Goal: Use online tool/utility: Utilize a website feature to perform a specific function

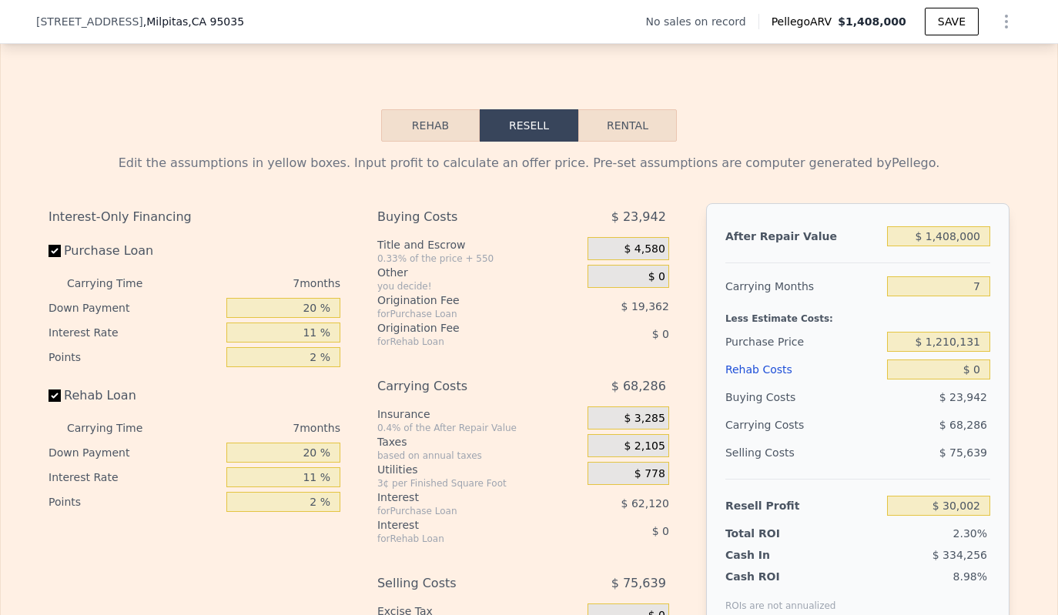
scroll to position [2114, 0]
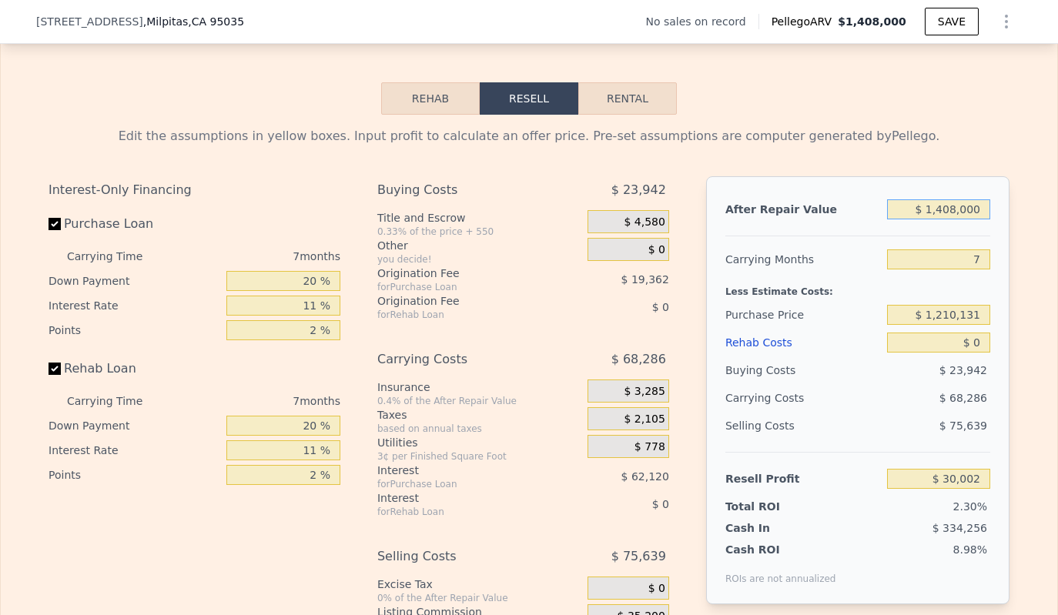
drag, startPoint x: 980, startPoint y: 236, endPoint x: 904, endPoint y: 236, distance: 76.2
click at [904, 219] on input "$ 1,408,000" at bounding box center [938, 209] width 103 height 20
type input "$ 1"
type input "-$ 1,299,623"
type input "$ 12"
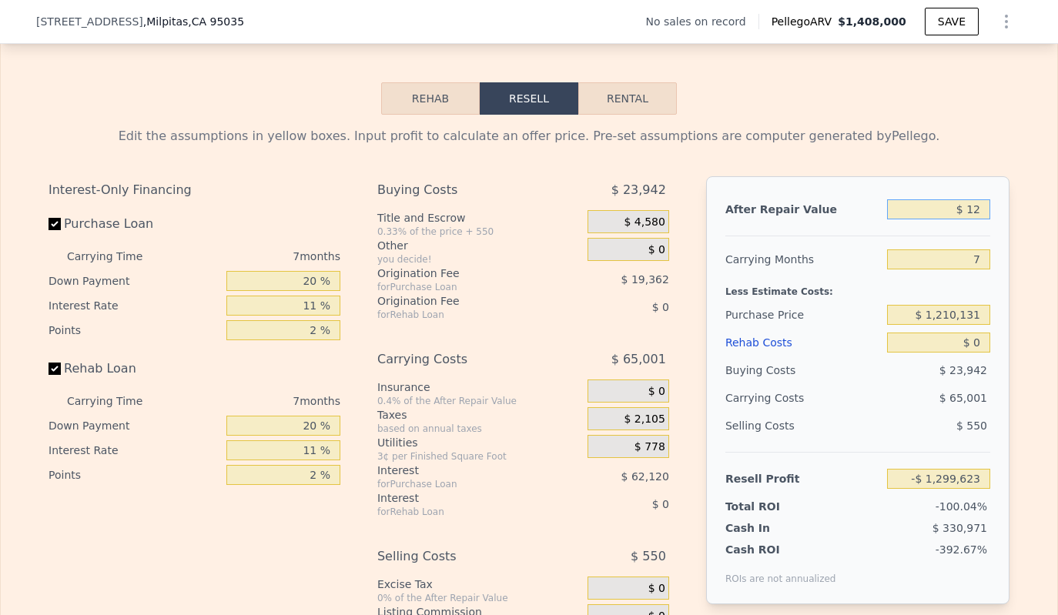
type input "-$ 1,299,612"
type input "$ 125"
type input "-$ 1,299,505"
type input "$ 1,250"
type input "-$ 1,298,443"
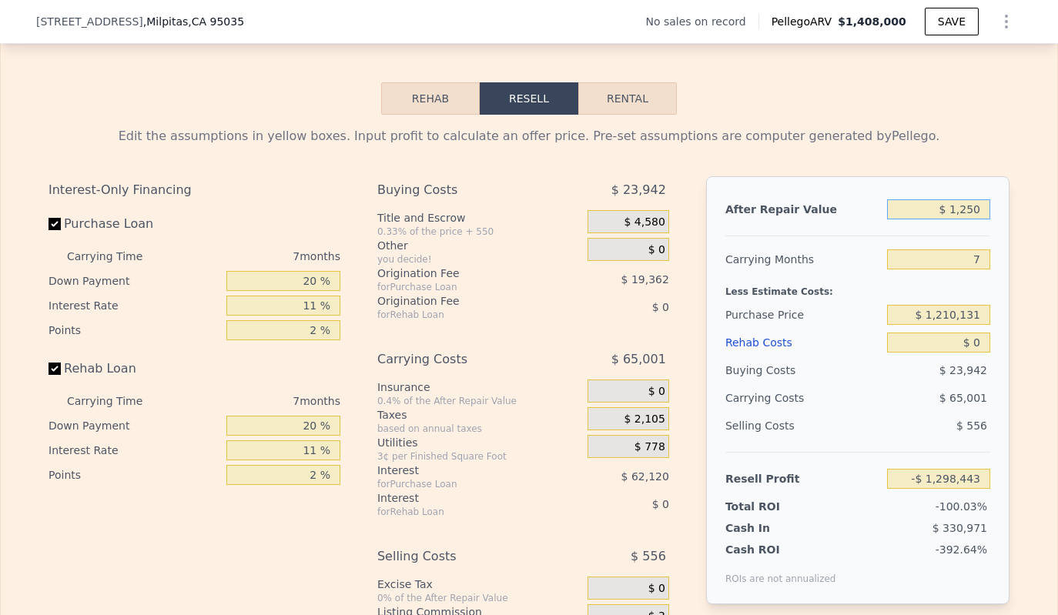
type input "$ 12,500"
type input "-$ 1,287,821"
type input "$ 125,000"
type input "-$ 1,181,582"
type input "$ 1,250,000"
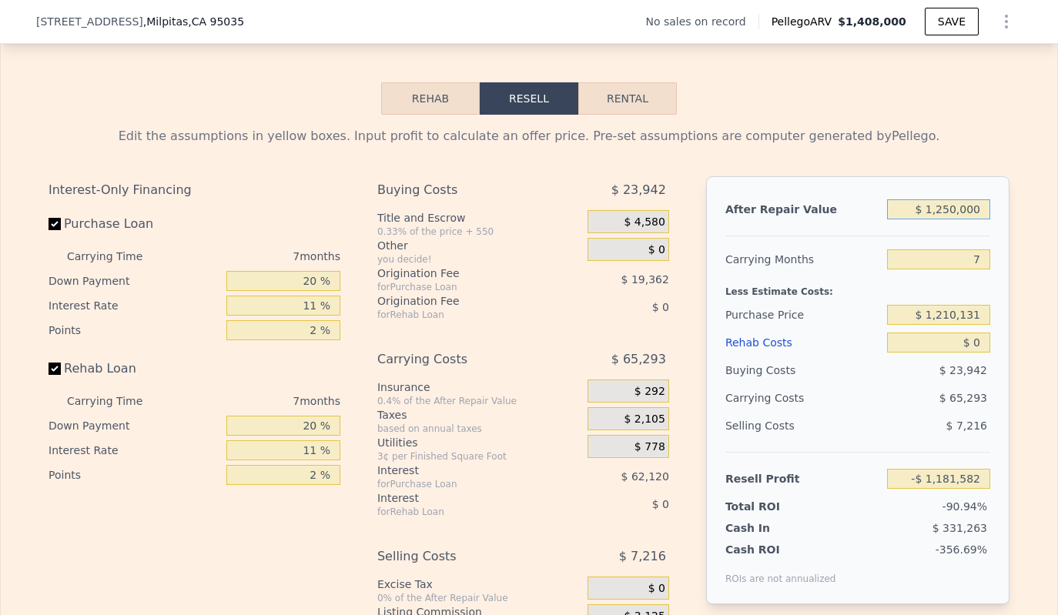
type input "-$ 119,204"
type input "$ 1,250,000"
drag, startPoint x: 980, startPoint y: 284, endPoint x: 945, endPoint y: 283, distance: 34.6
click at [945, 269] on input "7" at bounding box center [938, 259] width 103 height 20
type input "4"
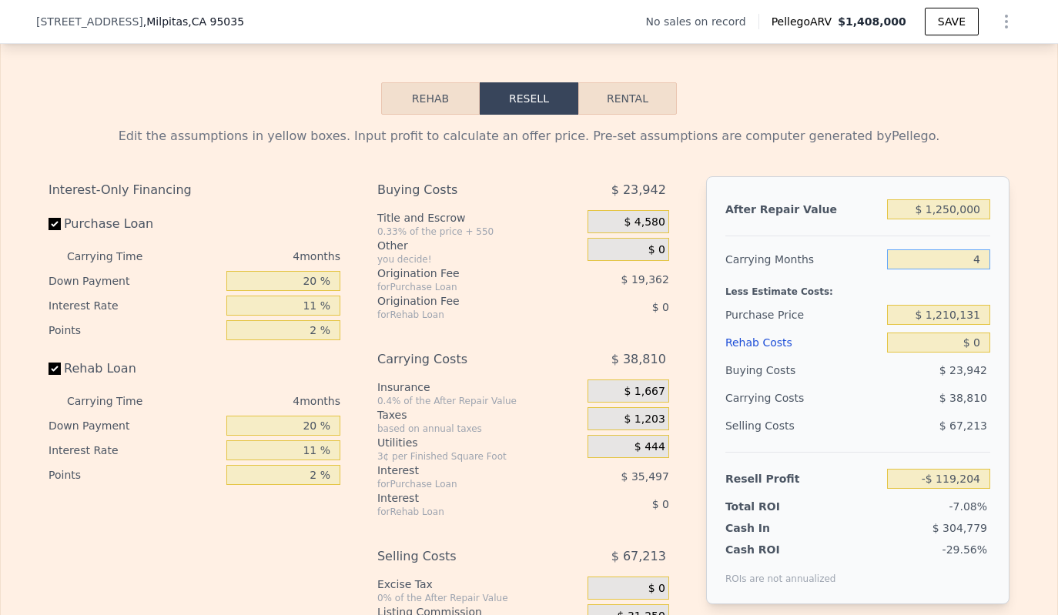
type input "-$ 90,096"
type input "4"
drag, startPoint x: 310, startPoint y: 310, endPoint x: 262, endPoint y: 310, distance: 47.7
click at [262, 291] on input "20 %" at bounding box center [283, 281] width 114 height 20
type input "1 %"
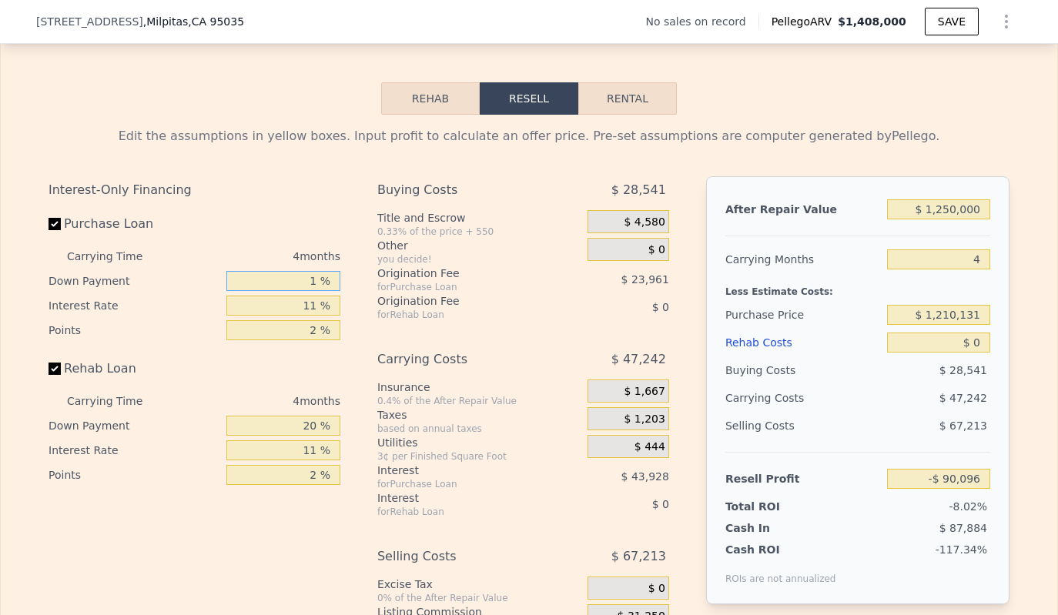
type input "-$ 103,127"
type input "10 %"
type input "-$ 96,956"
type input "10 %"
type input "1 %"
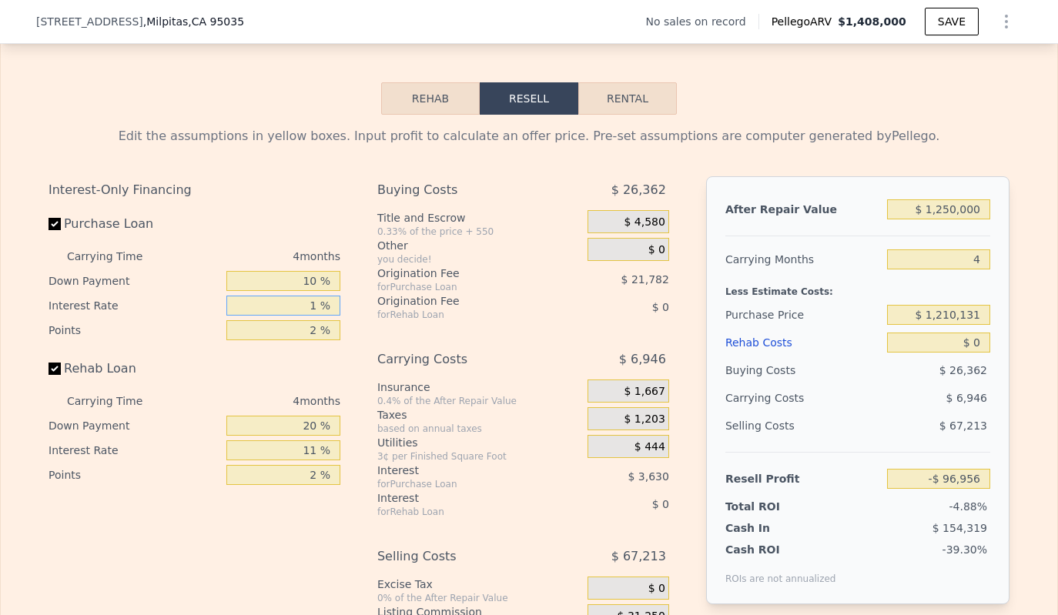
type input "-$ 60,652"
type input "10 %"
type input "-$ 93,324"
type input "10 %"
type input "1 %"
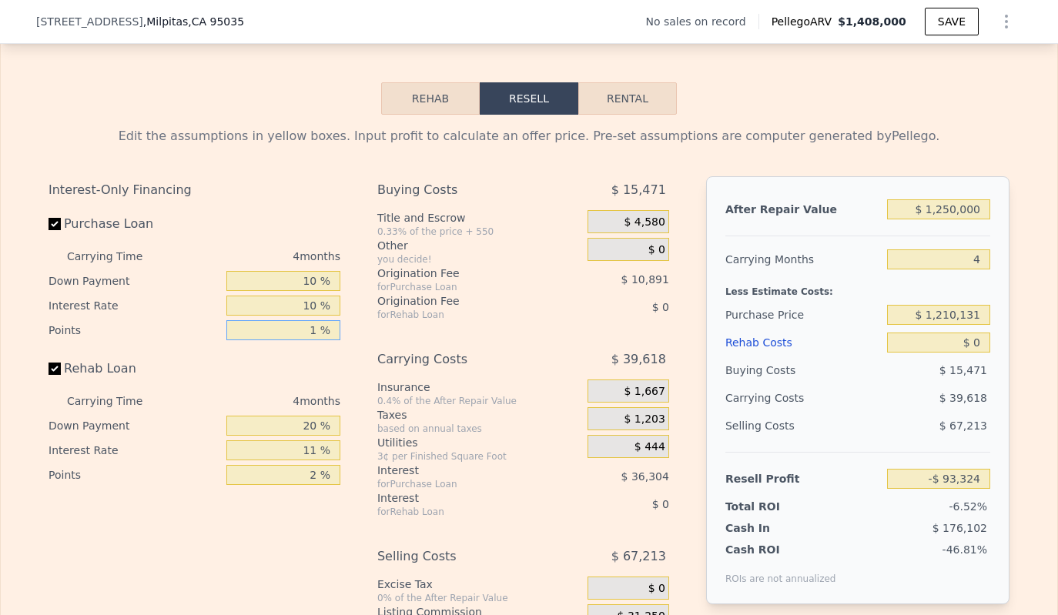
type input "-$ 82,433"
type input "1 %"
type input "0 %"
type input "10 %"
type input "0 %"
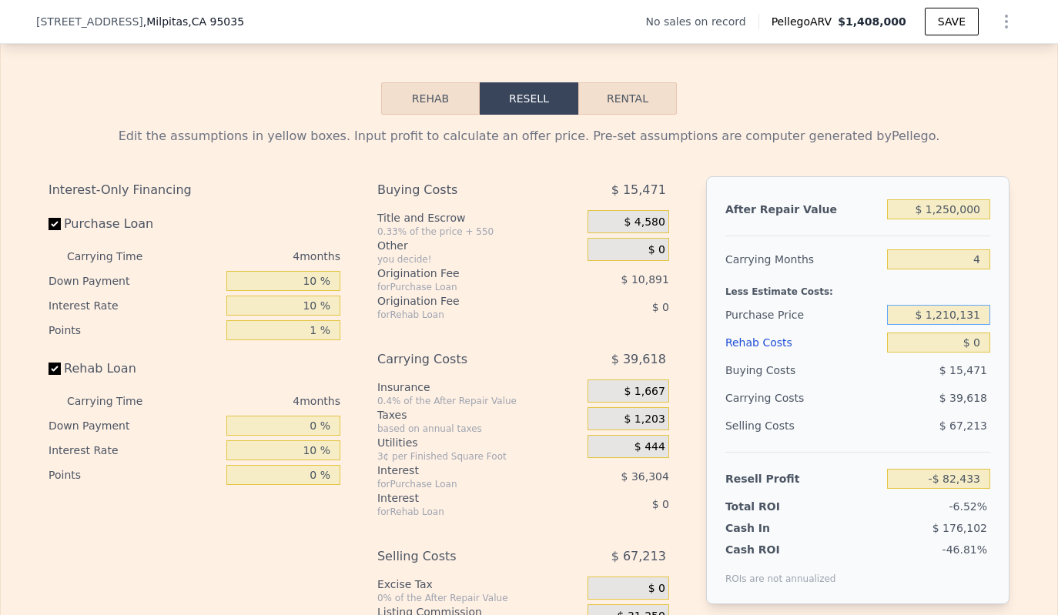
drag, startPoint x: 980, startPoint y: 335, endPoint x: 915, endPoint y: 335, distance: 64.7
click at [915, 325] on input "$ 1,210,131" at bounding box center [938, 315] width 103 height 20
type input "$ 1,065,000"
type input "$ 68,840"
drag, startPoint x: 978, startPoint y: 366, endPoint x: 969, endPoint y: 366, distance: 8.5
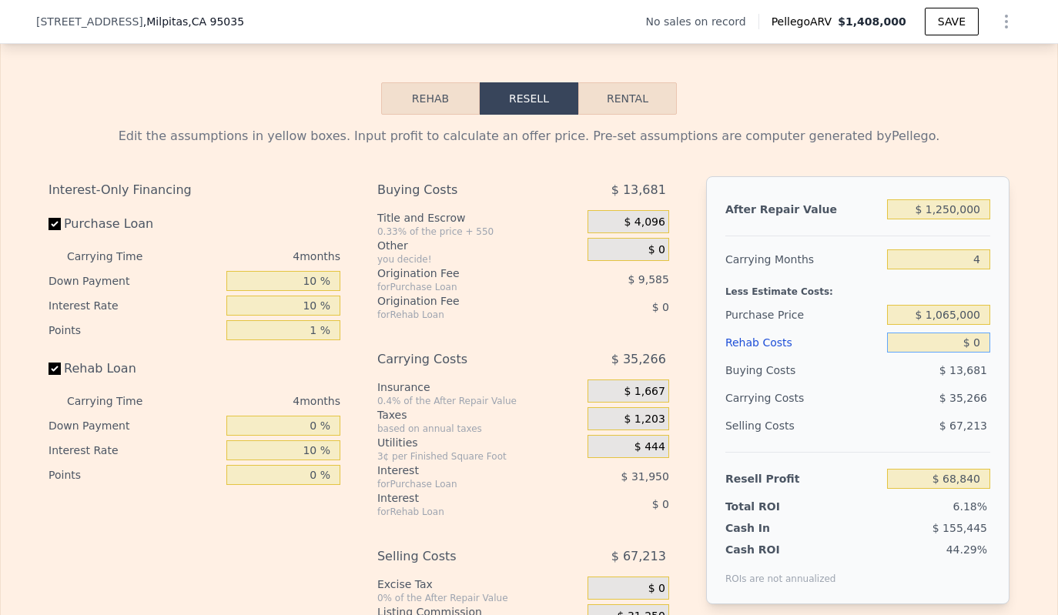
click at [969, 353] on input "$ 0" at bounding box center [938, 343] width 103 height 20
type input "$ 7"
type input "$ 68,833"
type input "$ 75"
type input "$ 68,761"
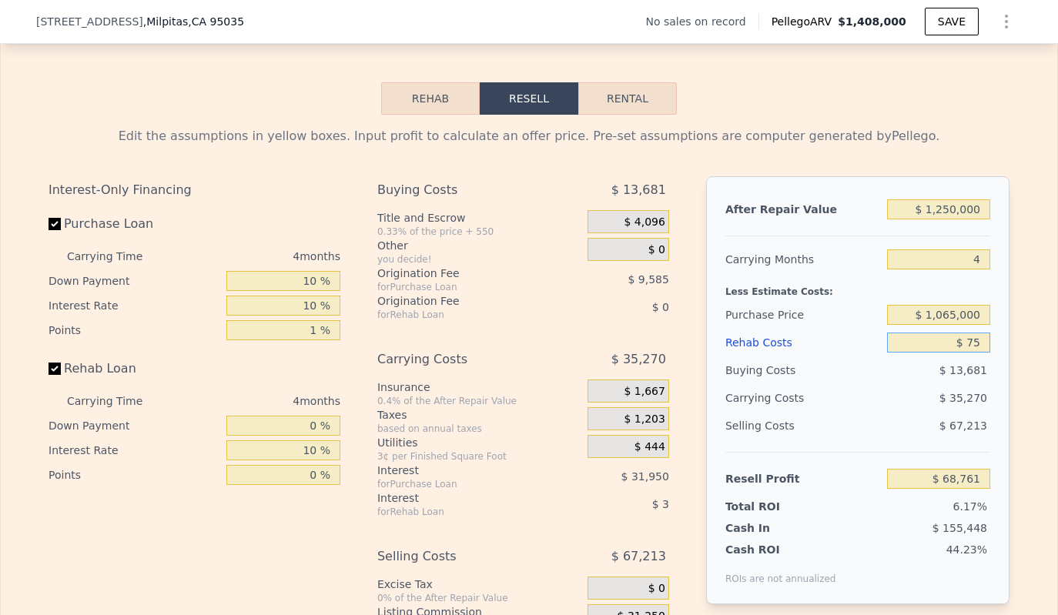
type input "$ 750"
type input "$ 68,066"
type input "$ 7,500"
type input "$ 61,088"
type input "$ 75,000"
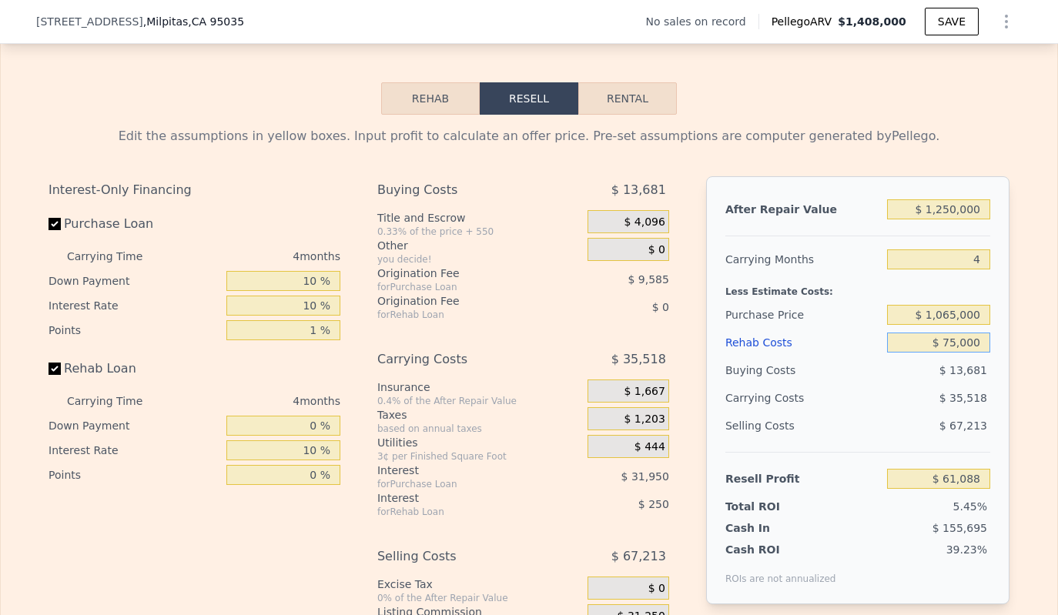
type input "-$ 8,660"
type input "$ 75,000"
click at [994, 345] on div "After Repair Value $ 1,250,000 Carrying Months 4 Less Estimate Costs: Purchase …" at bounding box center [857, 390] width 303 height 428
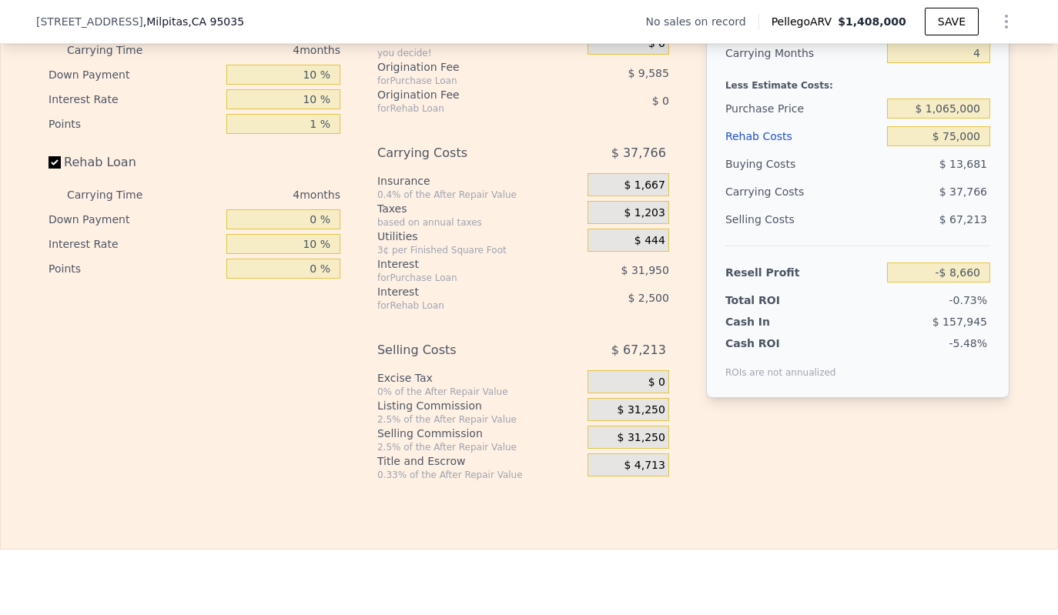
scroll to position [2411, 0]
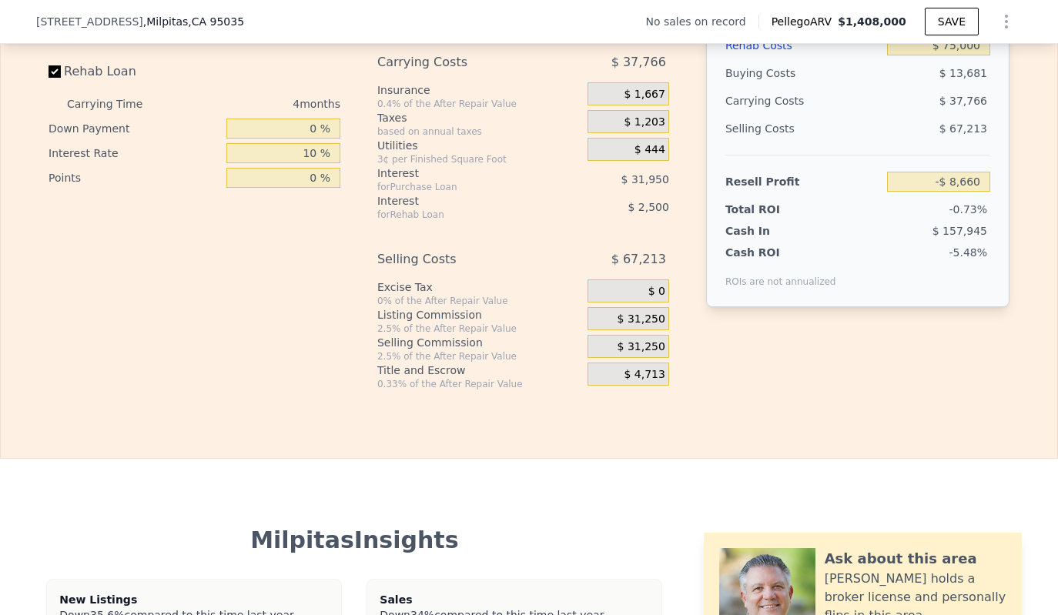
click at [640, 326] on span "$ 31,250" at bounding box center [641, 319] width 48 height 14
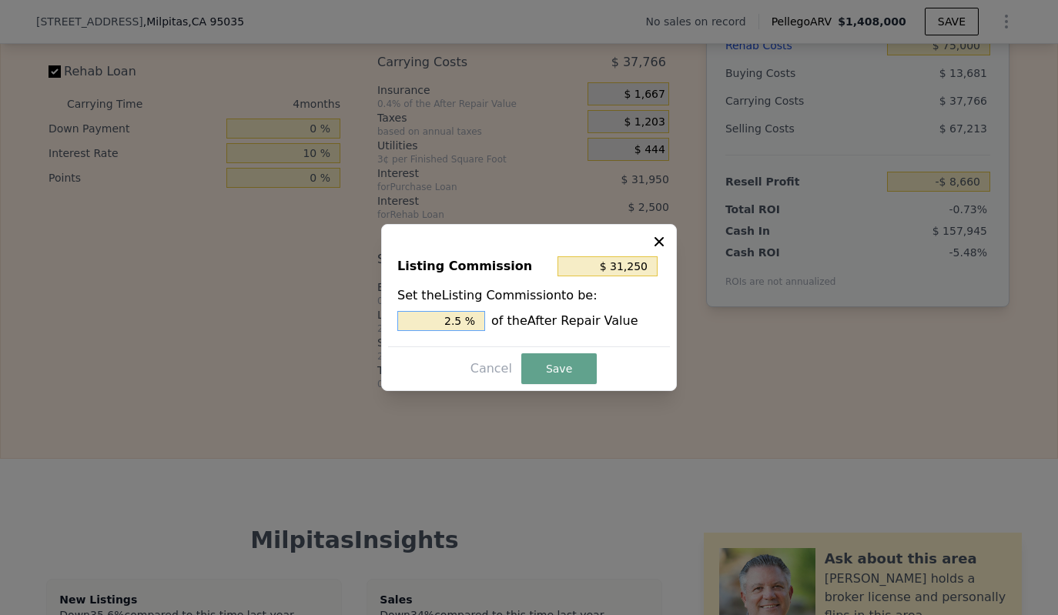
drag, startPoint x: 466, startPoint y: 322, endPoint x: 420, endPoint y: 322, distance: 46.2
click at [420, 322] on input "2.5 %" at bounding box center [441, 321] width 88 height 20
type input "$ 12,500"
type input "1.0 %"
click at [555, 356] on button "Save" at bounding box center [558, 368] width 75 height 31
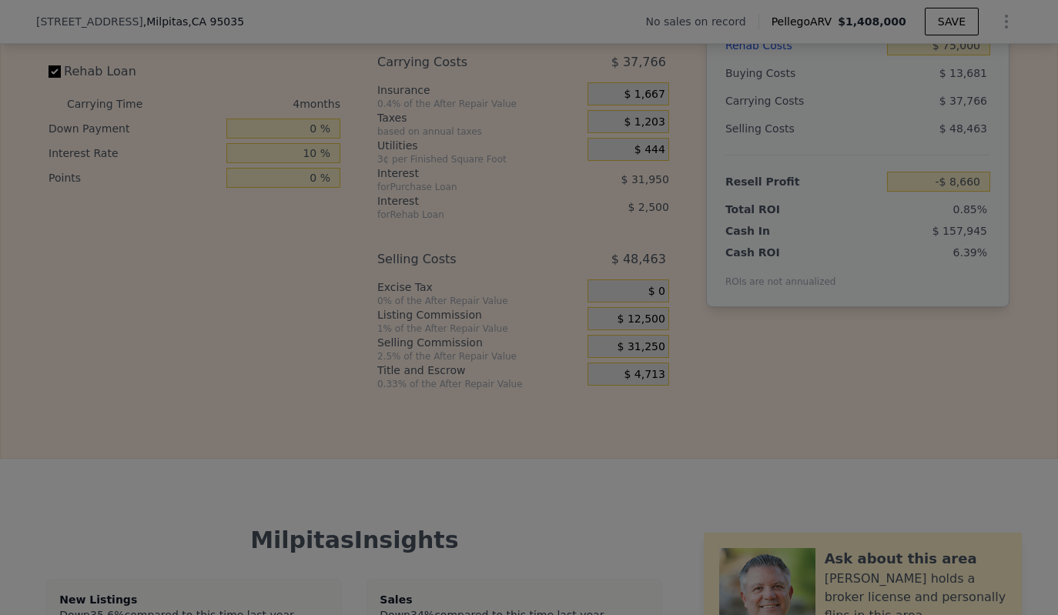
type input "$ 10,090"
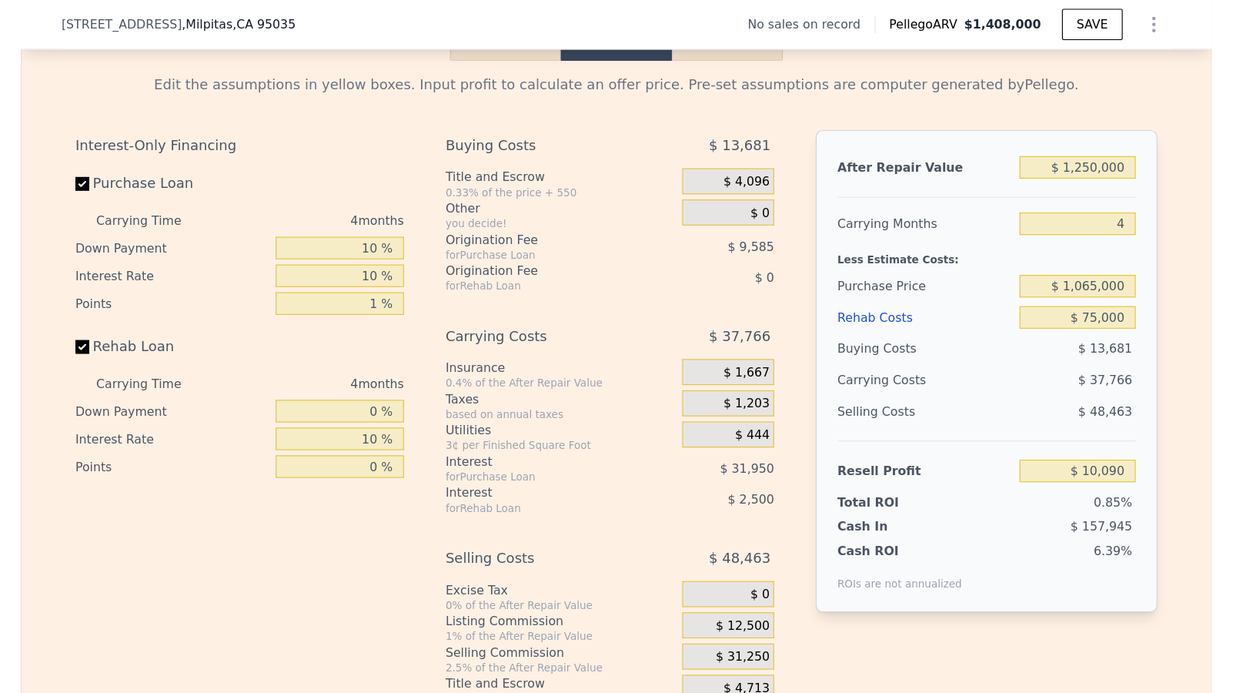
scroll to position [2176, 0]
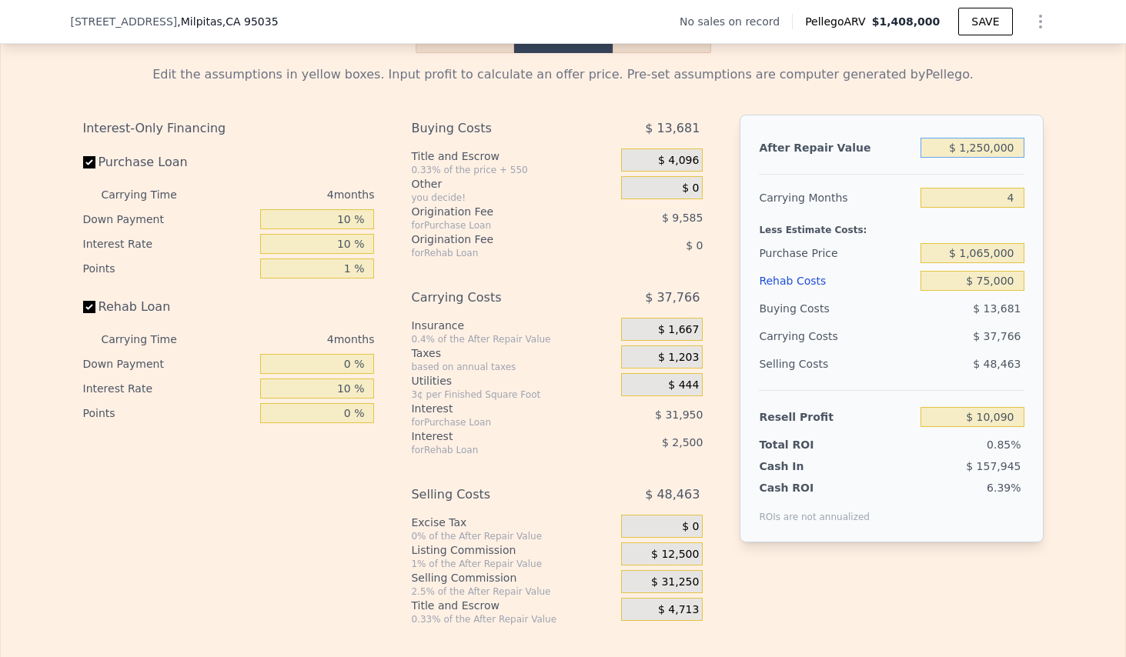
click at [980, 158] on input "$ 1,250,000" at bounding box center [972, 148] width 103 height 20
type input "$ 120,000"
type input "-$ 1,075,090"
type input "$ 1,270,000"
type input "$ 29,298"
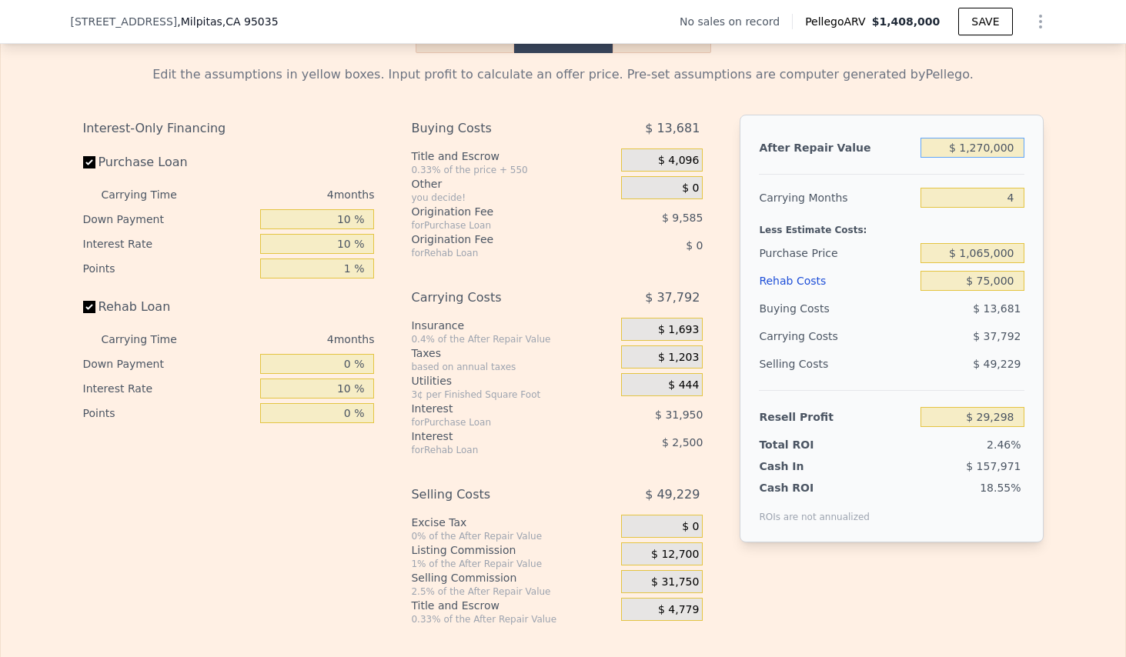
type input "$ 127,000"
type input "-$ 1,068,367"
type input "$ 1,275,000"
type input "$ 34,099"
click at [1068, 270] on div "Edit the assumptions in yellow boxes. Input profit to calculate an offer price.…" at bounding box center [563, 339] width 1125 height 573
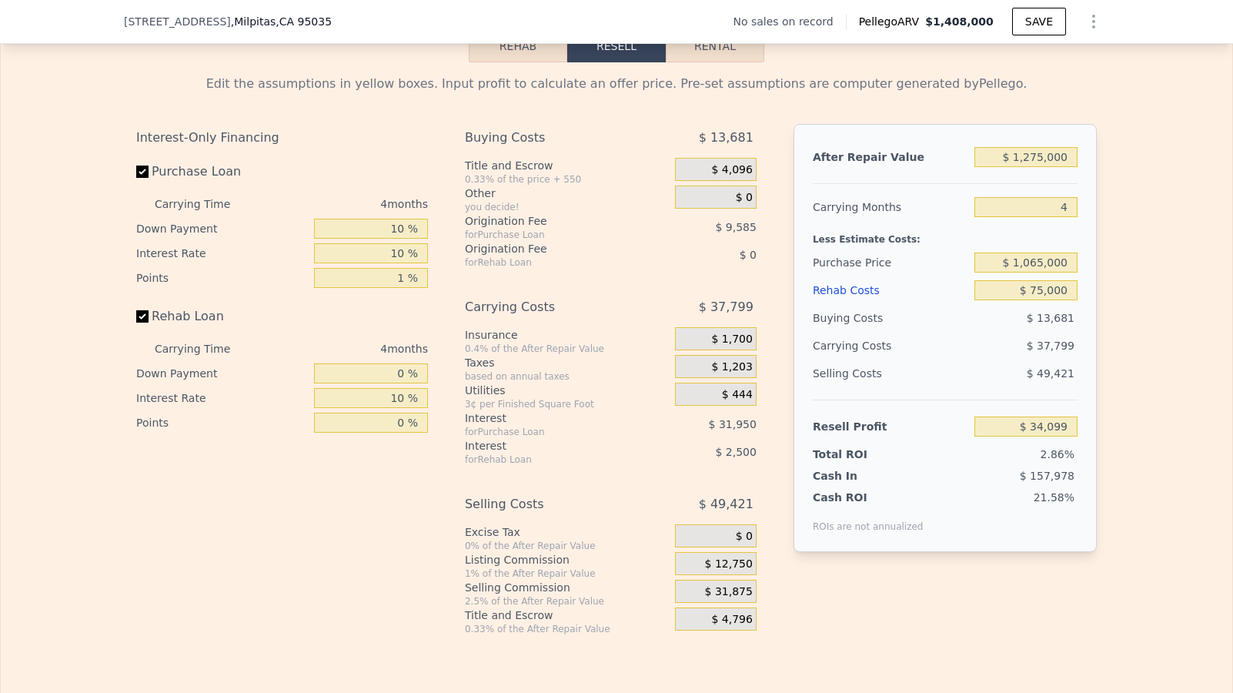
scroll to position [2174, 0]
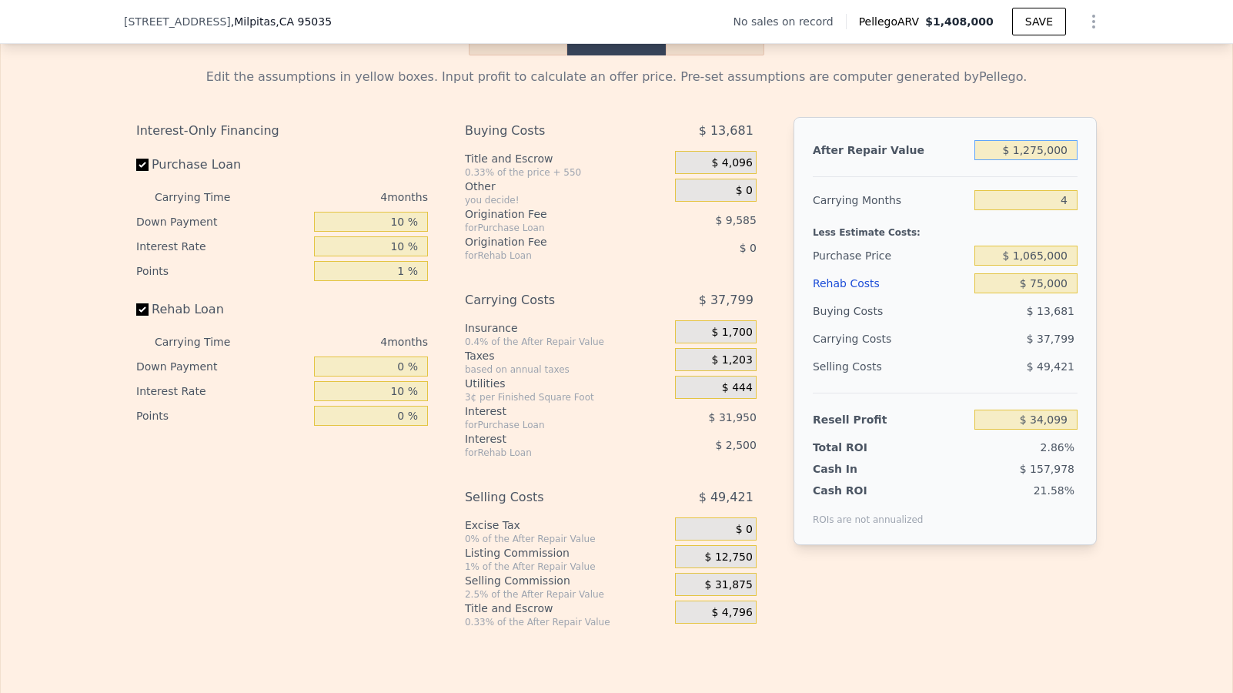
click at [1038, 160] on input "$ 1,275,000" at bounding box center [1025, 150] width 103 height 20
drag, startPoint x: 1038, startPoint y: 170, endPoint x: 1024, endPoint y: 171, distance: 14.6
click at [1024, 160] on input "$ 1,275,000" at bounding box center [1025, 150] width 103 height 20
type input "$ 13,000"
type input "-$ 1,177,845"
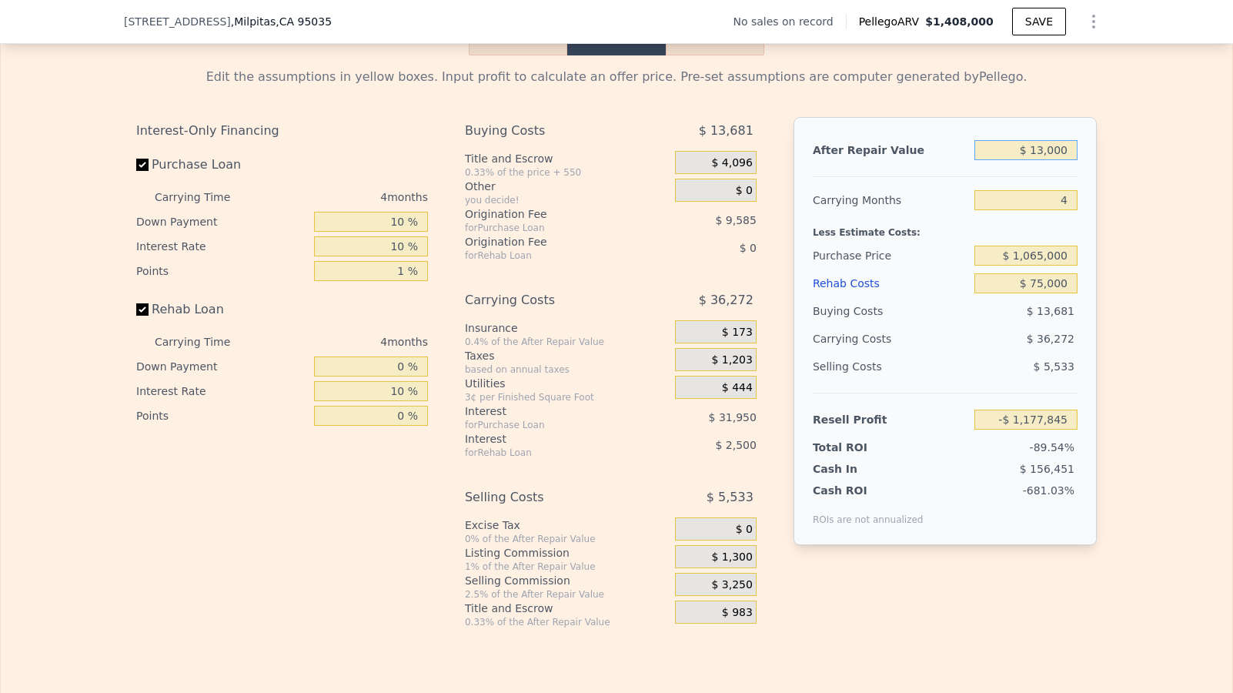
type input "$ 130,000"
type input "-$ 1,065,486"
type input "$ 1,300,000"
type input "$ 58,108"
click at [1135, 242] on div "Edit the assumptions in yellow boxes. Input profit to calculate an offer price.…" at bounding box center [616, 341] width 1231 height 573
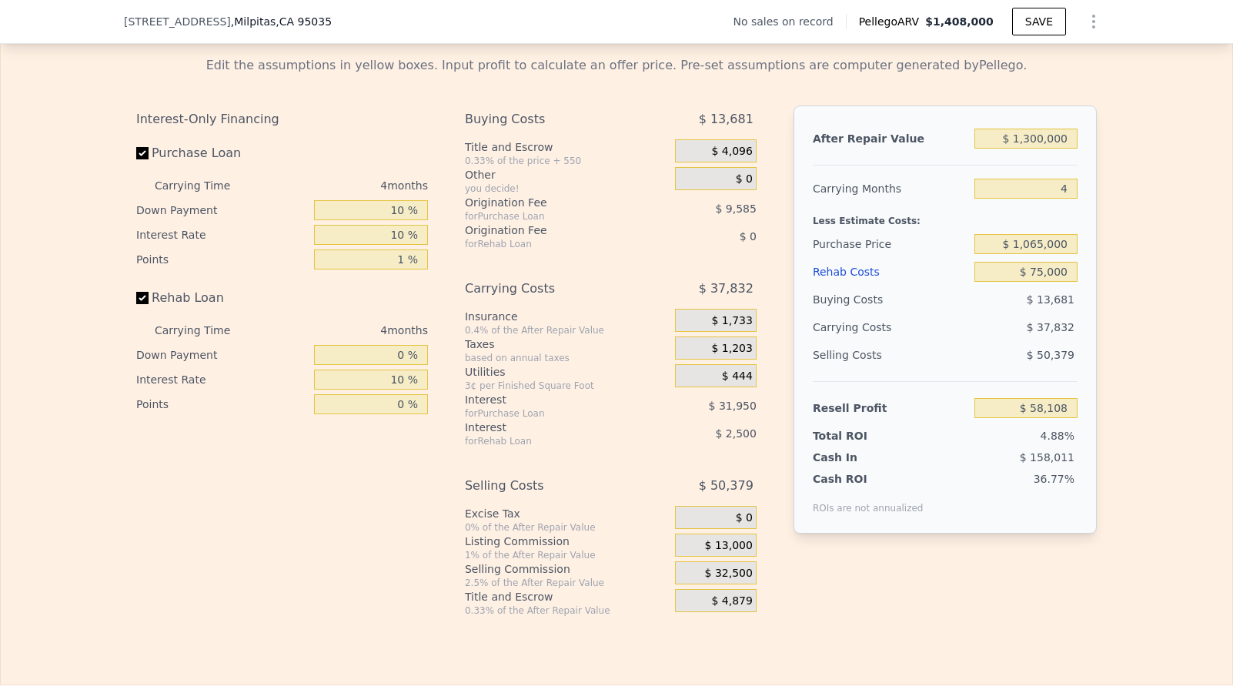
scroll to position [2180, 0]
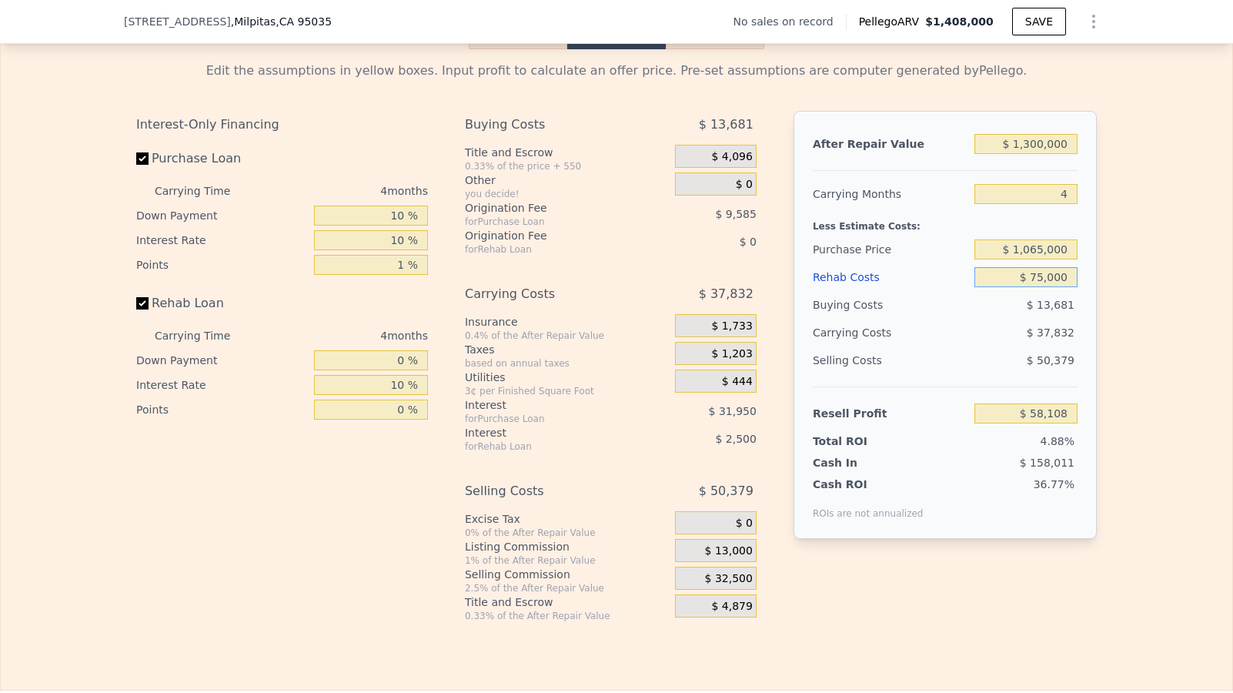
click at [1035, 287] on input "$ 75,000" at bounding box center [1025, 277] width 103 height 20
type input "$ 1,408,000"
type input "7"
type input "$ 0"
type input "$ 30,002"
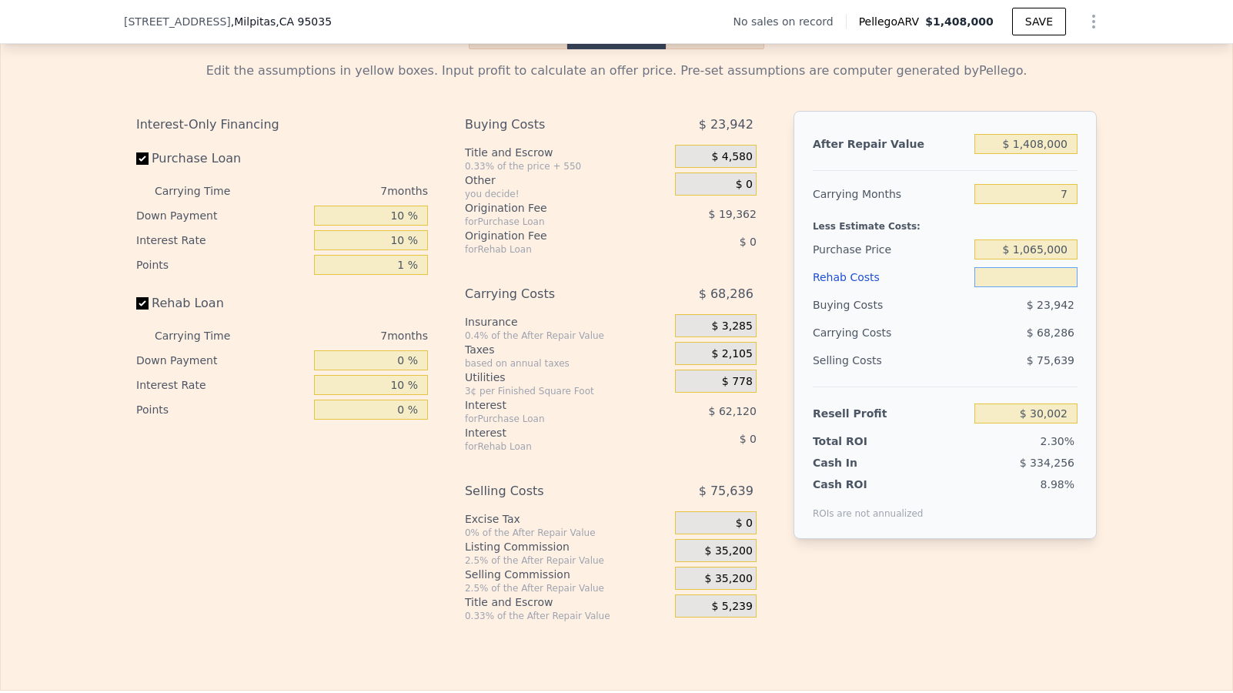
type input "$ 8"
type input "$ 29,994"
type input "$ 85"
type input "$ 29,909"
type input "$ 850"
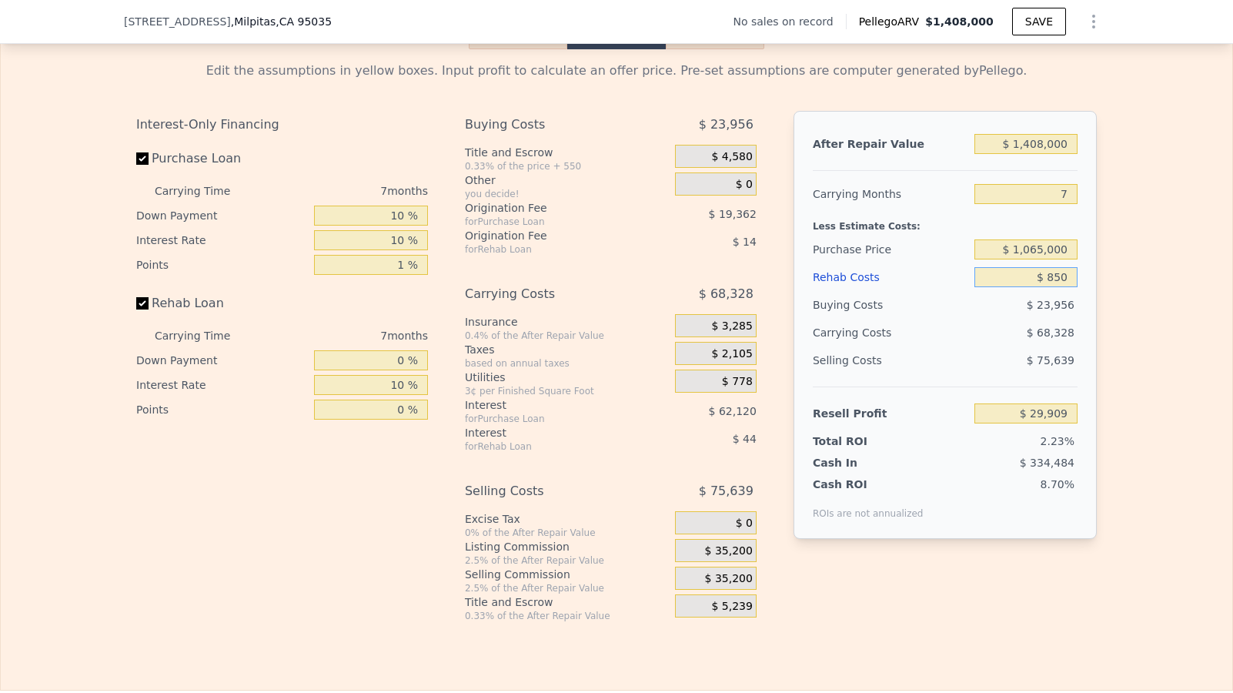
type input "$ 29,096"
type input "$ 8,500"
type input "$ 20,932"
type input "$ 85,000"
type input "-$ 60,719"
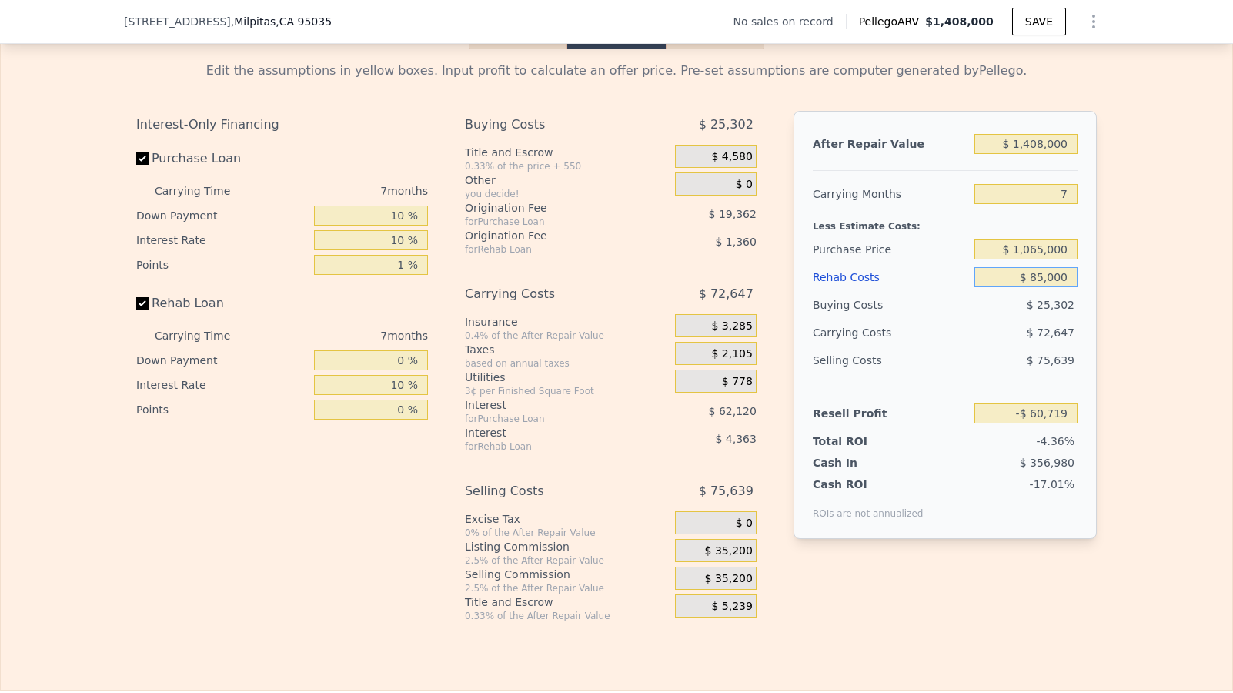
type input "$ 85,000"
click at [1094, 366] on div "Edit the assumptions in yellow boxes. Input profit to calculate an offer price.…" at bounding box center [616, 335] width 985 height 573
drag, startPoint x: 1064, startPoint y: 213, endPoint x: 1046, endPoint y: 213, distance: 17.7
click at [1046, 204] on input "7" at bounding box center [1025, 194] width 103 height 20
type input "4"
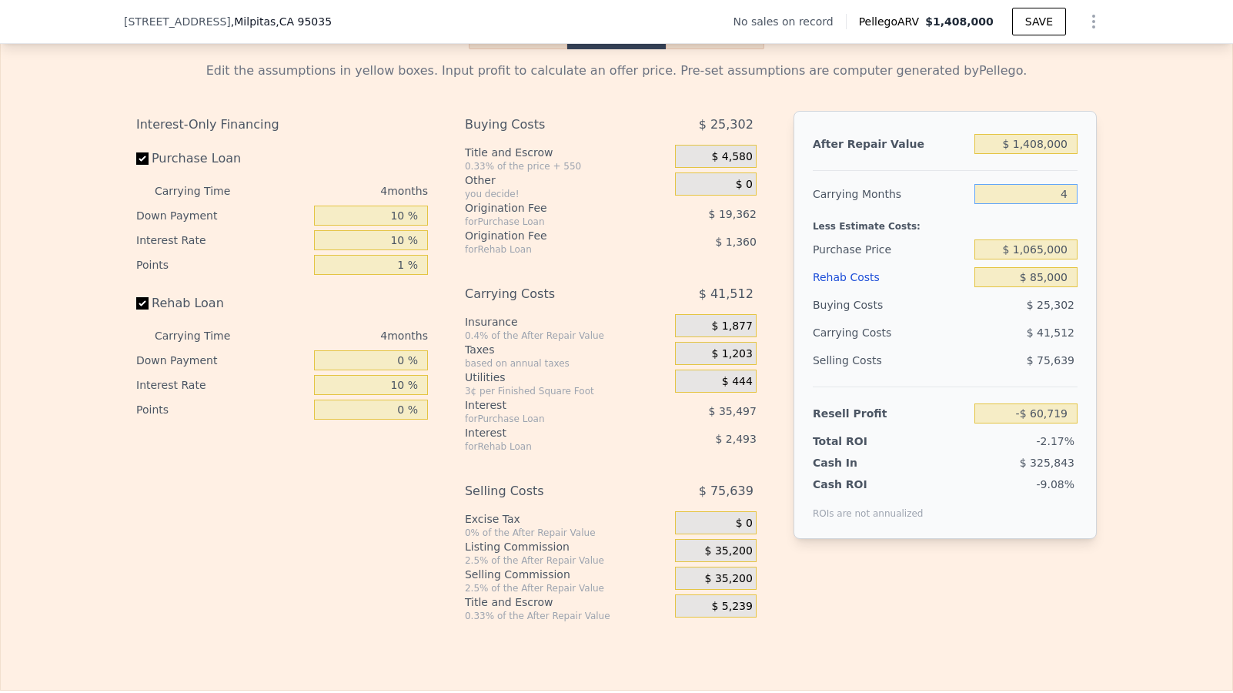
type input "-$ 29,584"
type input "4"
click at [722, 558] on span "$ 35,200" at bounding box center [729, 551] width 48 height 14
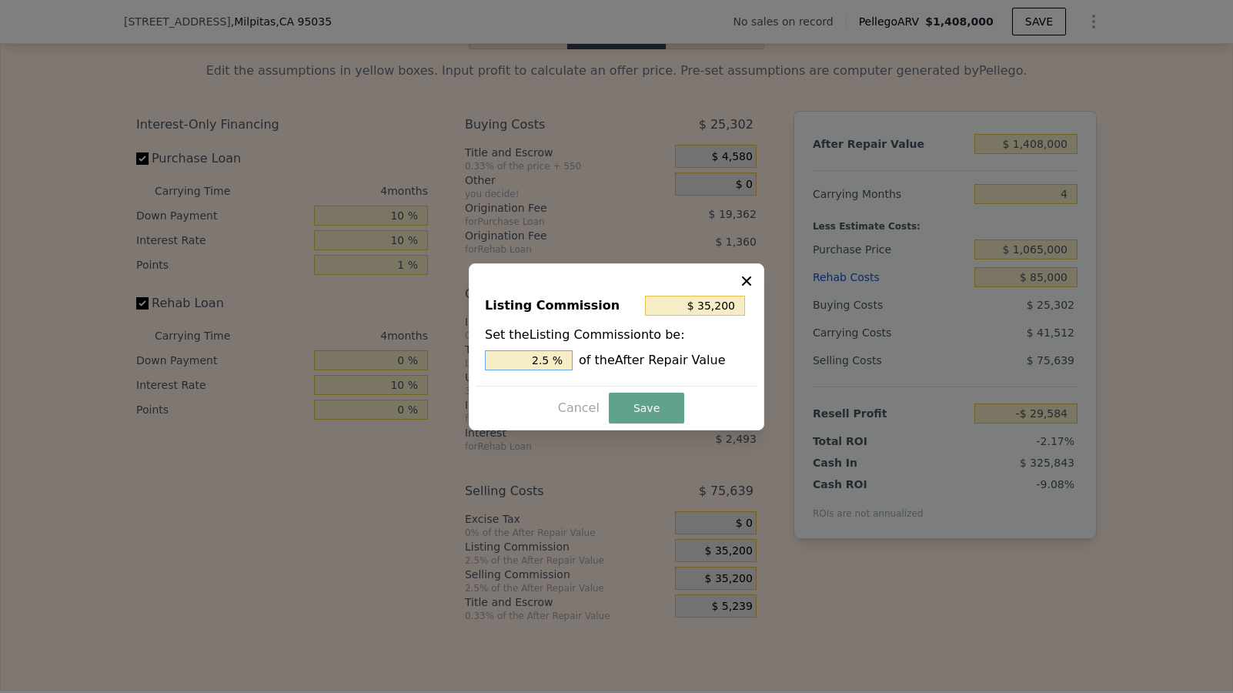
drag, startPoint x: 554, startPoint y: 359, endPoint x: 502, endPoint y: 359, distance: 52.3
click at [502, 359] on input "2.5 %" at bounding box center [529, 360] width 88 height 20
type input "$ 14,080"
type input "1.0 %"
click at [635, 393] on button "Save" at bounding box center [646, 408] width 75 height 31
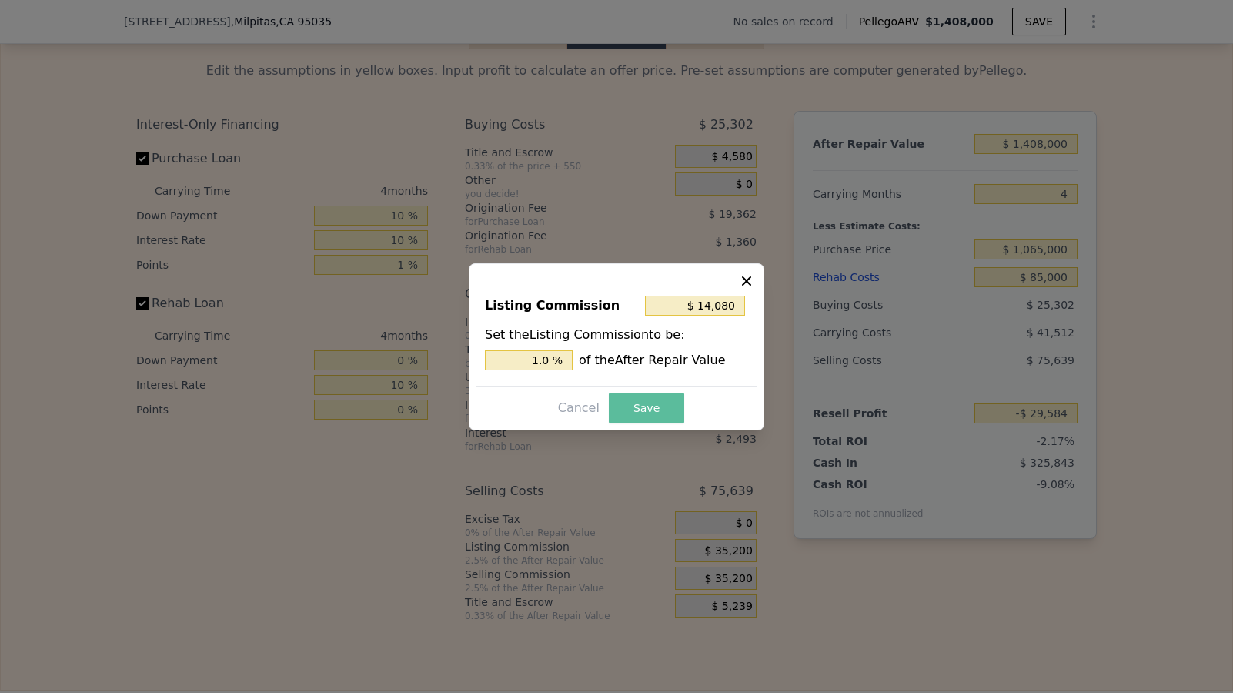
type input "-$ 8,464"
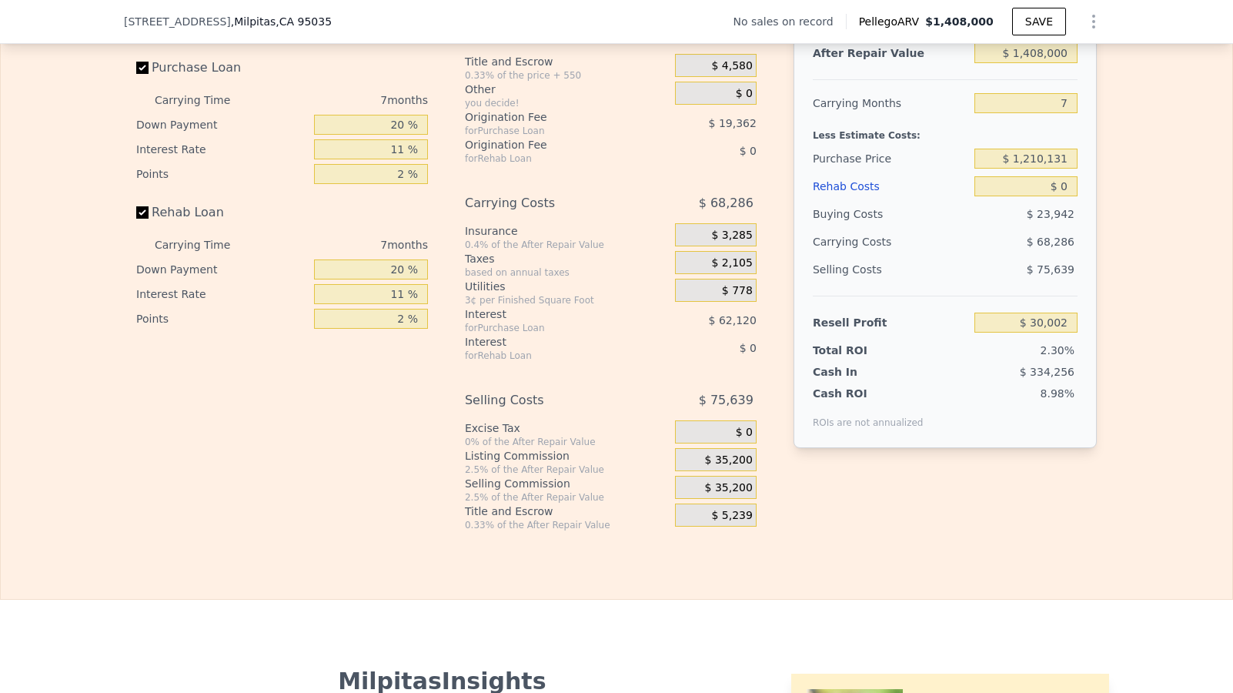
scroll to position [2134, 0]
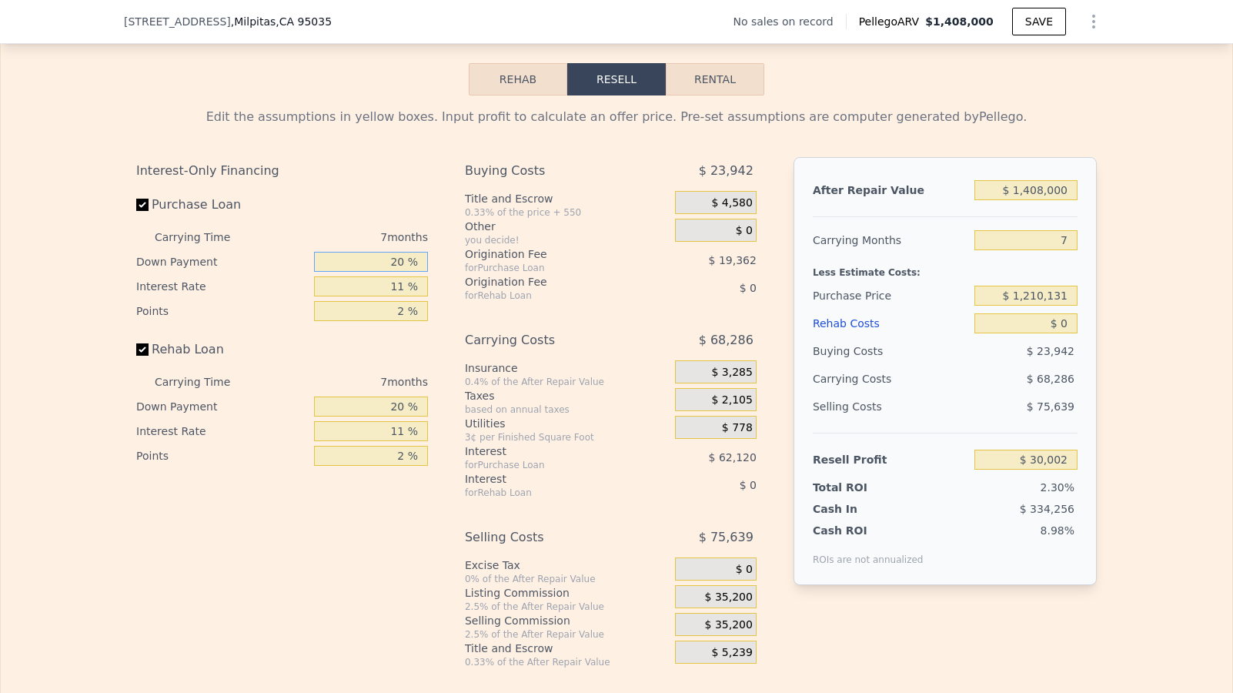
drag, startPoint x: 403, startPoint y: 286, endPoint x: 358, endPoint y: 286, distance: 45.4
click at [358, 272] on input "20 %" at bounding box center [371, 262] width 114 height 20
type input "10 %"
type input "$ 19,812"
type input "10 %"
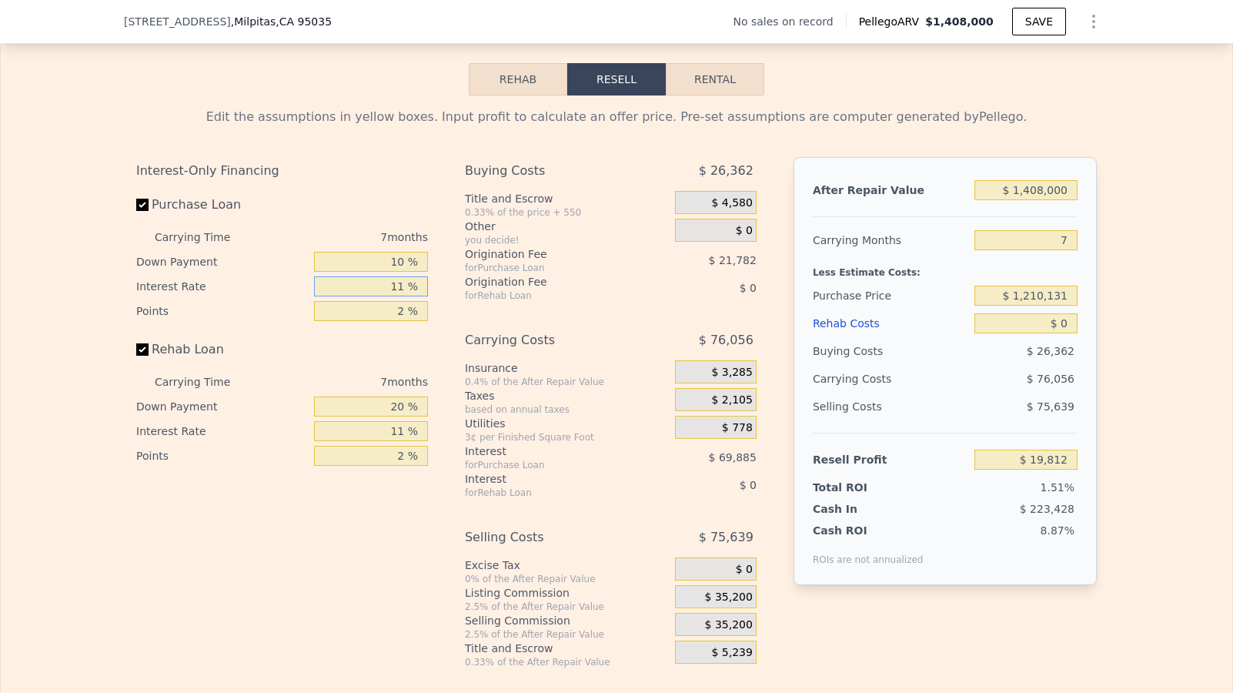
type input "1 %"
type input "$ 83,344"
click at [399, 296] on input "1 %" at bounding box center [371, 286] width 114 height 20
type input "10 %"
type input "$ 26,168"
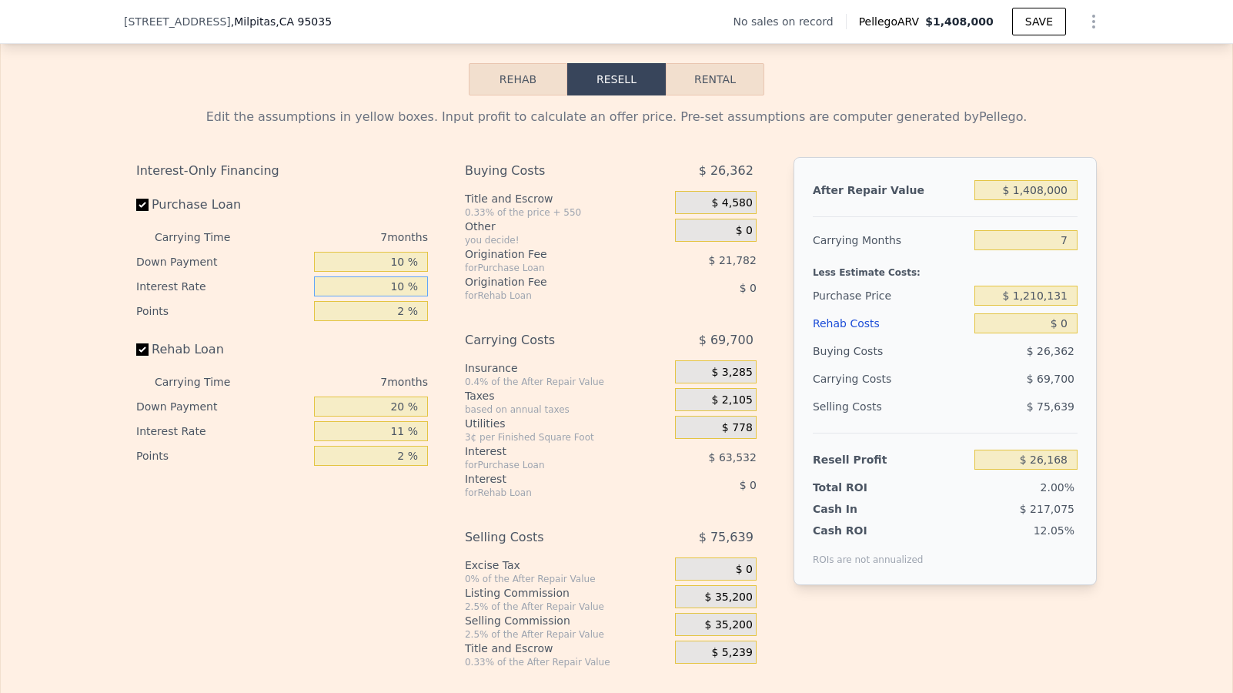
type input "10 %"
type input "1 %"
type input "$ 37,059"
type input "1 %"
type input "0 %"
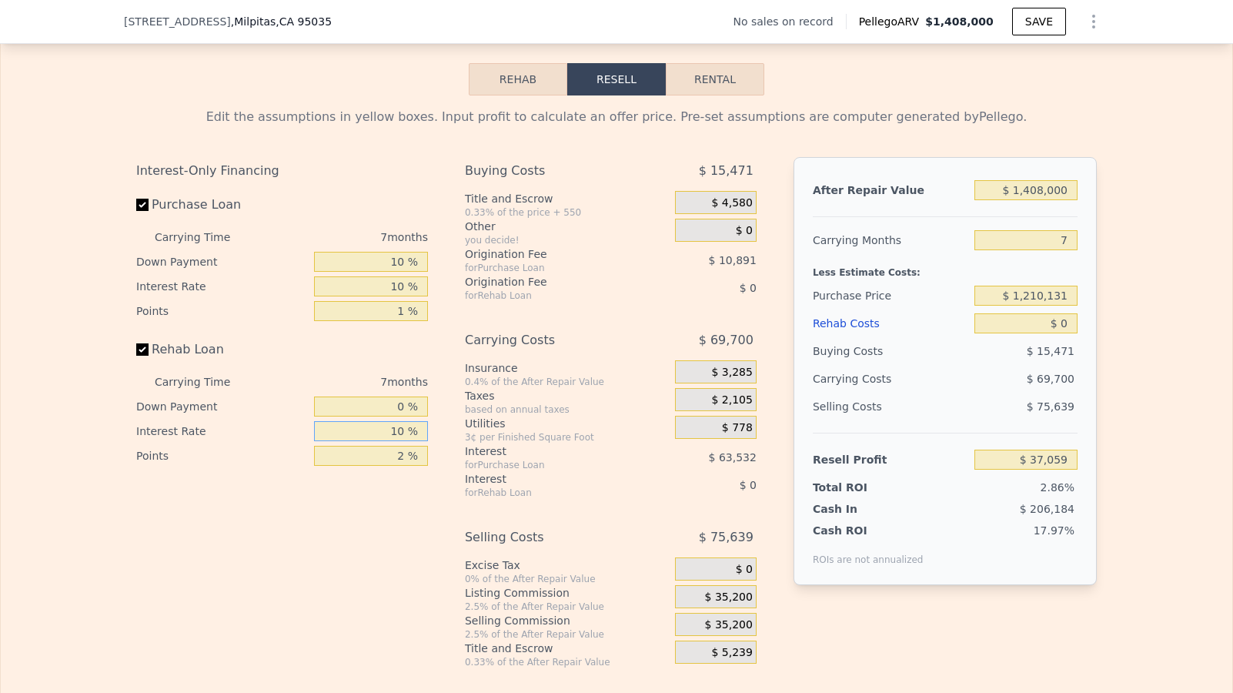
type input "10 %"
type input "0 %"
click at [716, 604] on span "$ 35,200" at bounding box center [729, 597] width 48 height 14
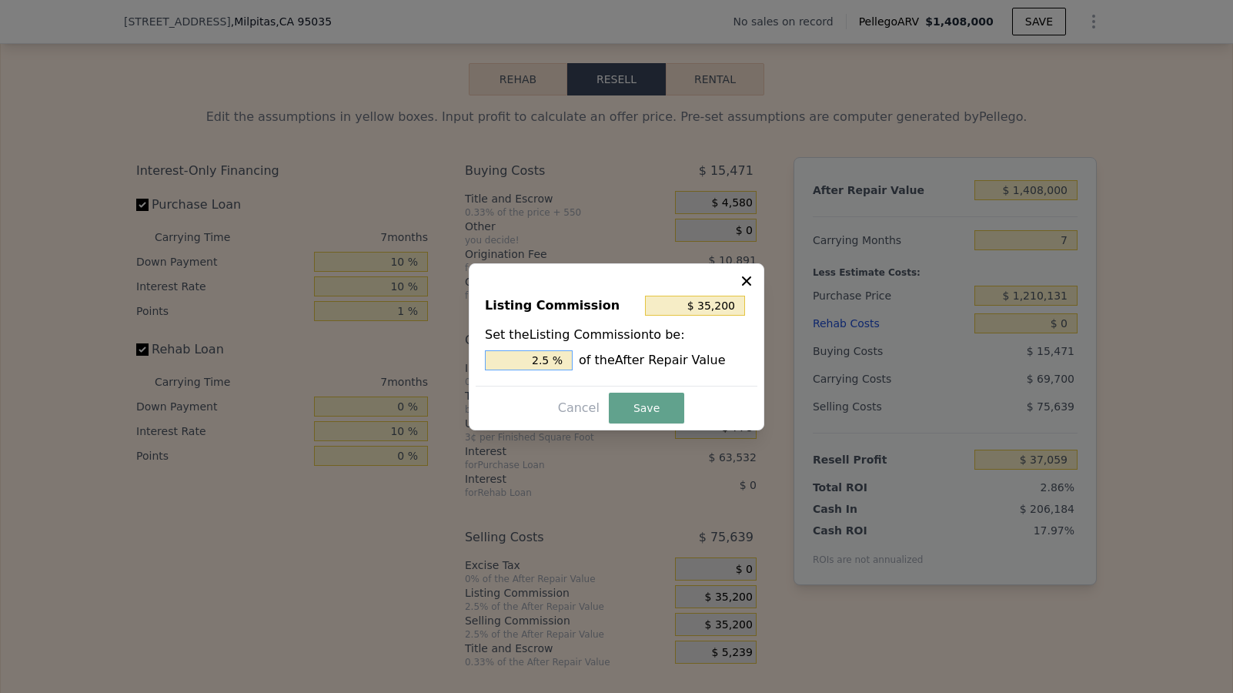
drag, startPoint x: 556, startPoint y: 363, endPoint x: 499, endPoint y: 363, distance: 57.7
click at [499, 363] on input "2.5 %" at bounding box center [529, 360] width 88 height 20
type input "$ 14,080"
type input "1.0 %"
click at [627, 396] on button "Save" at bounding box center [646, 408] width 75 height 31
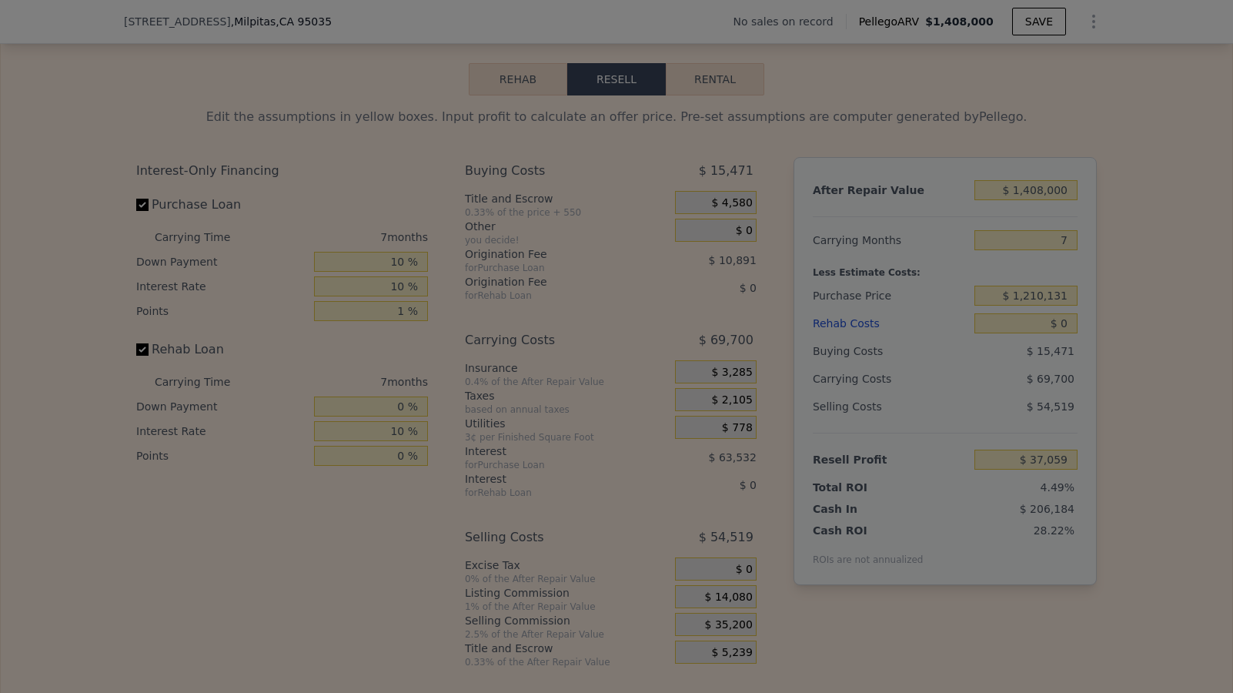
type input "$ 58,179"
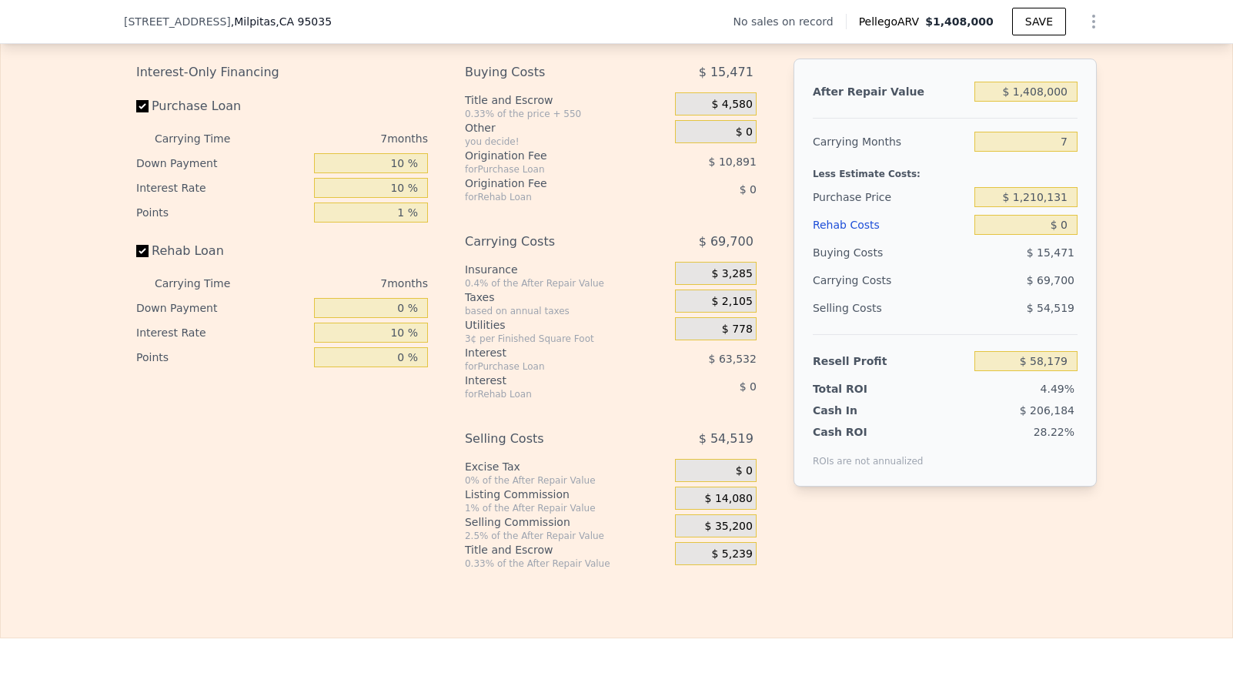
scroll to position [2234, 0]
drag, startPoint x: 1072, startPoint y: 111, endPoint x: 1023, endPoint y: 111, distance: 49.3
click at [1023, 111] on div "After Repair Value $ 1,408,000 Carrying Months 7 Less Estimate Costs: Purchase …" at bounding box center [945, 271] width 303 height 428
click at [1053, 100] on input "$ 1,408,000" at bounding box center [1025, 90] width 103 height 20
drag, startPoint x: 1065, startPoint y: 112, endPoint x: 986, endPoint y: 112, distance: 79.3
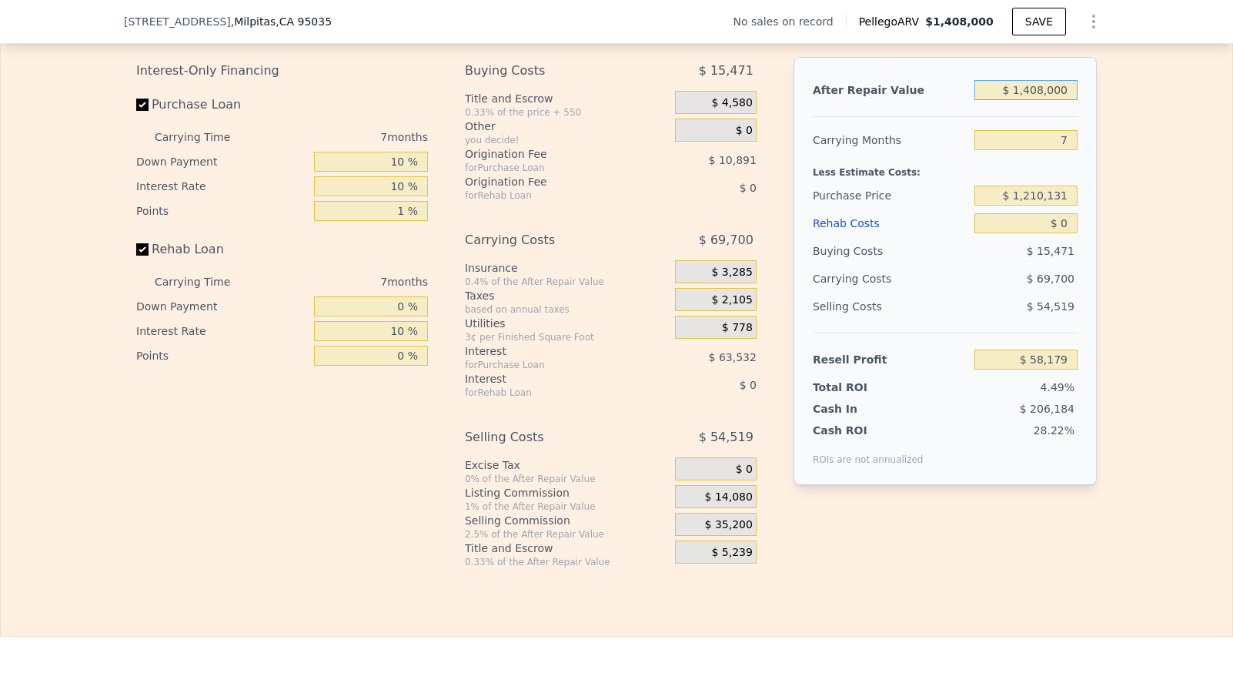
click at [986, 100] on input "$ 1,408,000" at bounding box center [1025, 90] width 103 height 20
type input "$ 1"
type input "-$ 1,292,566"
type input "$ 13"
type input "-$ 1,292,554"
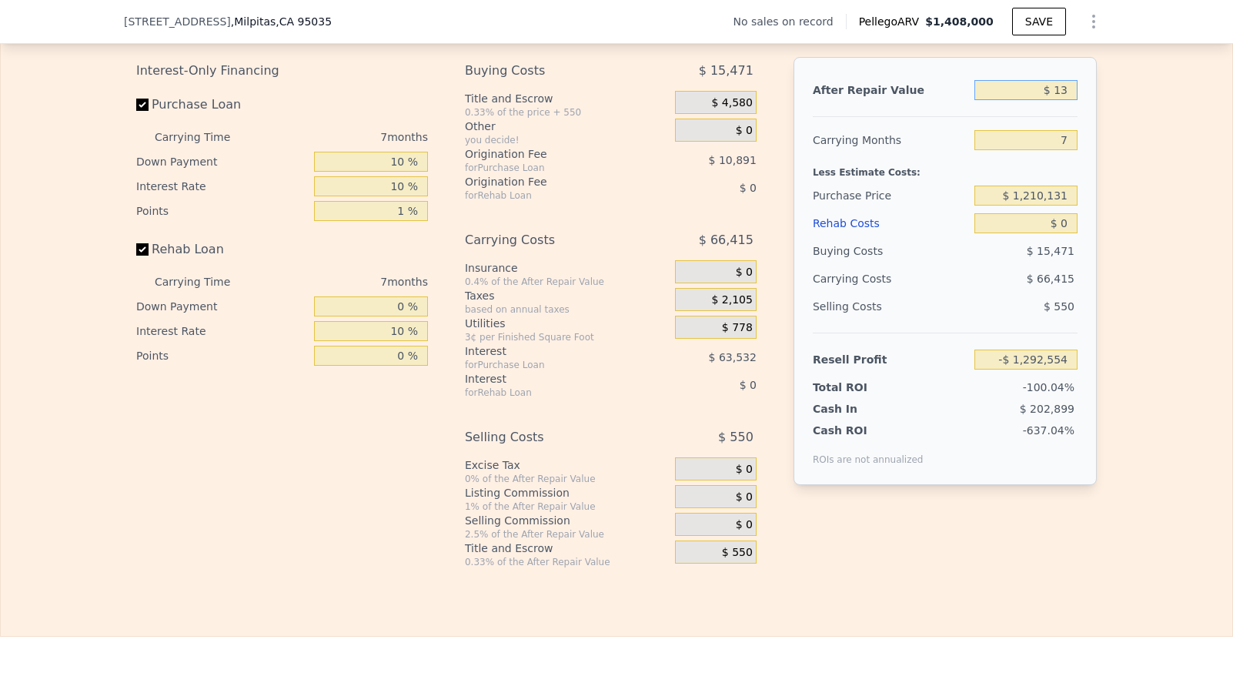
type input "$ 130"
type input "-$ 1,292,441"
type input "$ 1,300"
type input "-$ 1,291,320"
type input "$ 13,000"
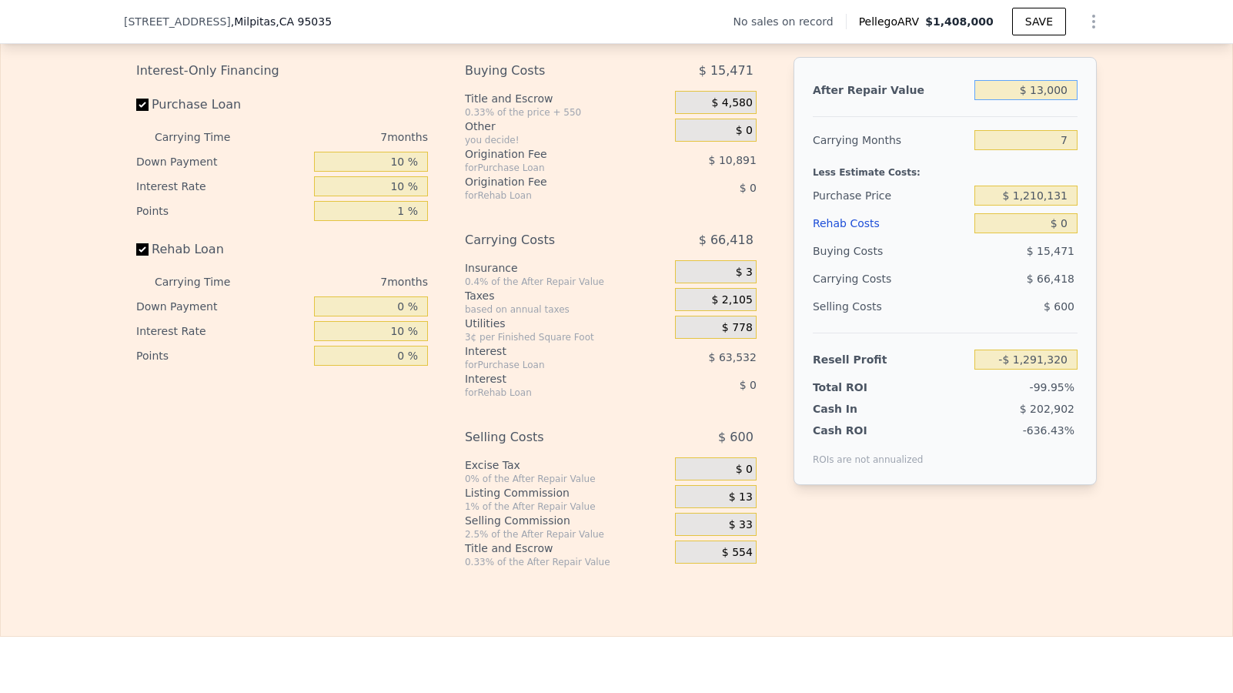
type input "-$ 1,280,095"
type input "$ 130,000"
type input "-$ 1,167,853"
type input "$ 1,300,000"
type input "-$ 45,429"
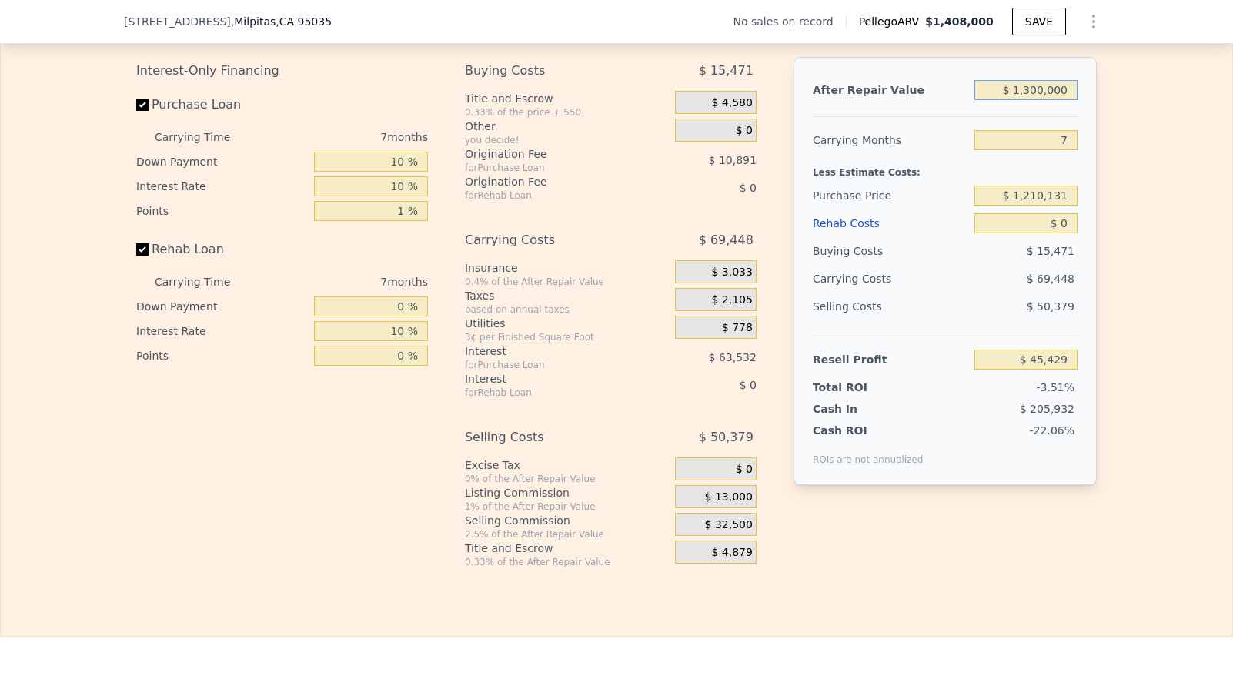
type input "$ 1,300,000"
type input "4"
type input "-$ 15,665"
type input "4"
drag, startPoint x: 1068, startPoint y: 217, endPoint x: 978, endPoint y: 217, distance: 90.1
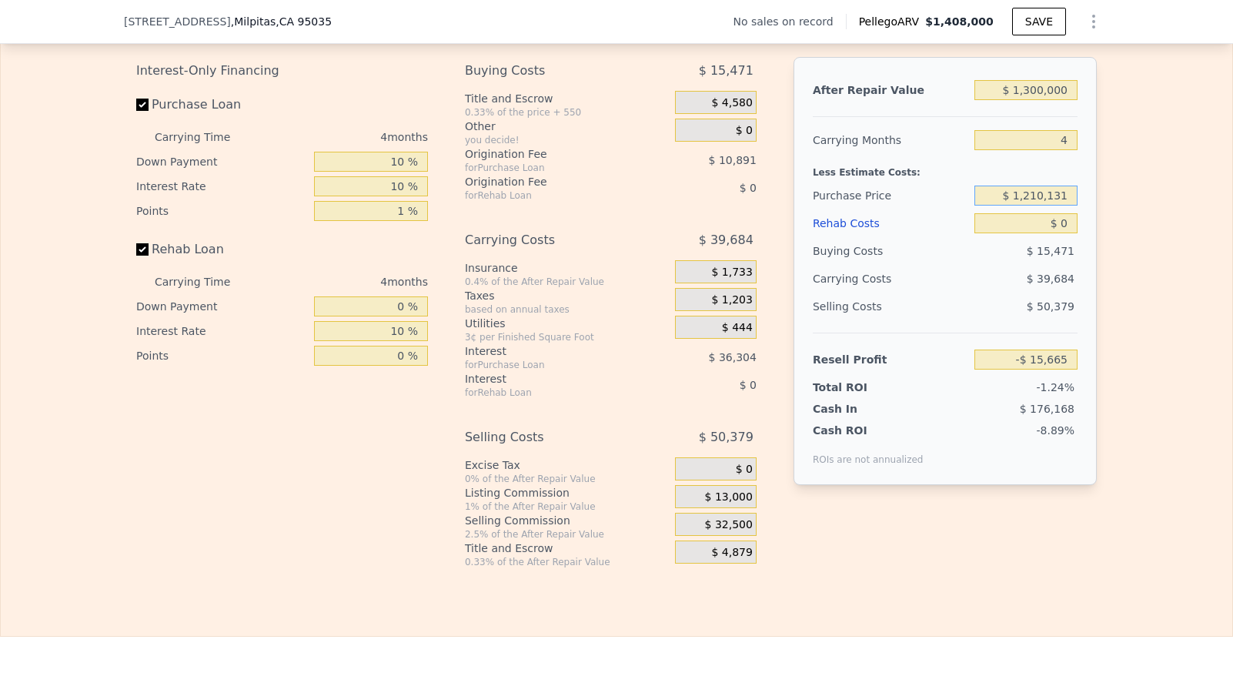
click at [978, 206] on input "$ 1,210,131" at bounding box center [1025, 195] width 103 height 20
type input "$ 1,065,000"
type input "$ 135,608"
click at [1056, 233] on input "$ 0" at bounding box center [1025, 223] width 103 height 20
type input "$ 8"
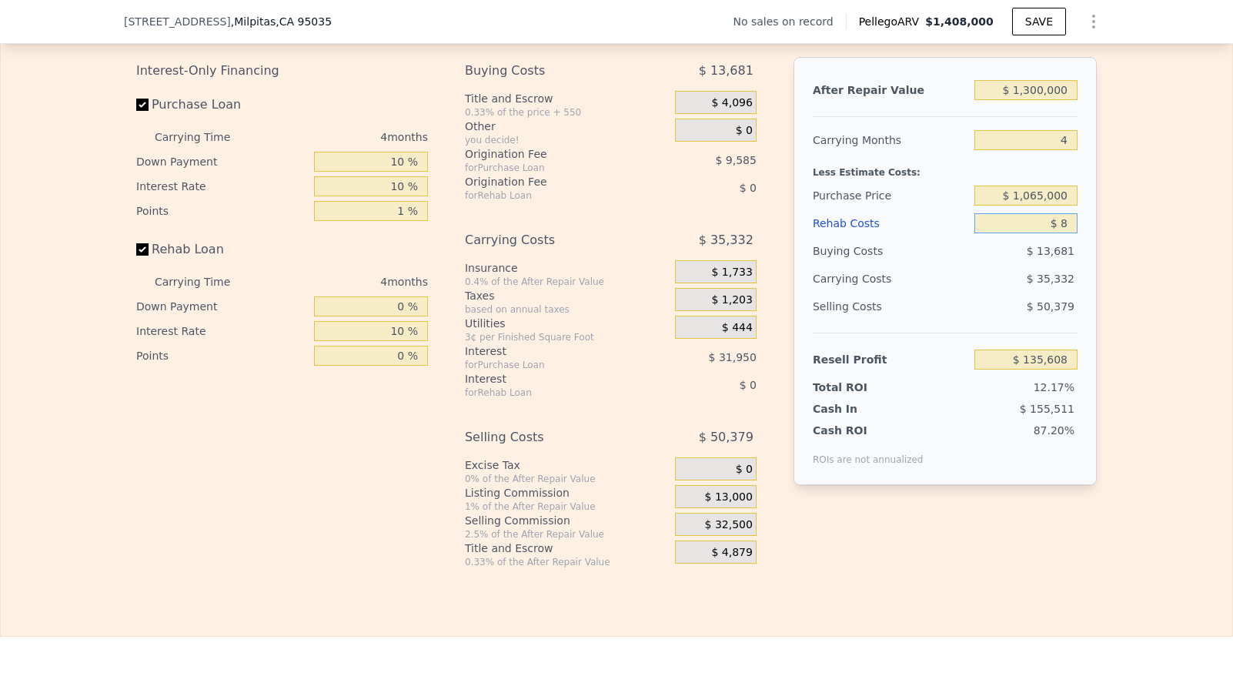
type input "$ 135,600"
type input "$ 85"
type input "$ 135,519"
type input "$ 8"
type input "$ 135,600"
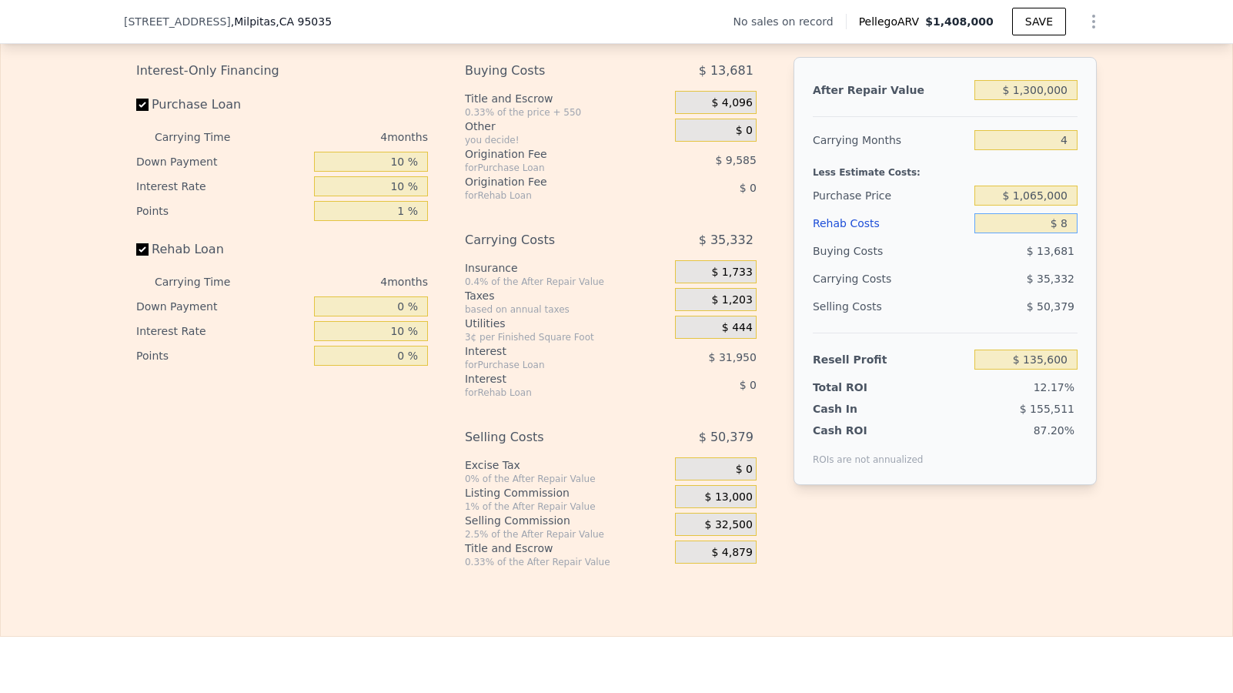
type input "$ 80"
type input "$ 135,524"
type input "$ 800"
type input "$ 134,780"
type input "$ 8,000"
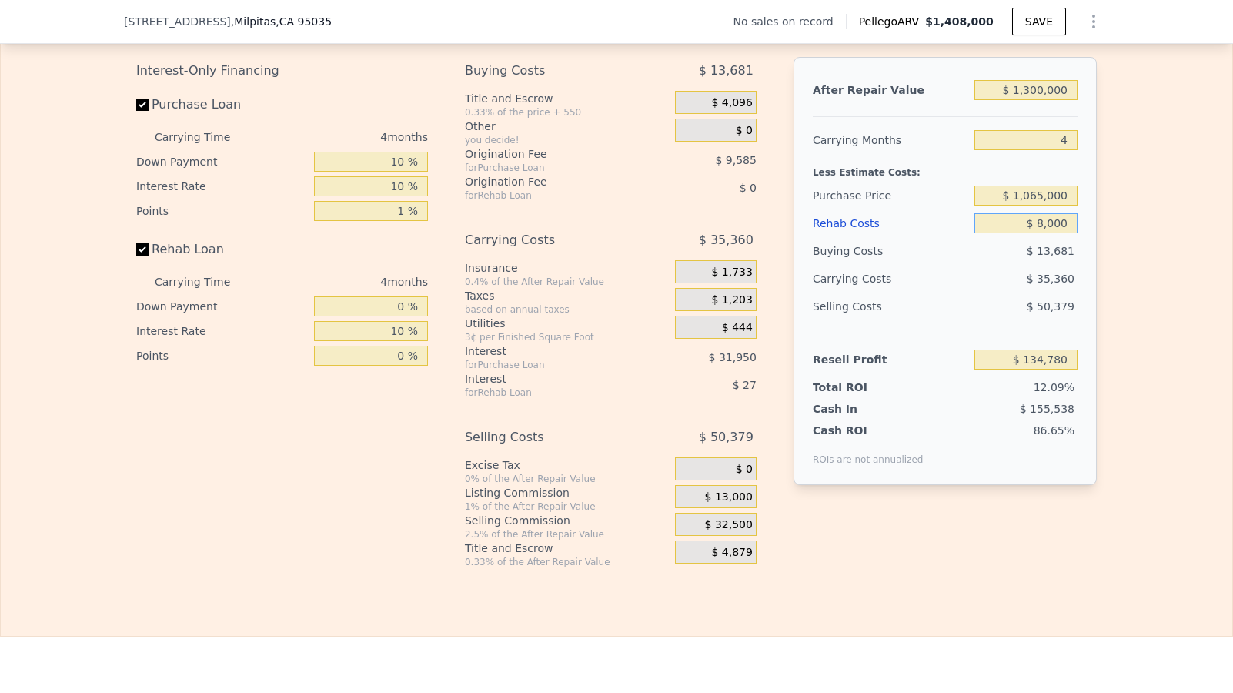
type input "$ 127,340"
type input "$ 80,000"
type input "$ 52,940"
type input "$ 80,000"
click at [1141, 373] on div "Edit the assumptions in yellow boxes. Input profit to calculate an offer price.…" at bounding box center [616, 281] width 1231 height 573
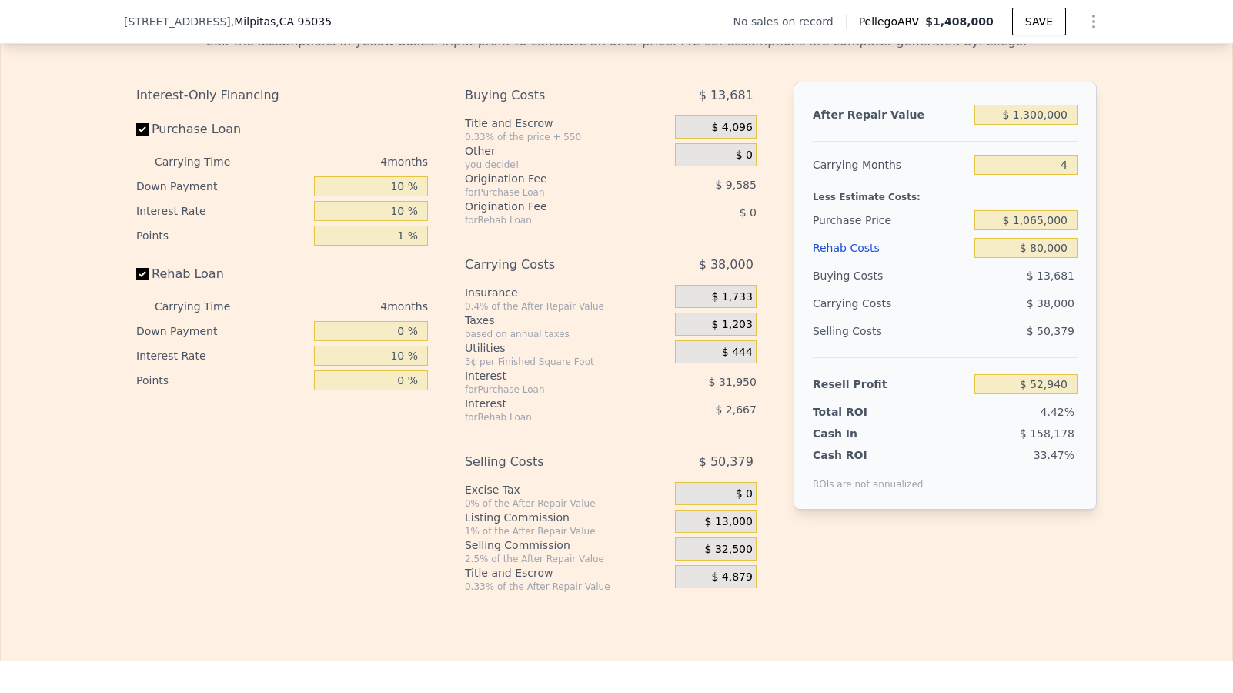
scroll to position [2206, 0]
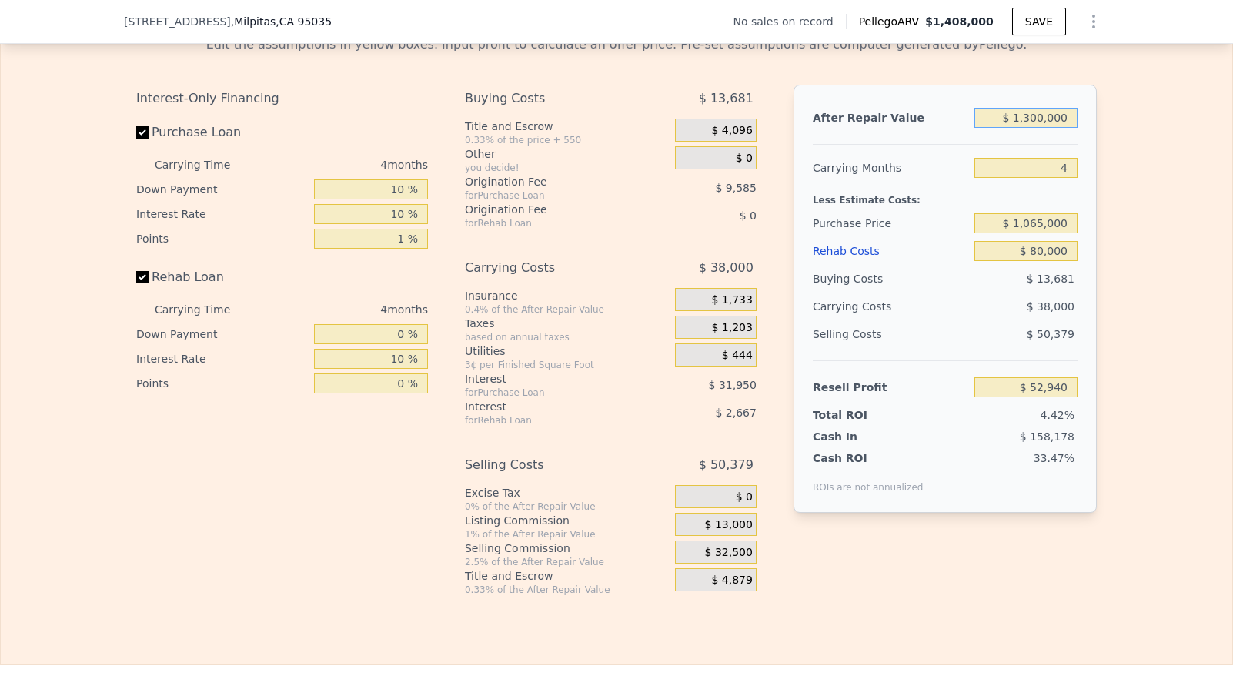
drag, startPoint x: 1066, startPoint y: 140, endPoint x: 998, endPoint y: 140, distance: 67.7
click at [998, 128] on input "$ 1,300,000" at bounding box center [1025, 118] width 103 height 20
type input "$ 1"
type input "-$ 1,195,497"
type input "$ 12"
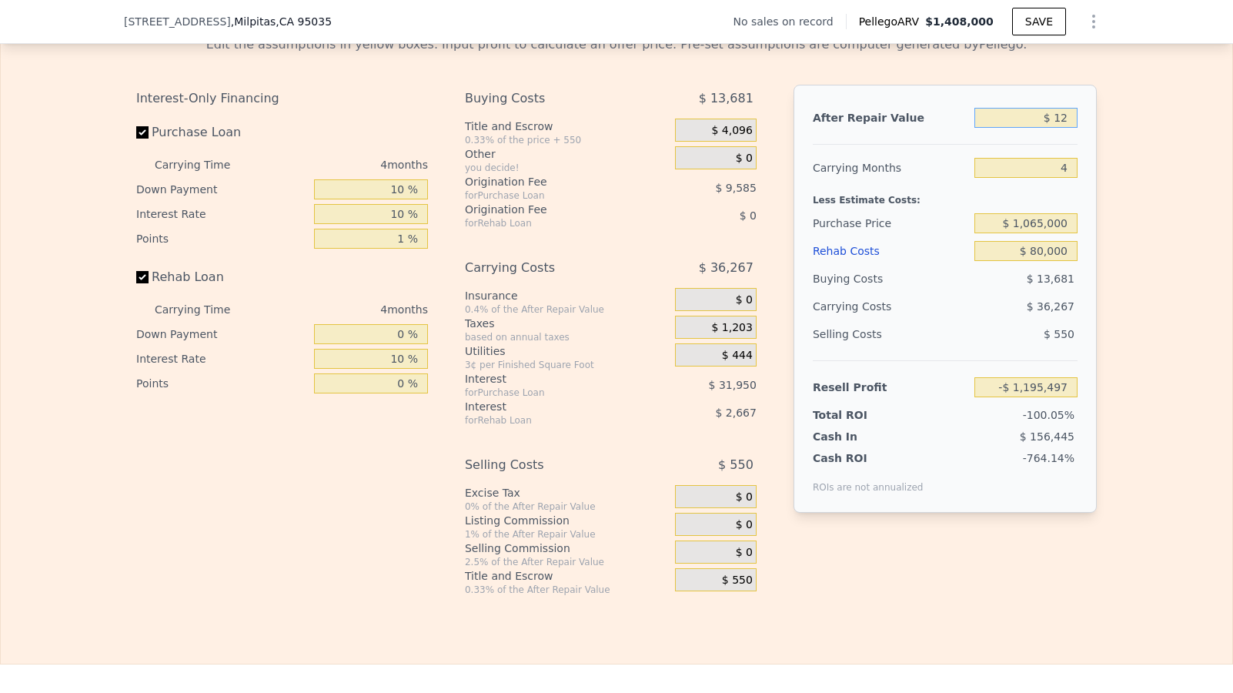
type input "-$ 1,195,486"
type input "$ 1,408,000"
type input "7"
type input "$ 0"
type input "$ 30,002"
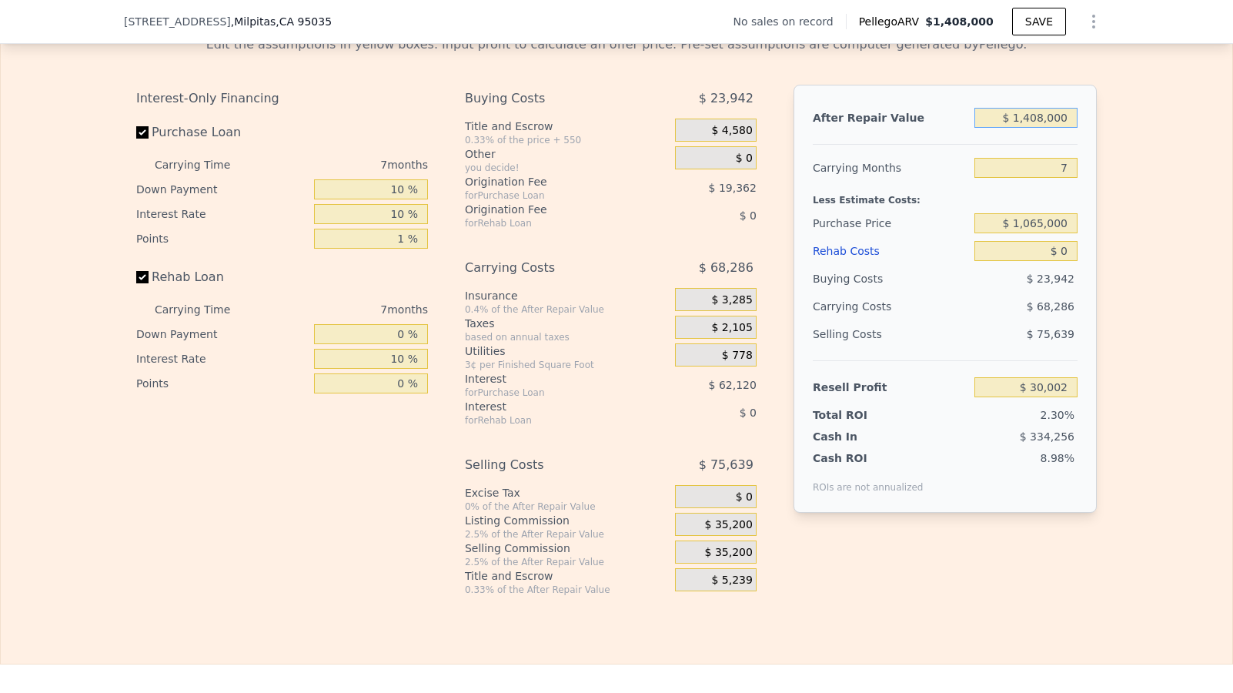
type input "$ 14,080,000"
type input "$ 11,996,637"
type input "$ 140,800,000"
type input "$ 131,662,979"
drag, startPoint x: 999, startPoint y: 137, endPoint x: 1126, endPoint y: 137, distance: 127.0
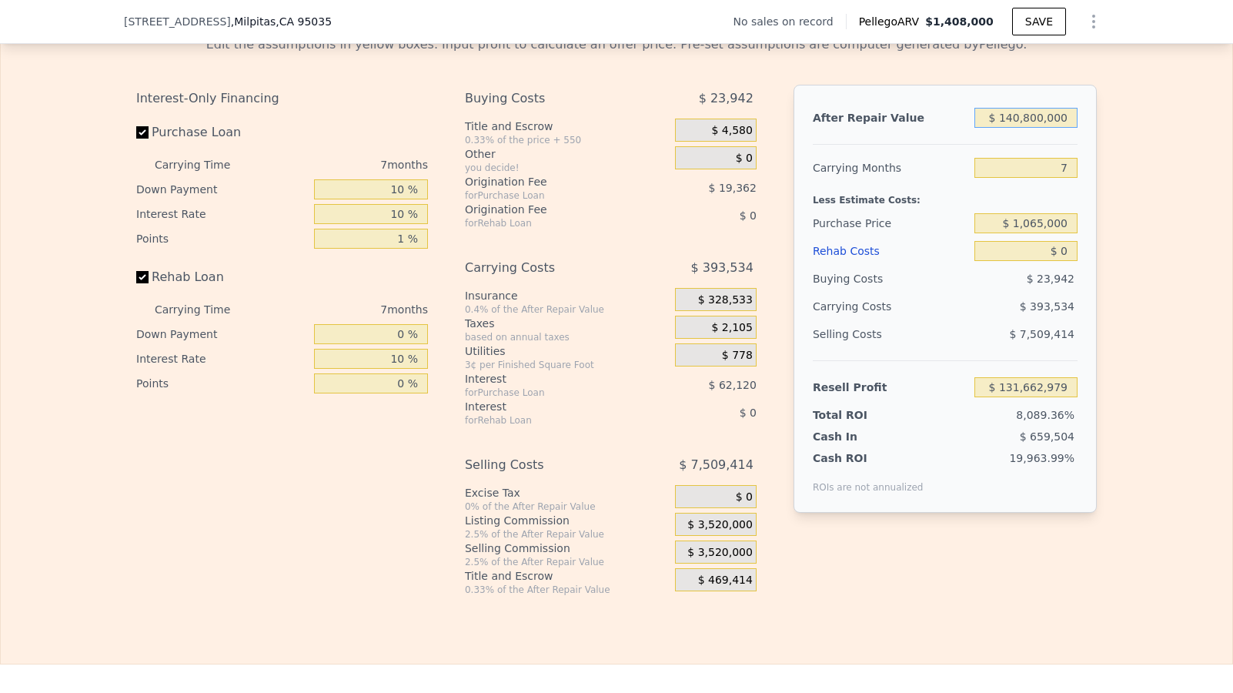
click at [1126, 137] on div "Edit the assumptions in yellow boxes. Input profit to calculate an offer price.…" at bounding box center [616, 309] width 1231 height 573
type input "$ 1"
type input "-$ 1,299,623"
type input "$ 12"
type input "-$ 1,299,612"
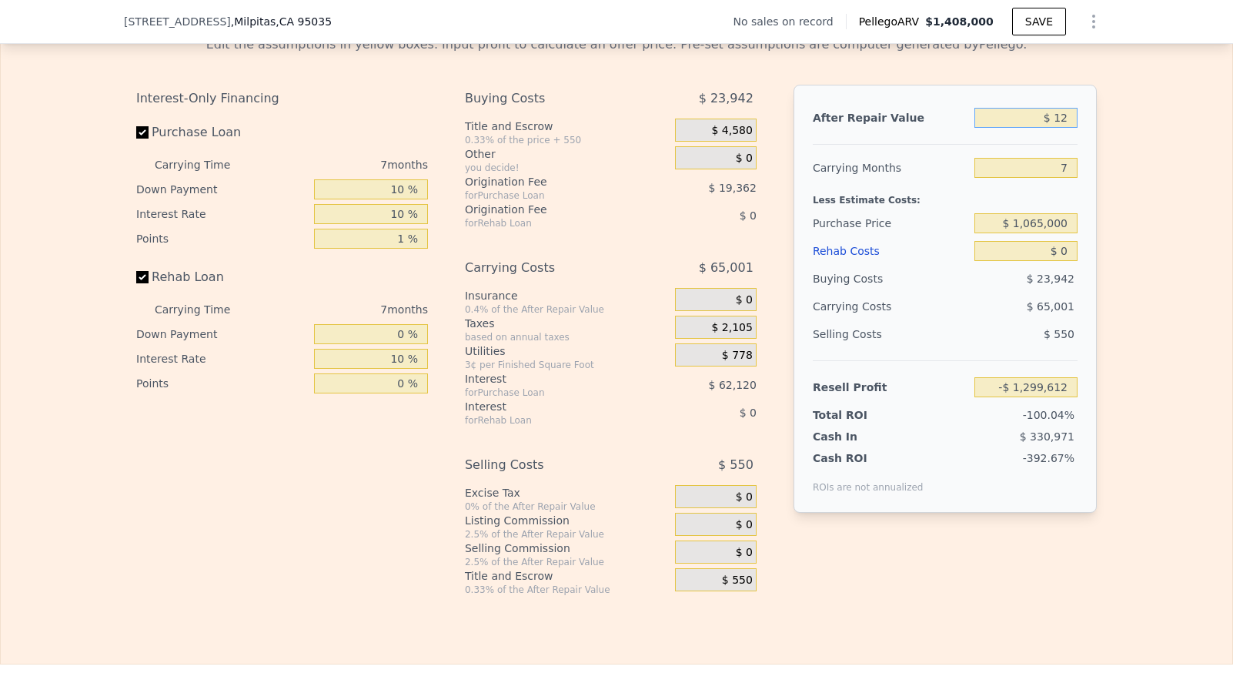
type input "$ 1"
type input "-$ 1,299,623"
type input "$ 11"
type input "-$ 1,299,613"
type input "$ 117"
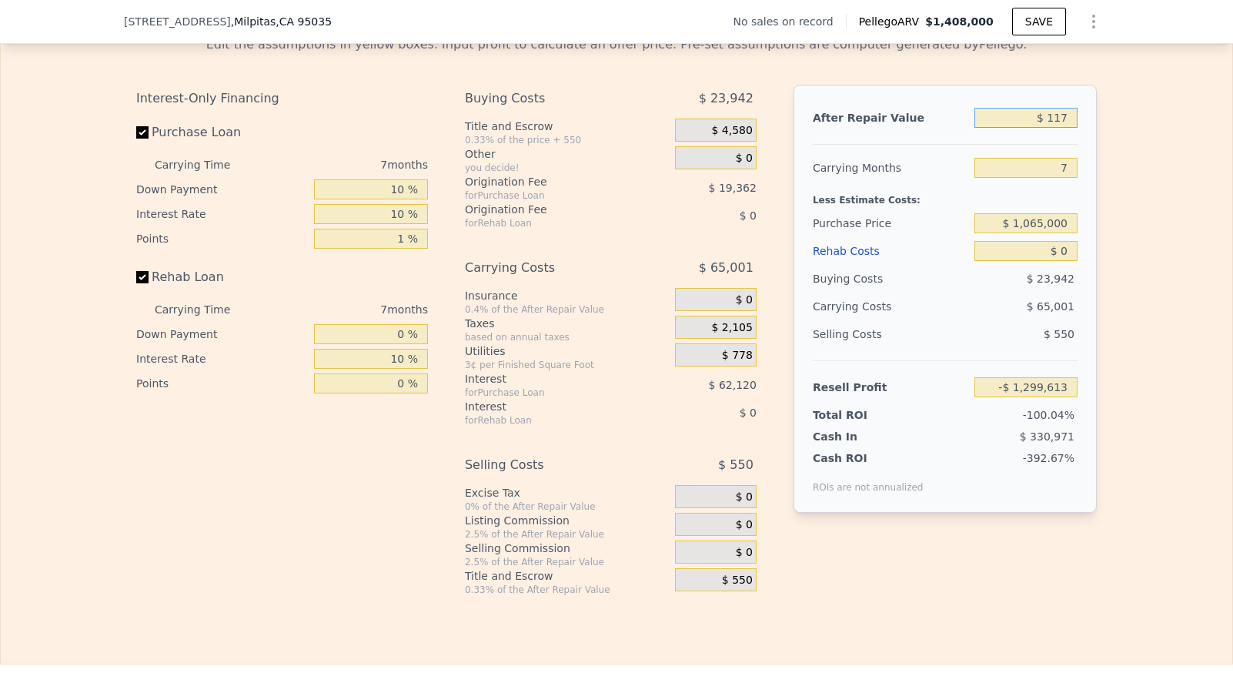
type input "-$ 1,299,513"
type input "$ 1,175"
type input "-$ 1,298,514"
type input "$ 11,750"
type input "-$ 1,288,528"
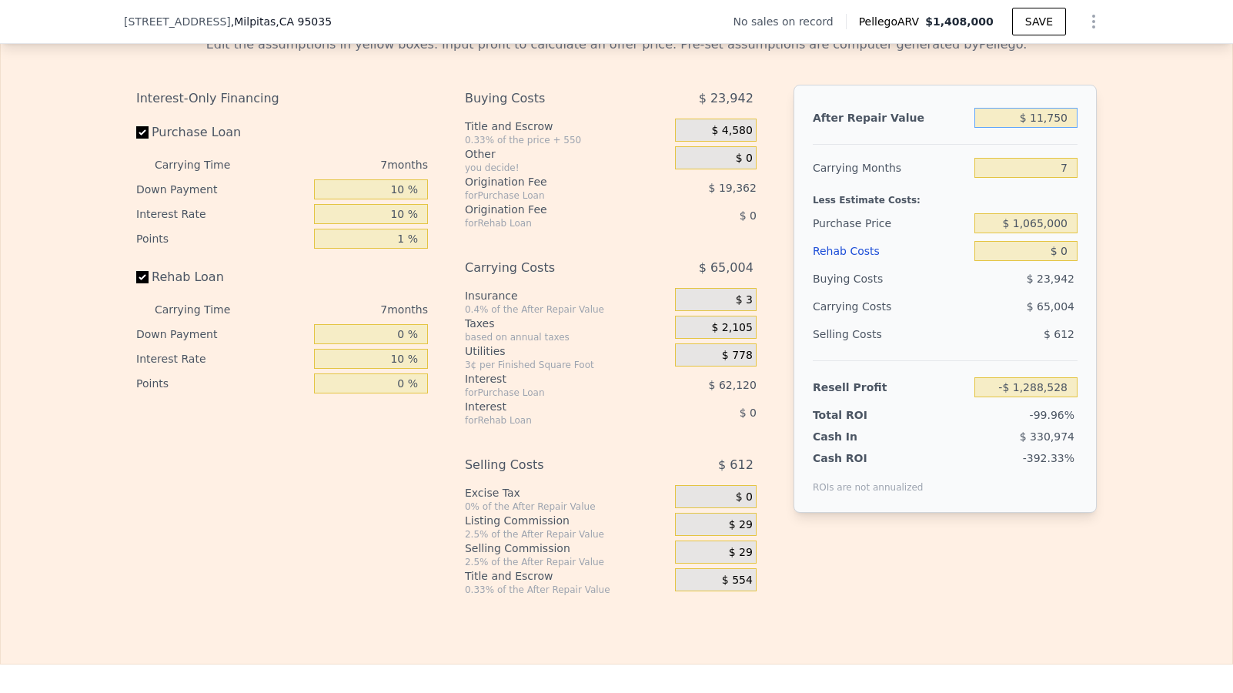
type input "$ 117,500"
type input "-$ 1,188,665"
type input "$ 1,175,000"
type input "-$ 190,029"
type input "$ 1,175,000"
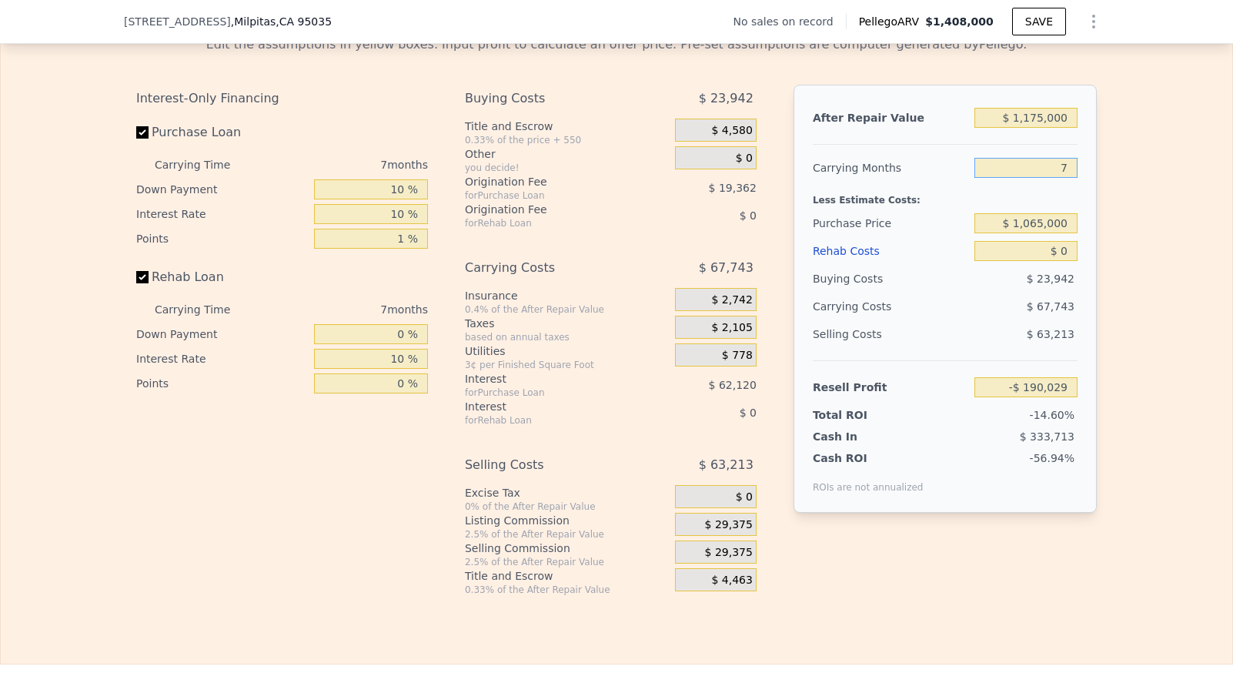
drag, startPoint x: 1068, startPoint y: 193, endPoint x: 1046, endPoint y: 193, distance: 22.3
click at [1046, 178] on input "7" at bounding box center [1025, 168] width 103 height 20
type input "1"
type input "-$ 131,964"
type input "1"
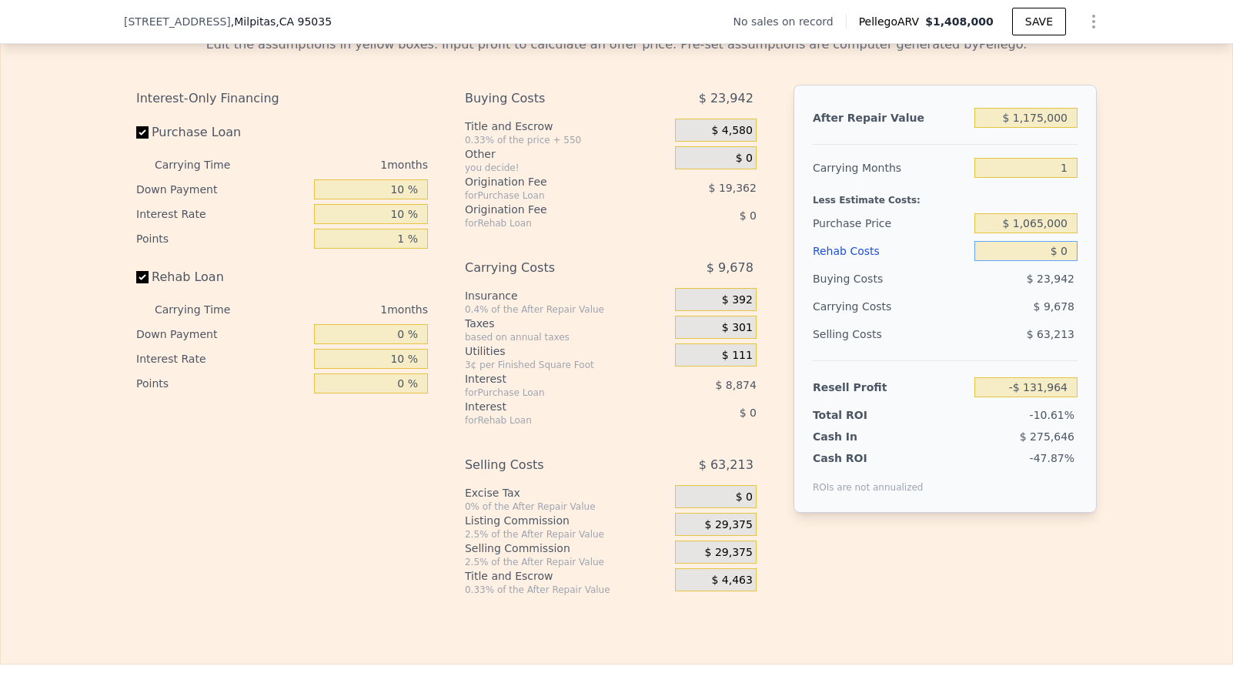
drag, startPoint x: 1062, startPoint y: 273, endPoint x: 1049, endPoint y: 273, distance: 13.1
click at [1049, 261] on input "$ 0" at bounding box center [1025, 251] width 103 height 20
click at [400, 199] on input "10 %" at bounding box center [371, 189] width 114 height 20
type input "$ 1,408,000"
type input "7"
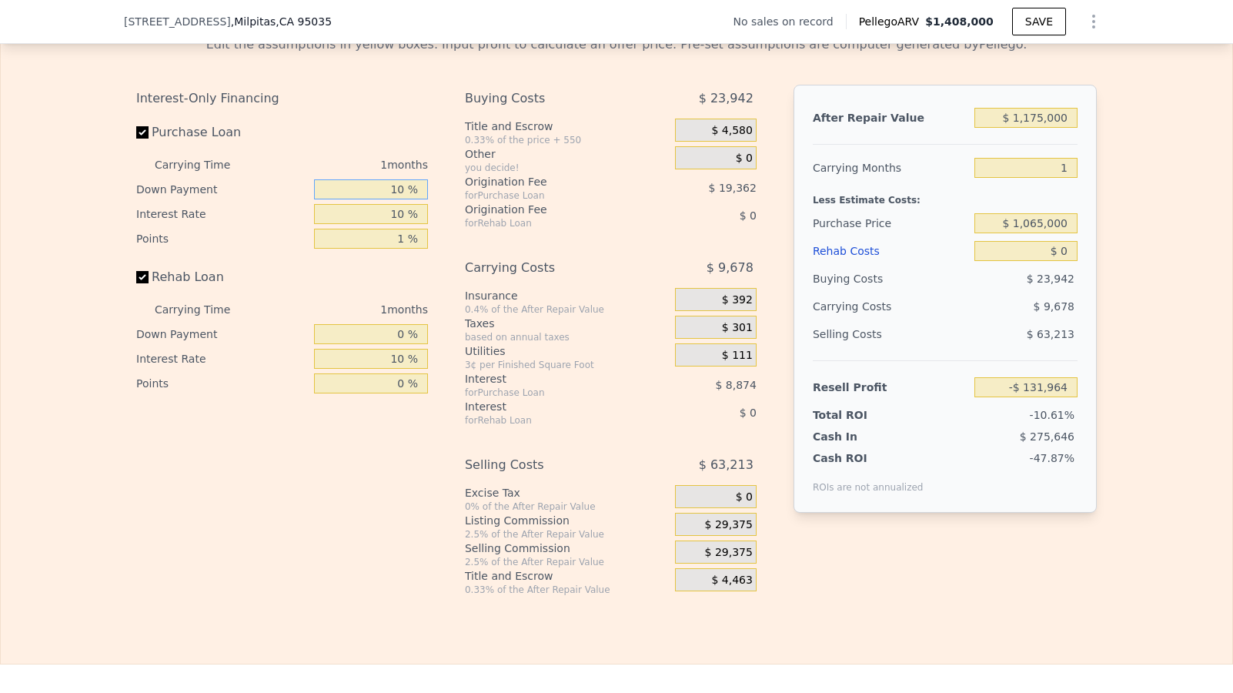
type input "$ 30,002"
drag, startPoint x: 405, startPoint y: 212, endPoint x: 373, endPoint y: 212, distance: 31.6
click at [373, 199] on input "10 %" at bounding box center [371, 189] width 114 height 20
type input "1 %"
type input "$ 10,647"
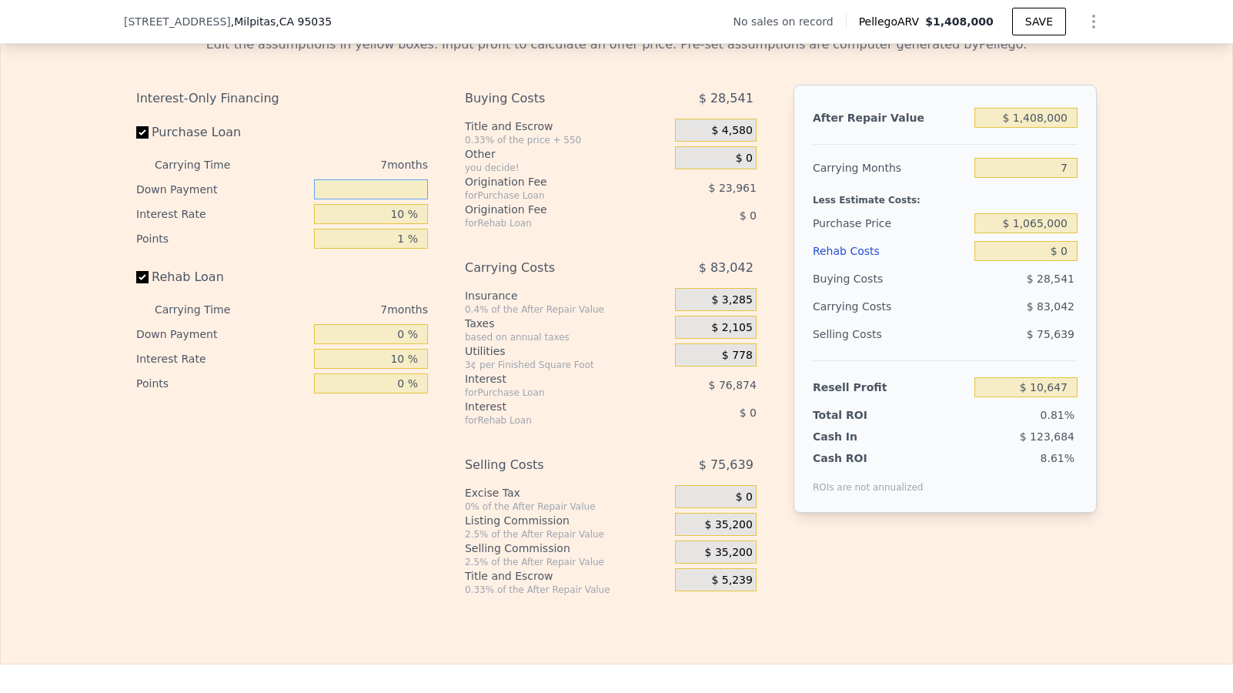
type input "0 %"
type input "$ 9,628"
type input "0 %"
type input "$ 87,279"
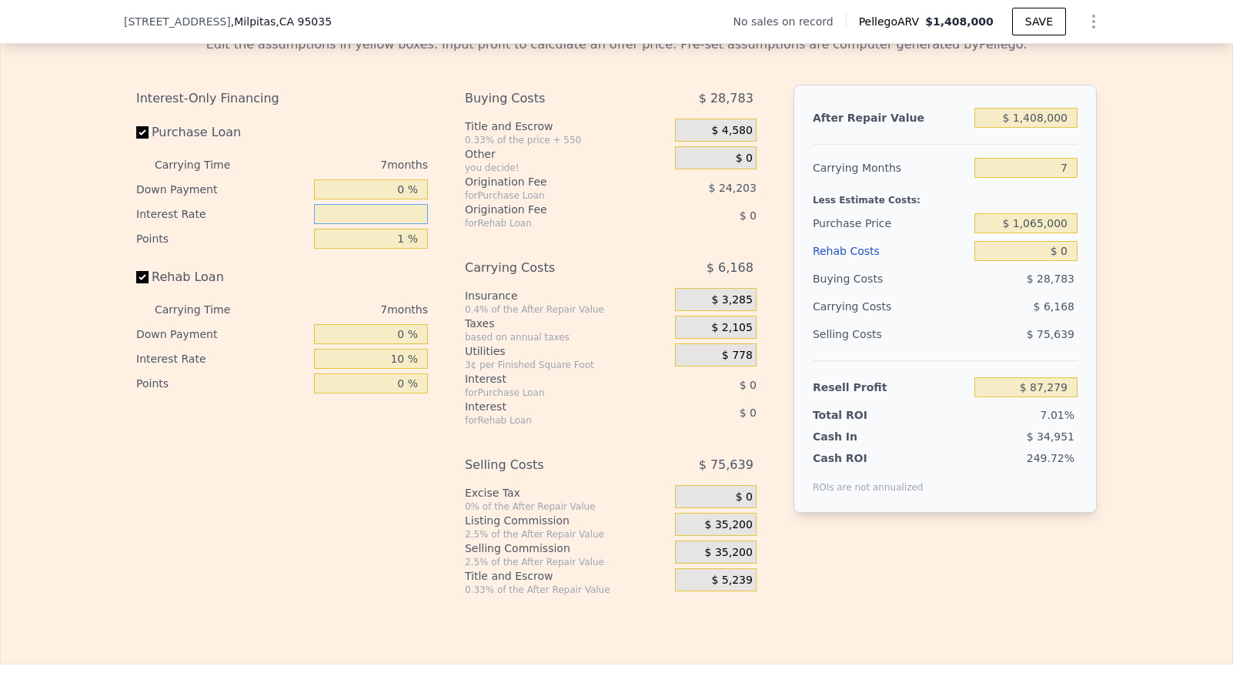
type input "1 %"
type input "$ 80,223"
type input "10 %"
type input "$ 16,691"
drag, startPoint x: 401, startPoint y: 213, endPoint x: 383, endPoint y: 213, distance: 17.7
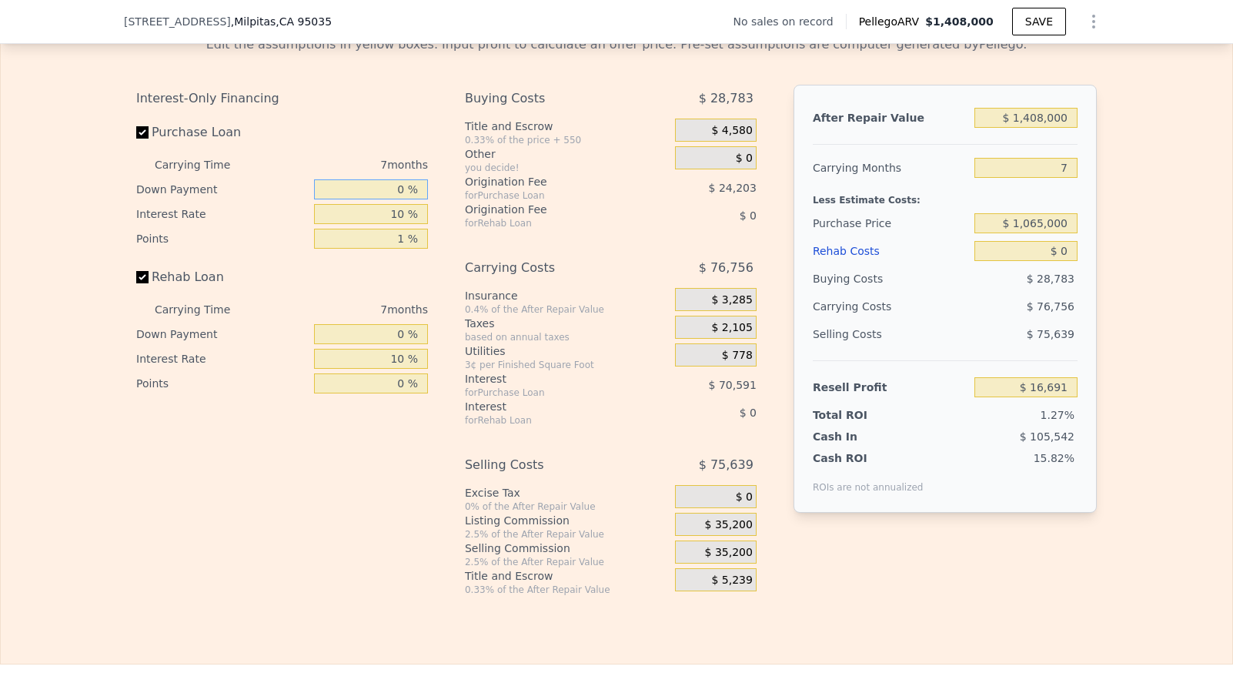
click at [383, 199] on input "0 %" at bounding box center [371, 189] width 114 height 20
type input "1 %"
type input "$ 17,633"
type input "10 %"
type input "$ 26,168"
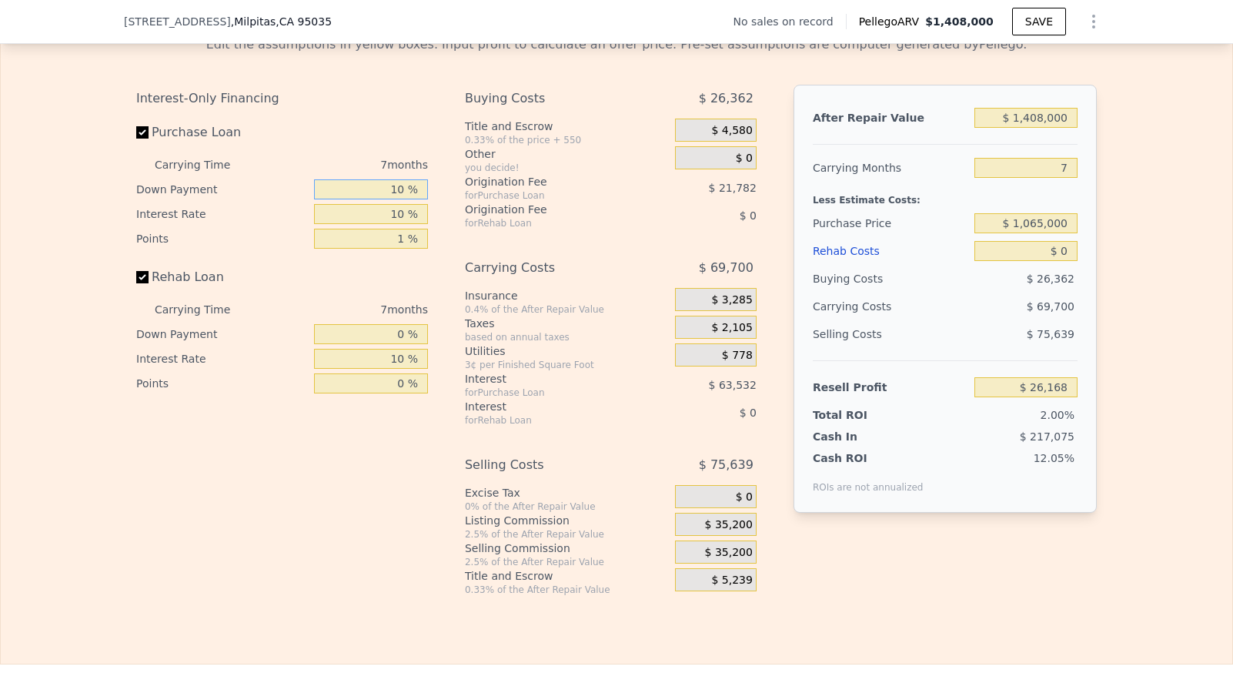
type input "10 %"
drag, startPoint x: 403, startPoint y: 355, endPoint x: 383, endPoint y: 355, distance: 19.2
click at [383, 344] on input "0 %" at bounding box center [371, 334] width 114 height 20
click at [740, 532] on span "$ 35,200" at bounding box center [729, 525] width 48 height 14
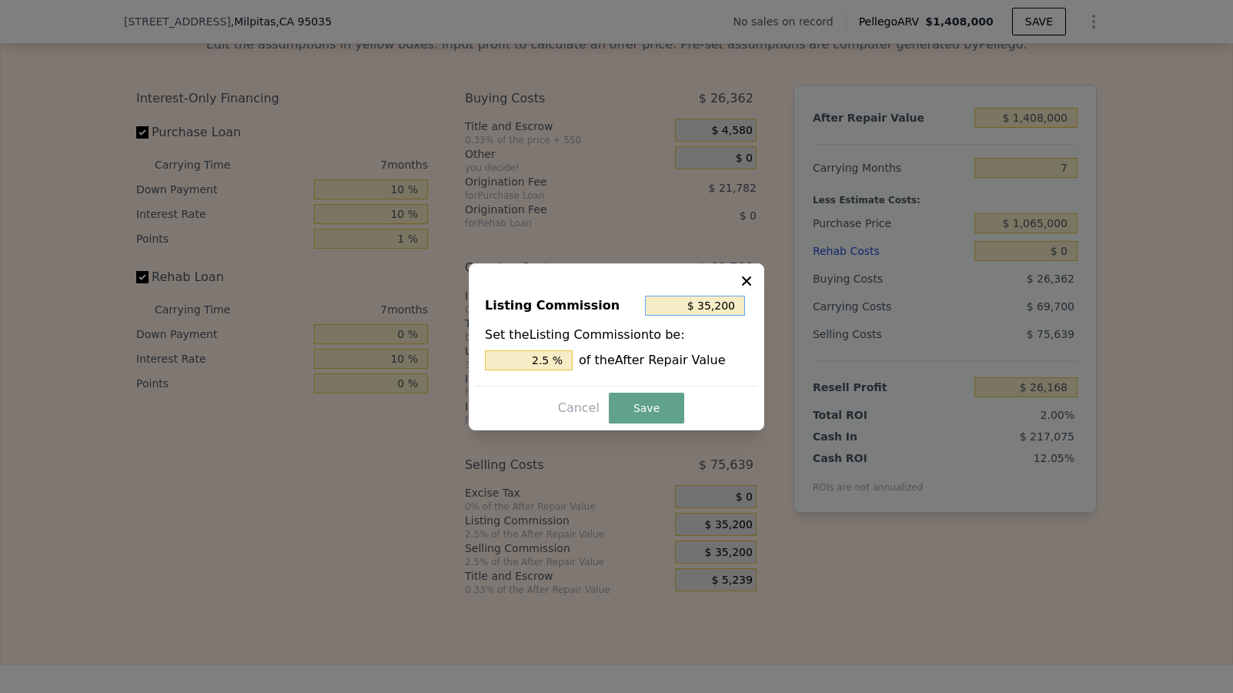
drag, startPoint x: 737, startPoint y: 302, endPoint x: 687, endPoint y: 302, distance: 50.8
click at [687, 302] on input "$ 35,200" at bounding box center [695, 306] width 100 height 20
type input "$ 0"
type input "0 %"
type input "$ 0"
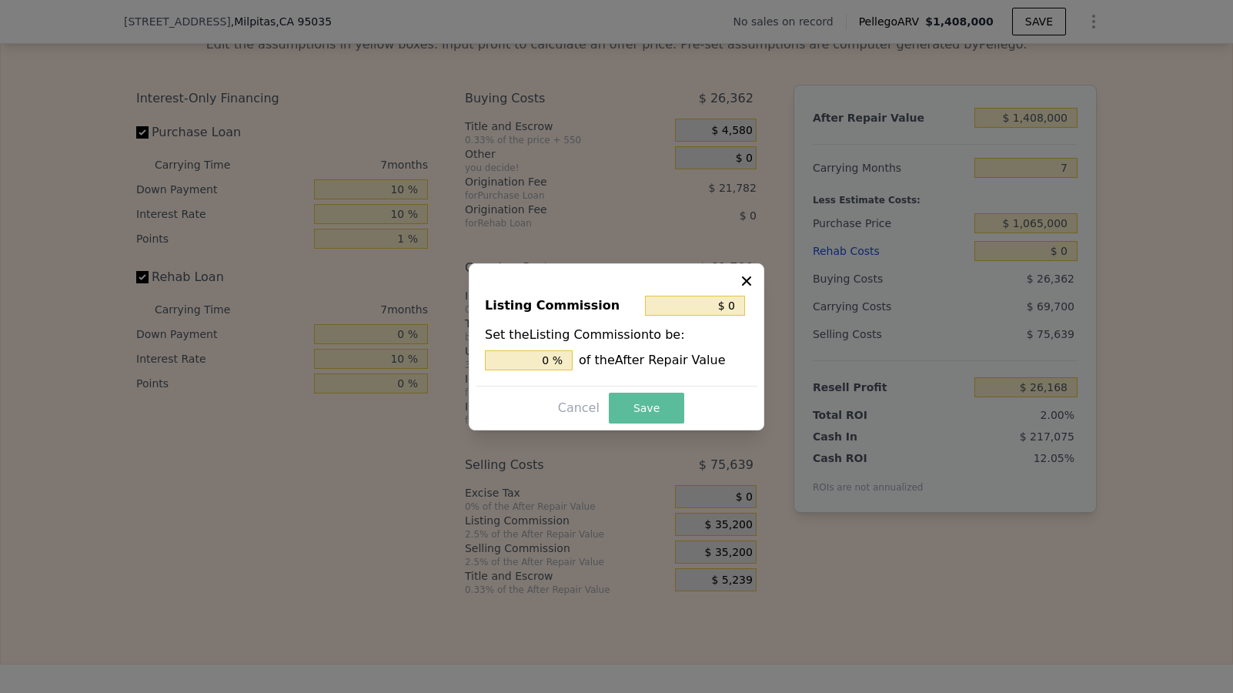
click at [660, 406] on button "Save" at bounding box center [646, 408] width 75 height 31
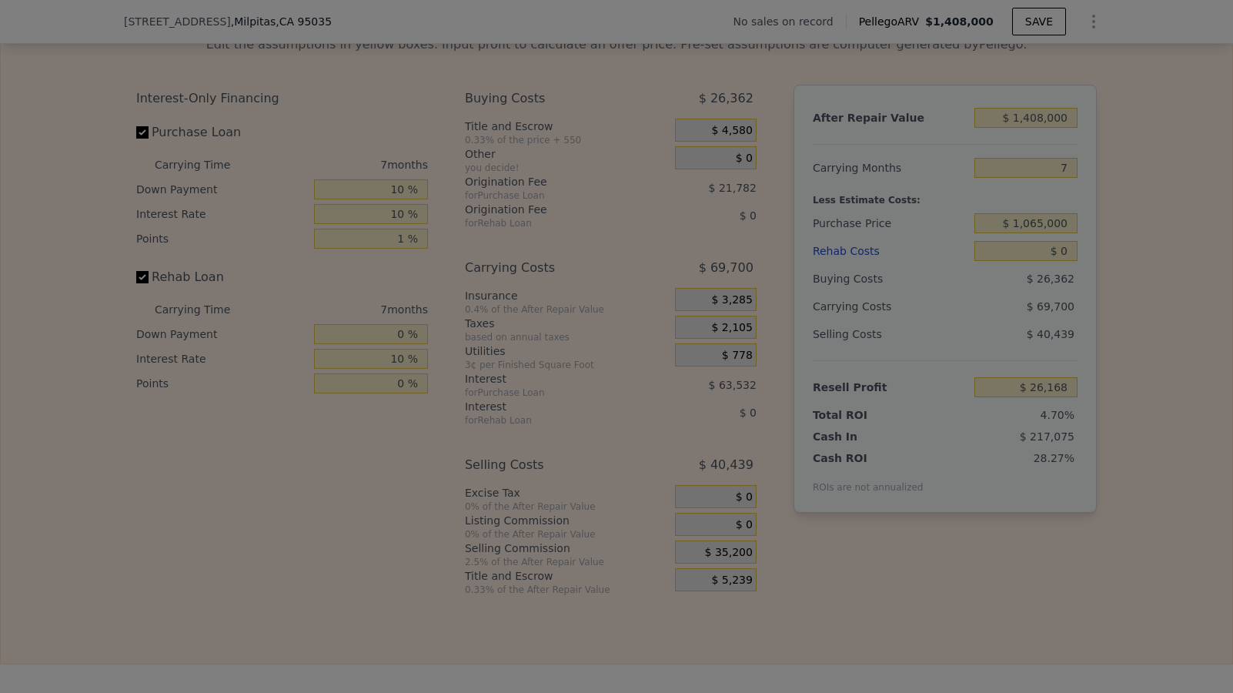
type input "$ 61,368"
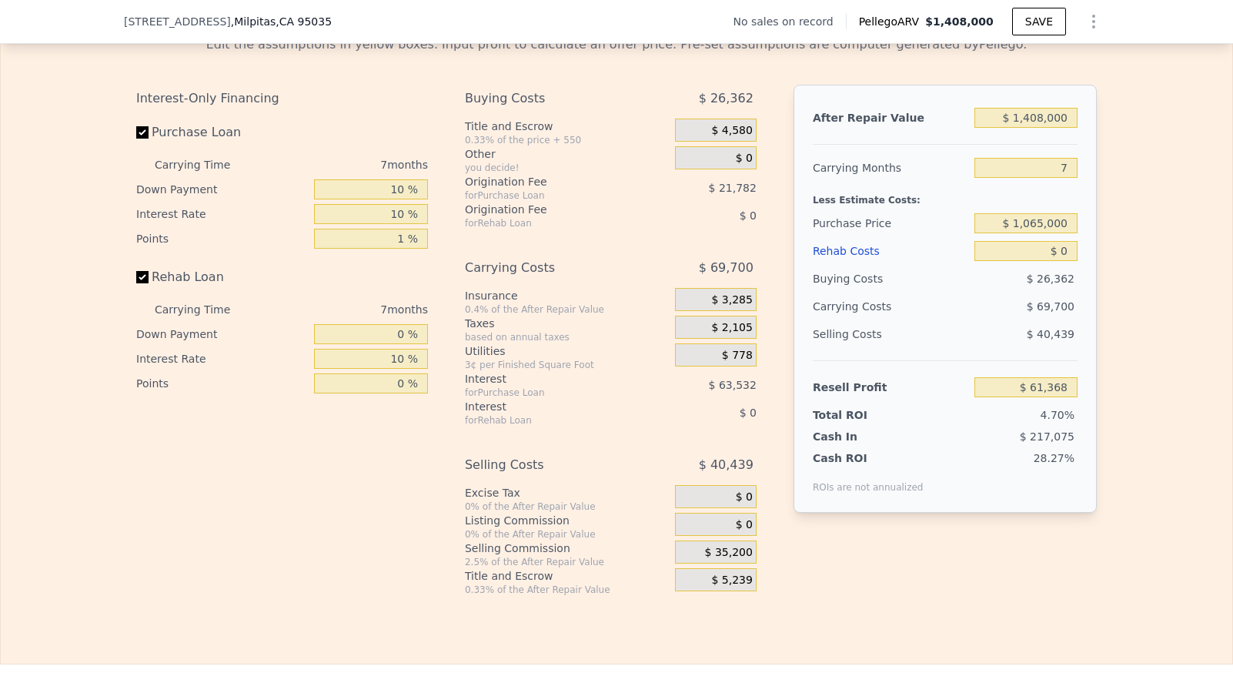
click at [730, 560] on span "$ 35,200" at bounding box center [729, 553] width 48 height 14
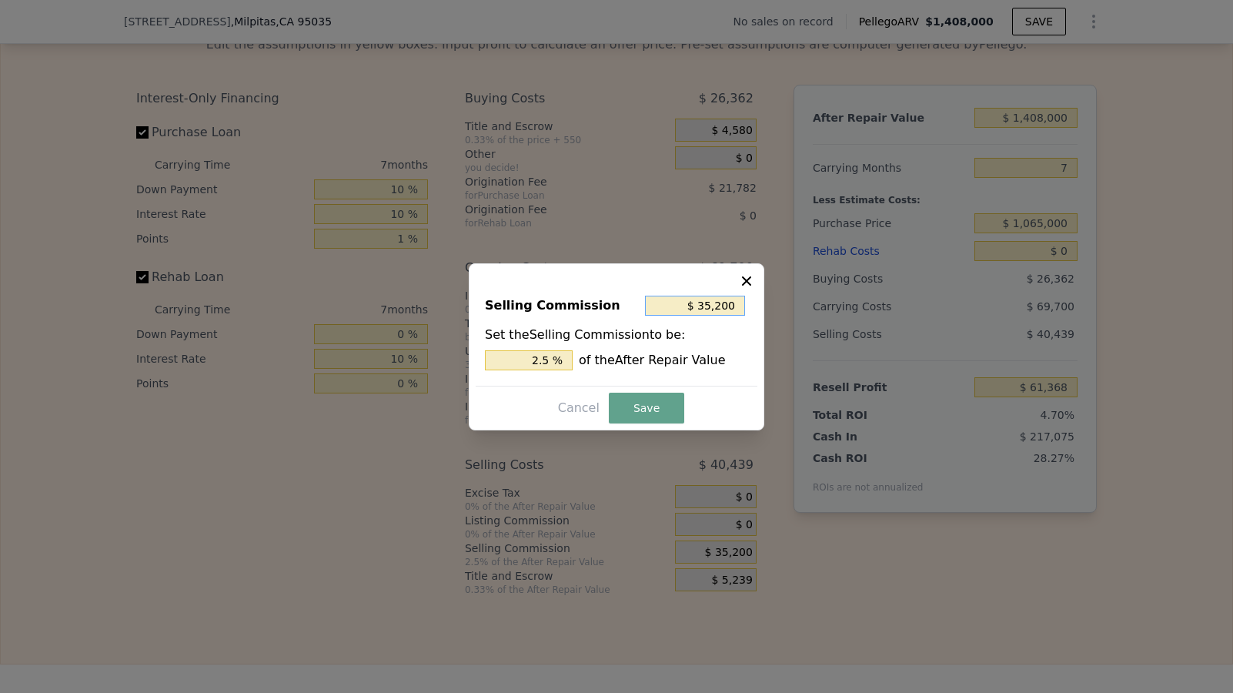
drag, startPoint x: 739, startPoint y: 302, endPoint x: 657, endPoint y: 302, distance: 82.4
click at [657, 302] on input "$ 35,200" at bounding box center [695, 306] width 100 height 20
type input "$ 0"
type input "0 %"
type input "$ 0"
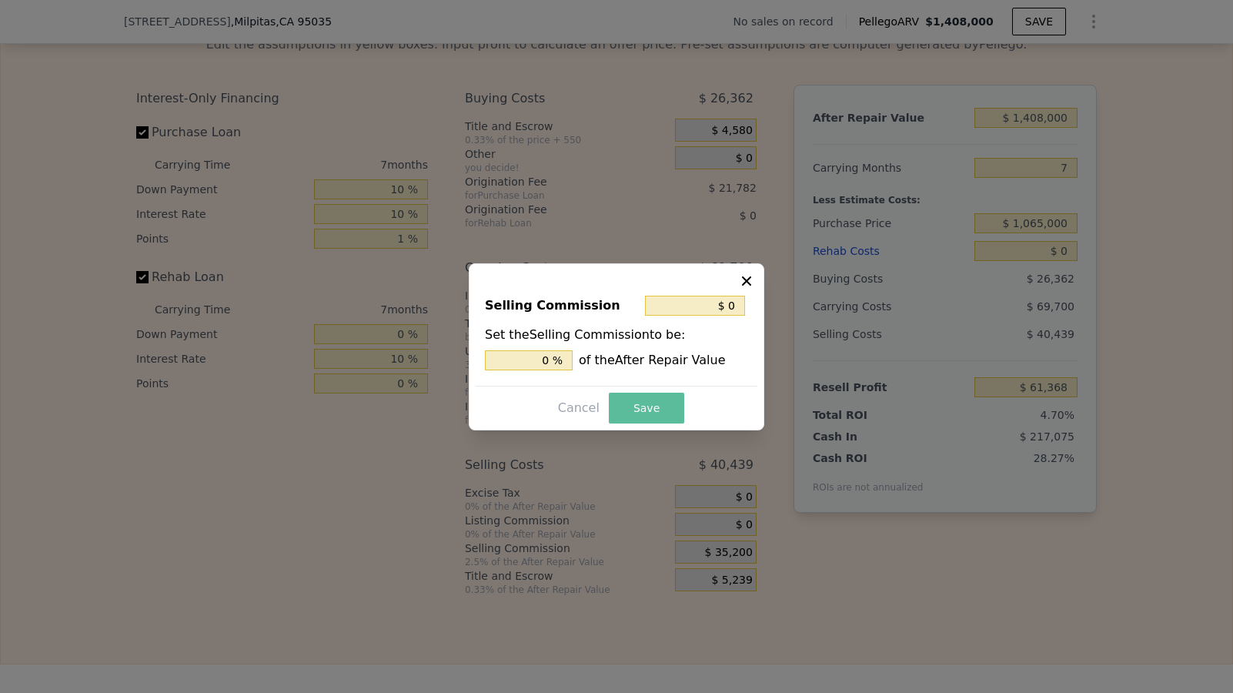
click at [657, 408] on button "Save" at bounding box center [646, 408] width 75 height 31
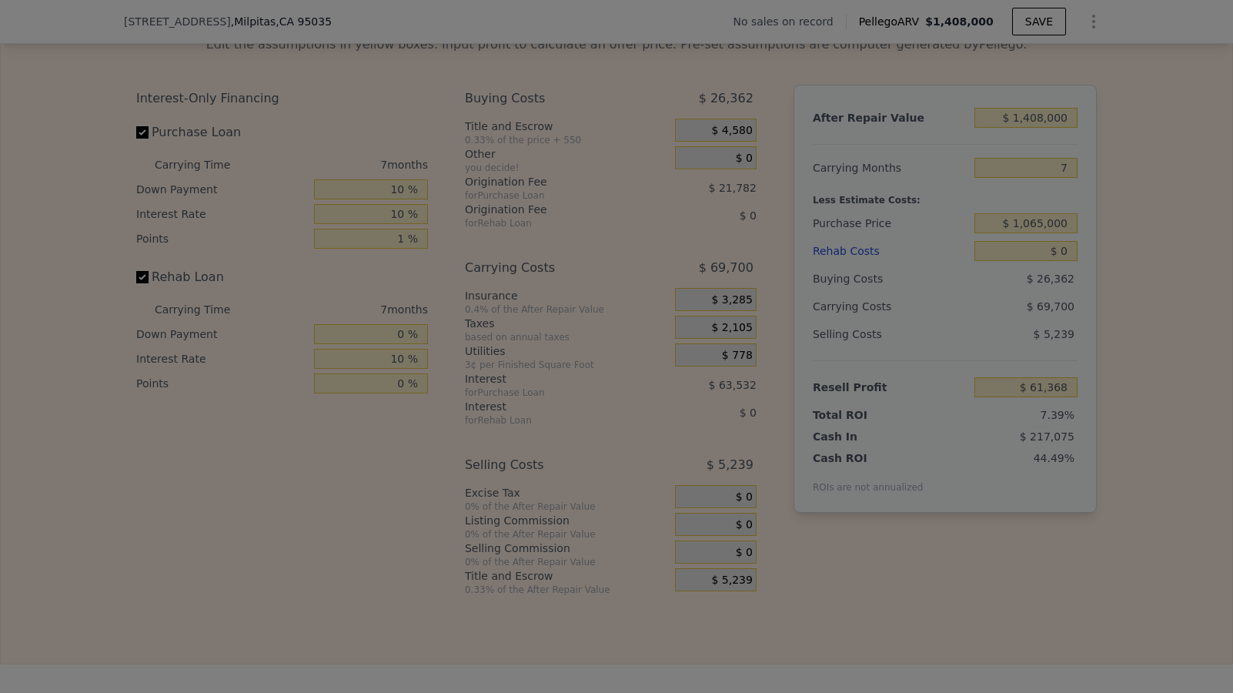
type input "$ 96,568"
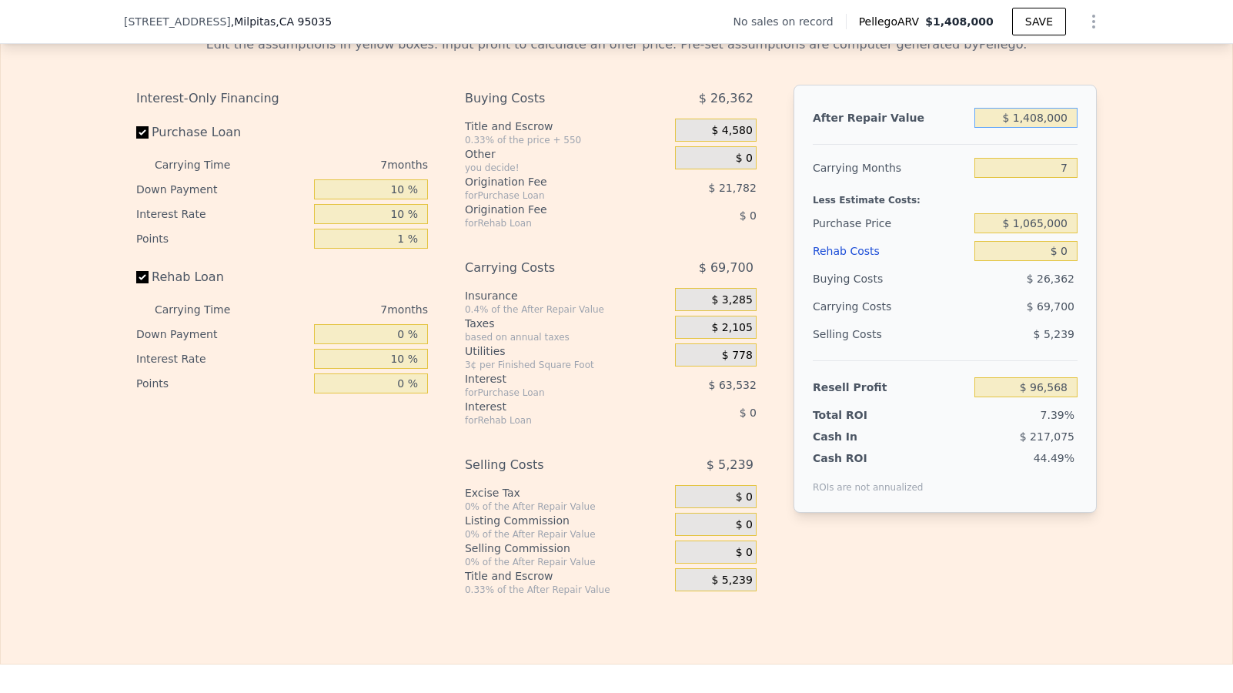
drag, startPoint x: 1067, startPoint y: 145, endPoint x: 993, endPoint y: 145, distance: 73.9
click at [993, 128] on input "$ 1,408,000" at bounding box center [1025, 118] width 103 height 20
drag, startPoint x: 1064, startPoint y: 192, endPoint x: 1043, endPoint y: 192, distance: 21.6
click at [1043, 178] on input "7" at bounding box center [1025, 168] width 103 height 20
type input "1"
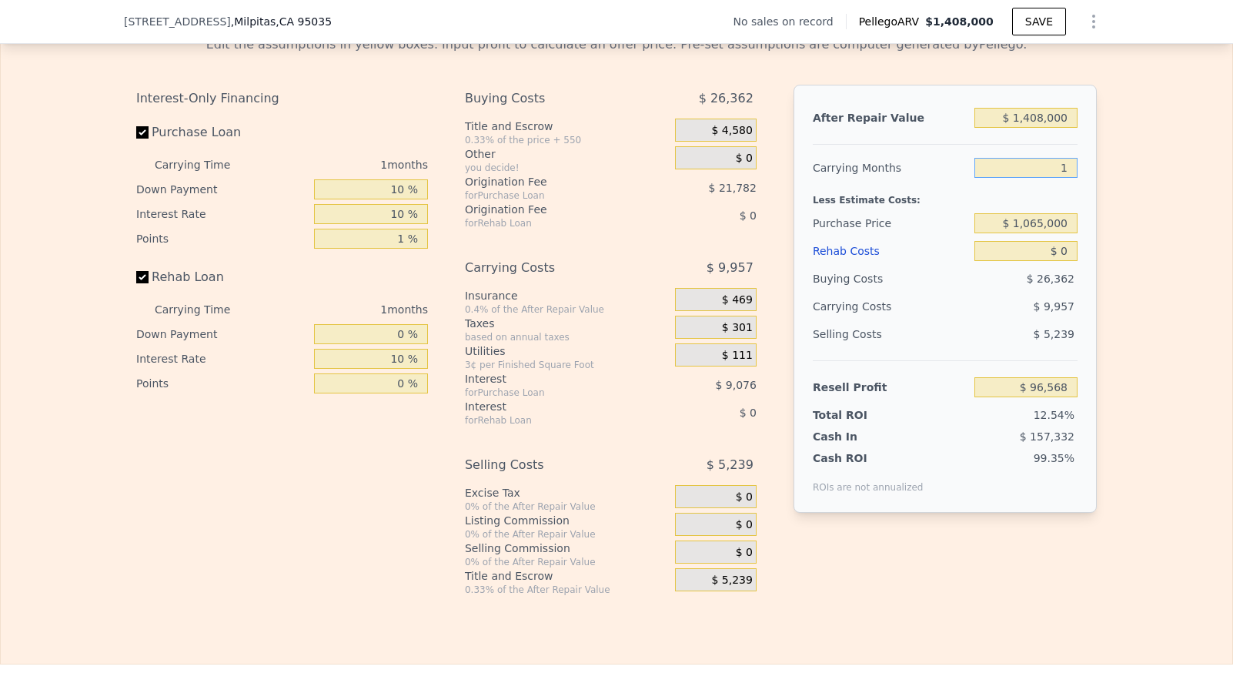
type input "$ 156,311"
type input "1"
drag, startPoint x: 1064, startPoint y: 143, endPoint x: 1003, endPoint y: 143, distance: 61.6
click at [1003, 128] on input "$ 1,408,000" at bounding box center [1025, 118] width 103 height 20
type input "$ 1"
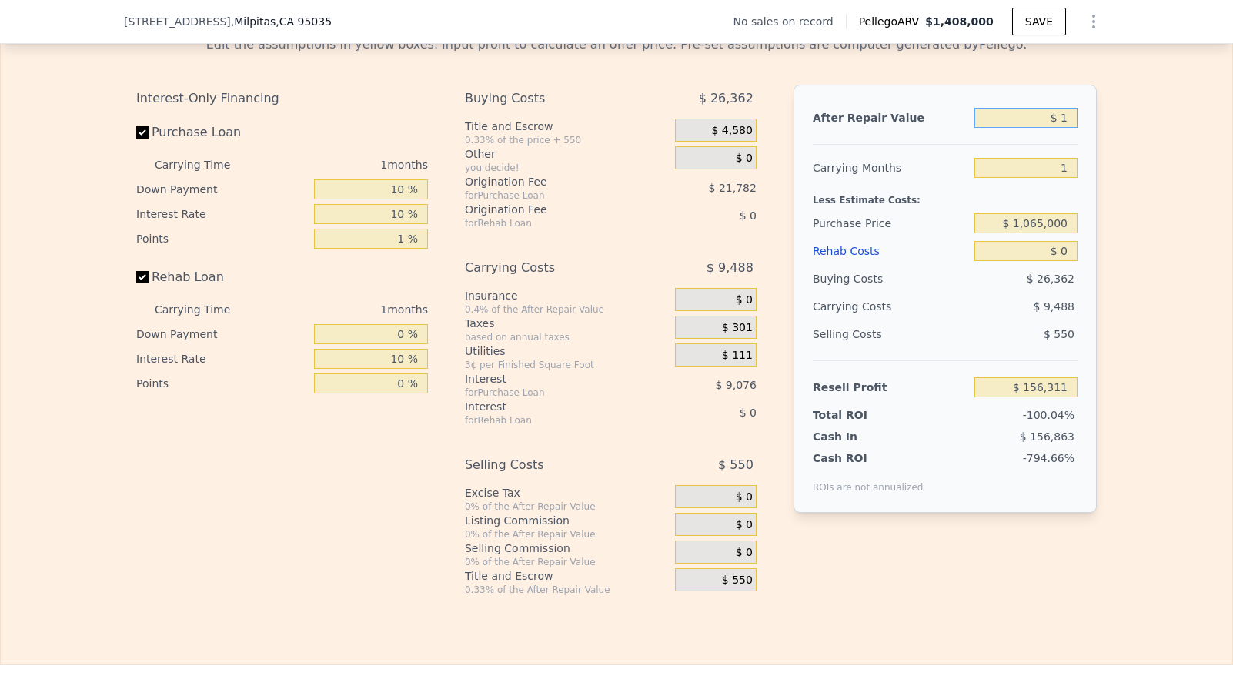
type input "-$ 1,246,530"
type input "$ 11"
type input "-$ 1,246,520"
type input "$ 116"
type input "-$ 1,246,415"
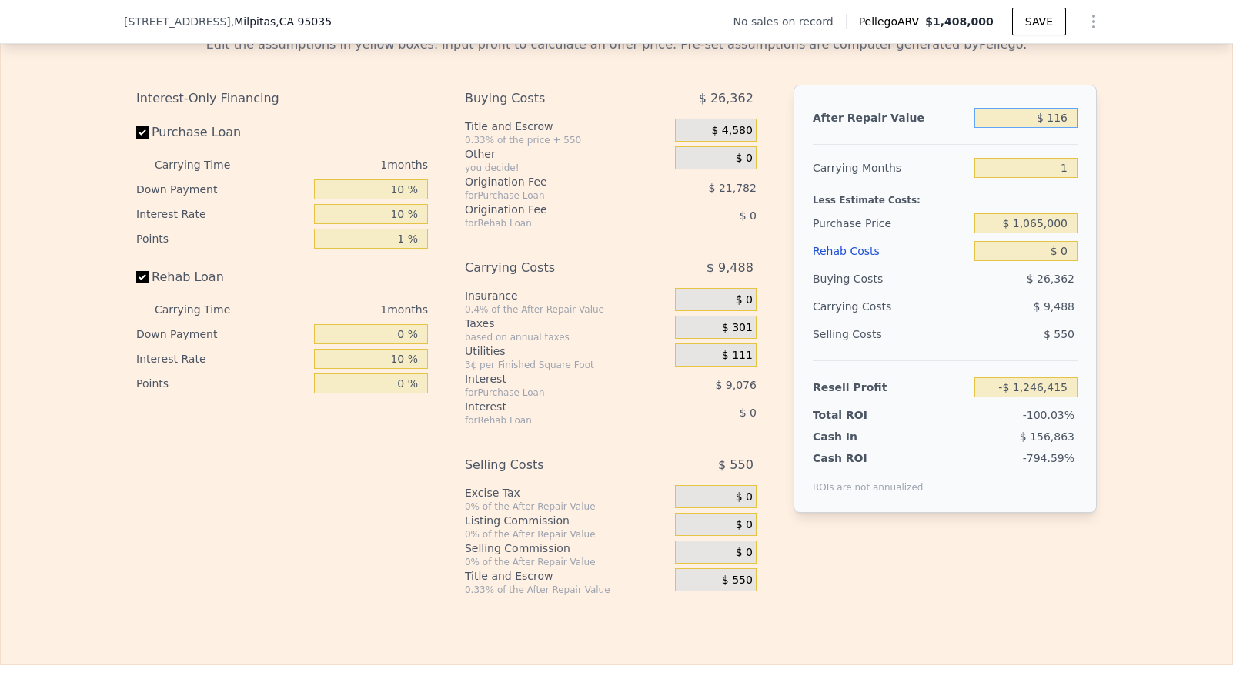
type input "$ 1,165"
type input "-$ 1,245,370"
type input "$ 11,650"
type input "-$ 1,234,924"
type input "$ 116,500"
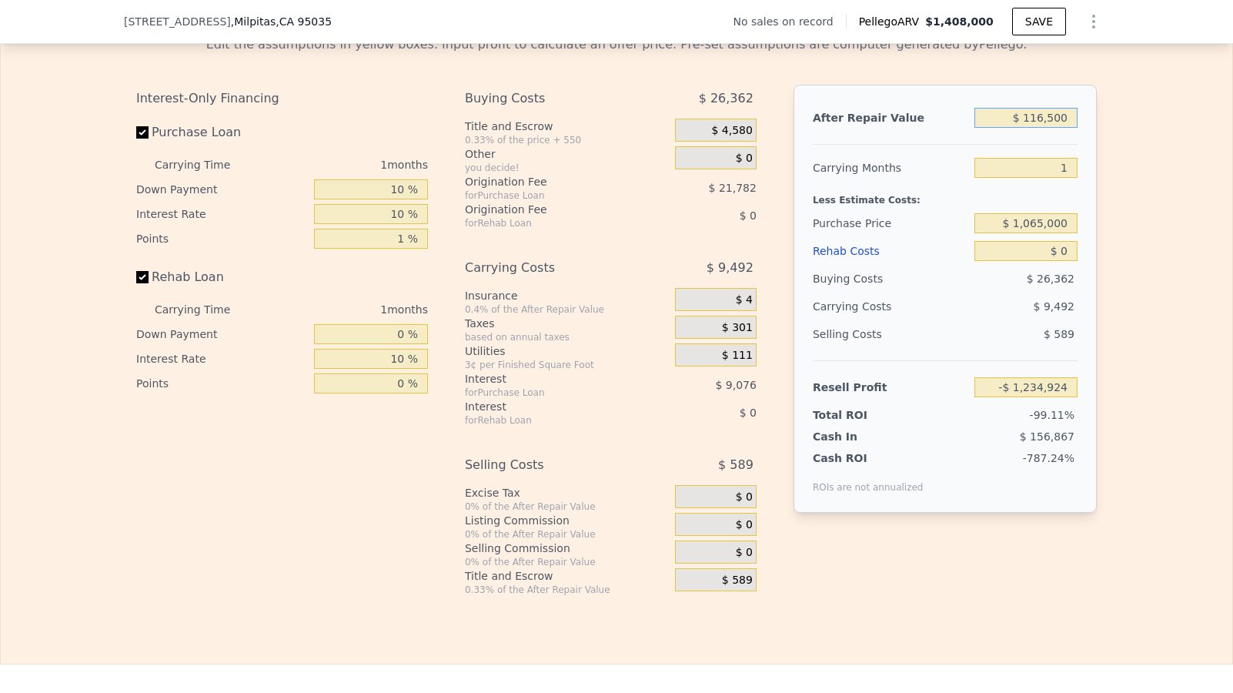
type input "-$ 1,130,458"
type input "$ 1,165,000"
type input "-$ 85,798"
type input "$ 1,165,000"
click at [1108, 424] on div "Edit the assumptions in yellow boxes. Input profit to calculate an offer price.…" at bounding box center [616, 309] width 1231 height 573
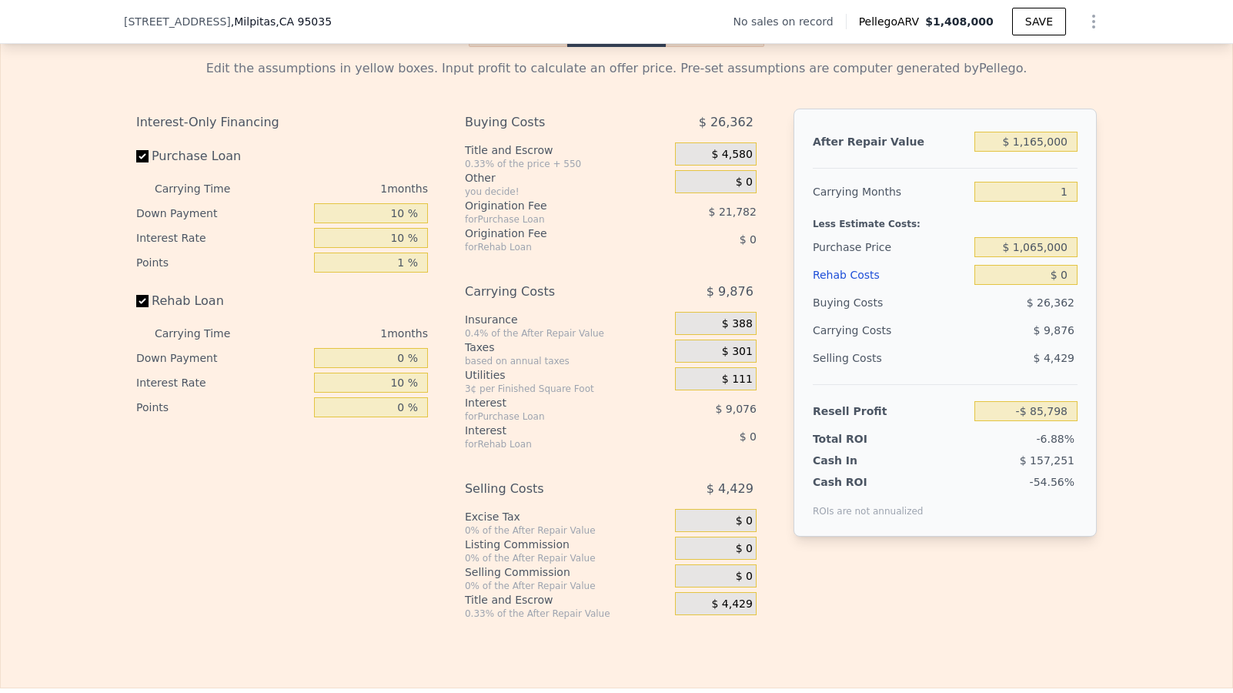
scroll to position [2187, 0]
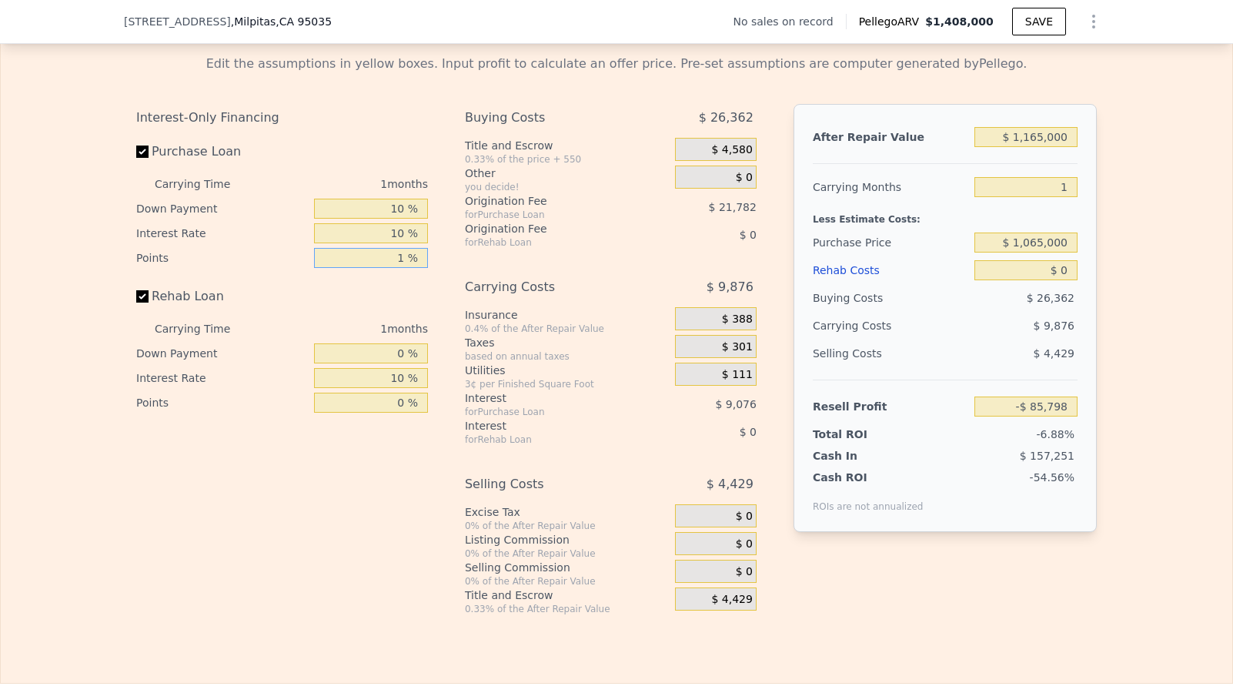
drag, startPoint x: 402, startPoint y: 282, endPoint x: 384, endPoint y: 282, distance: 17.7
click at [384, 268] on input "1 %" at bounding box center [371, 258] width 114 height 20
click at [1128, 441] on div "Edit the assumptions in yellow boxes. Input profit to calculate an offer price.…" at bounding box center [616, 328] width 1231 height 573
click at [528, 221] on div "for Purchase Loan" at bounding box center [551, 215] width 172 height 12
click at [720, 213] on span "$ 21,782" at bounding box center [733, 207] width 48 height 12
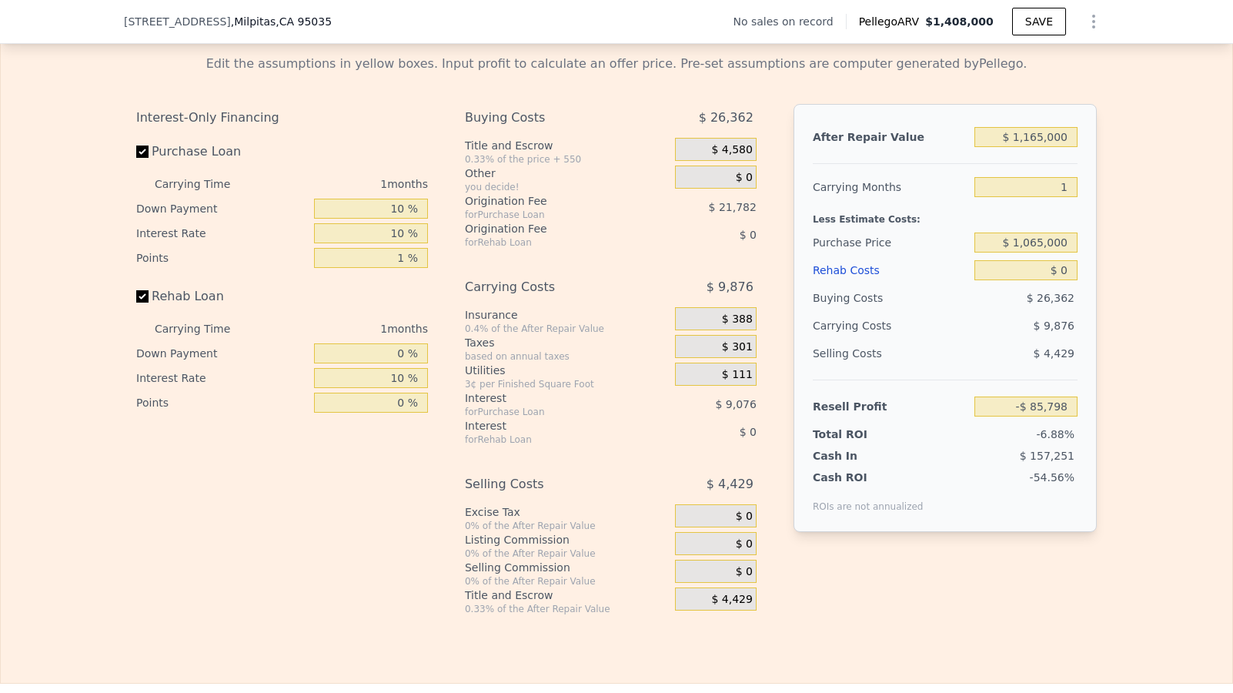
click at [516, 209] on div "Origination Fee" at bounding box center [551, 200] width 172 height 15
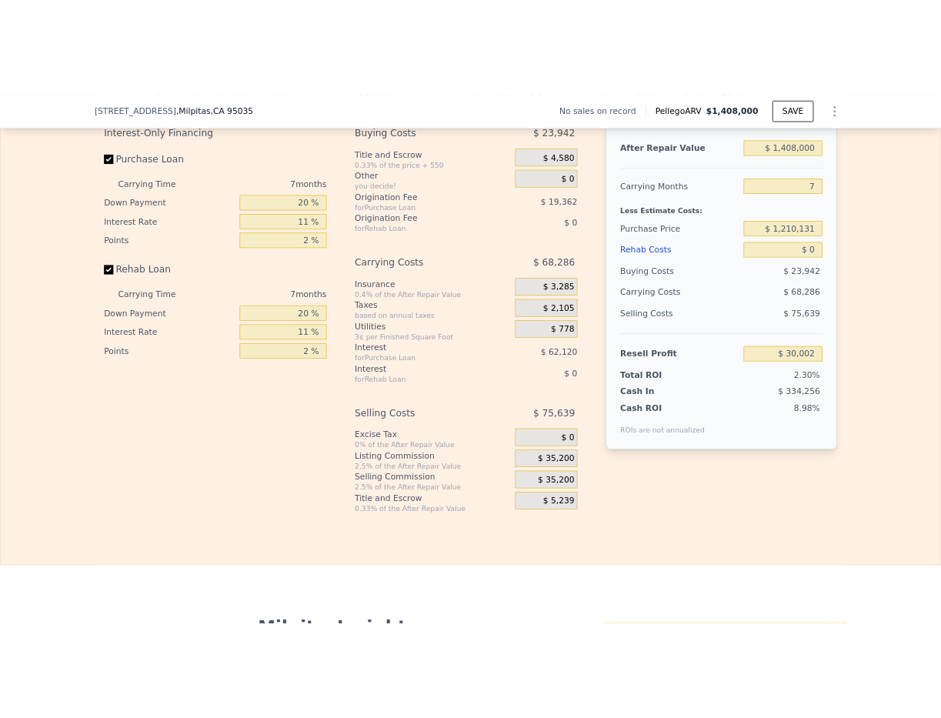
scroll to position [2217, 0]
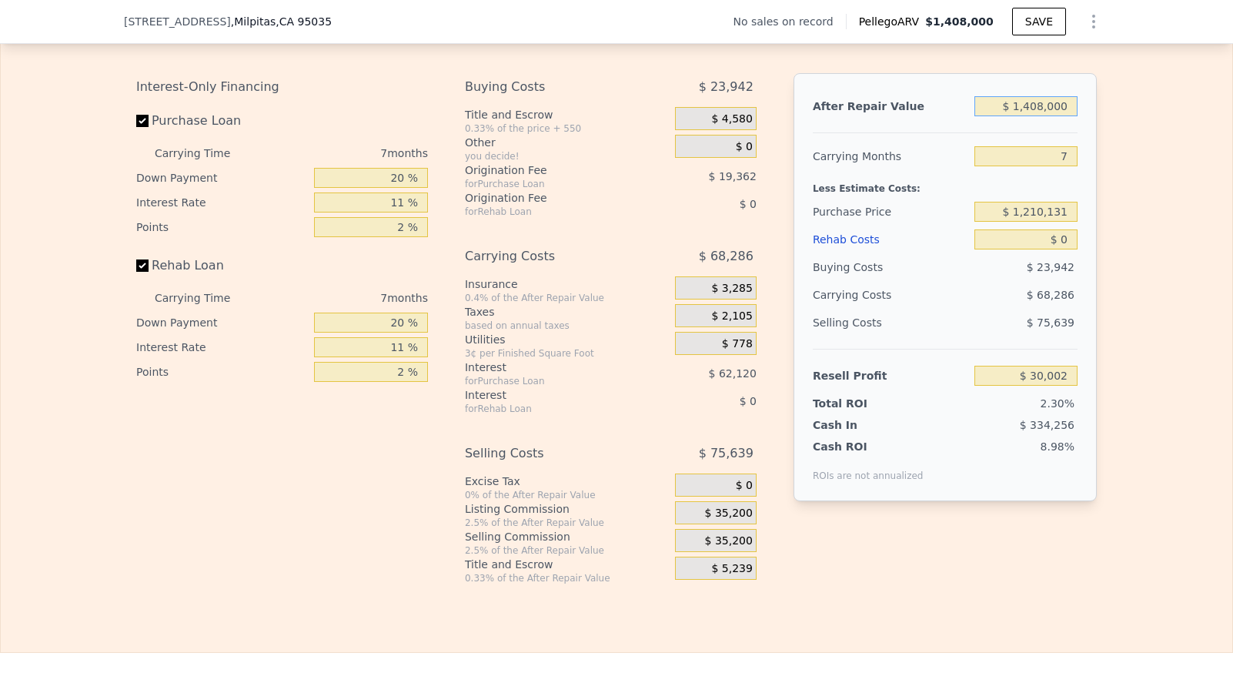
drag, startPoint x: 1067, startPoint y: 125, endPoint x: 944, endPoint y: 125, distance: 123.2
click at [944, 120] on div "After Repair Value $ 1,408,000" at bounding box center [945, 106] width 265 height 28
drag, startPoint x: 400, startPoint y: 199, endPoint x: 339, endPoint y: 199, distance: 61.6
click at [339, 188] on input "20 %" at bounding box center [371, 178] width 114 height 20
type input "0 %"
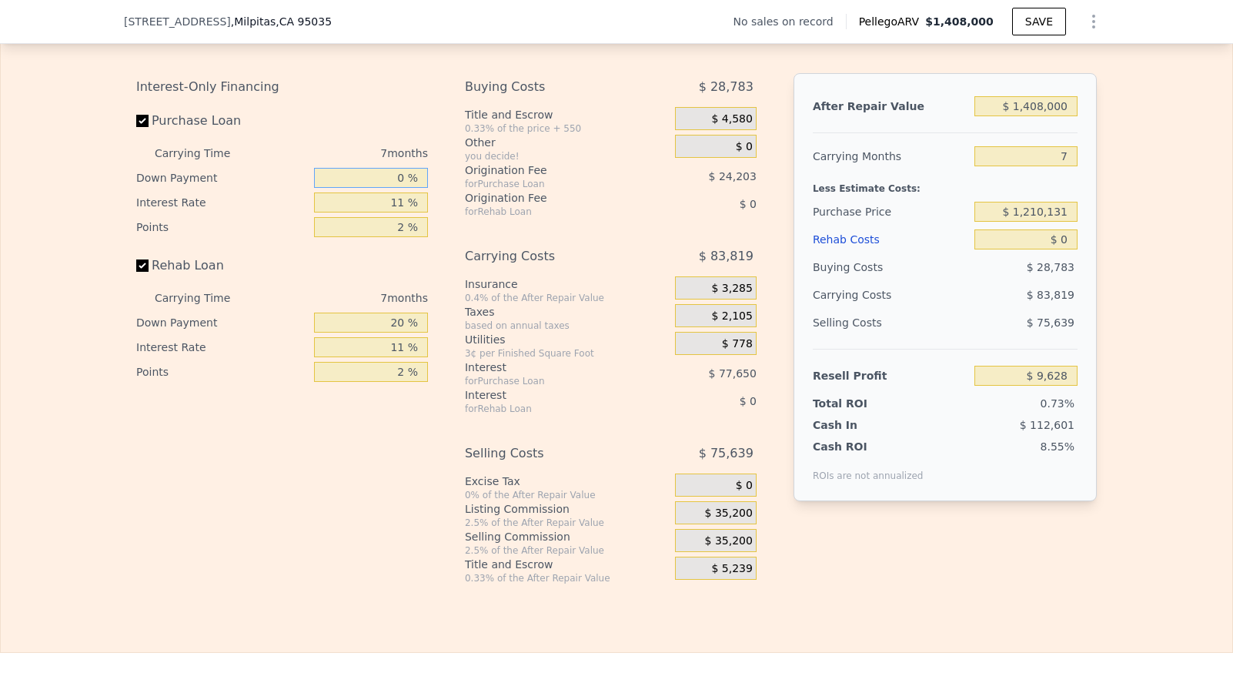
type input "$ 9,628"
drag, startPoint x: 402, startPoint y: 200, endPoint x: 393, endPoint y: 200, distance: 8.5
click at [393, 188] on input "0 %" at bounding box center [371, 178] width 114 height 20
type input "1 %"
type input "$ 10,647"
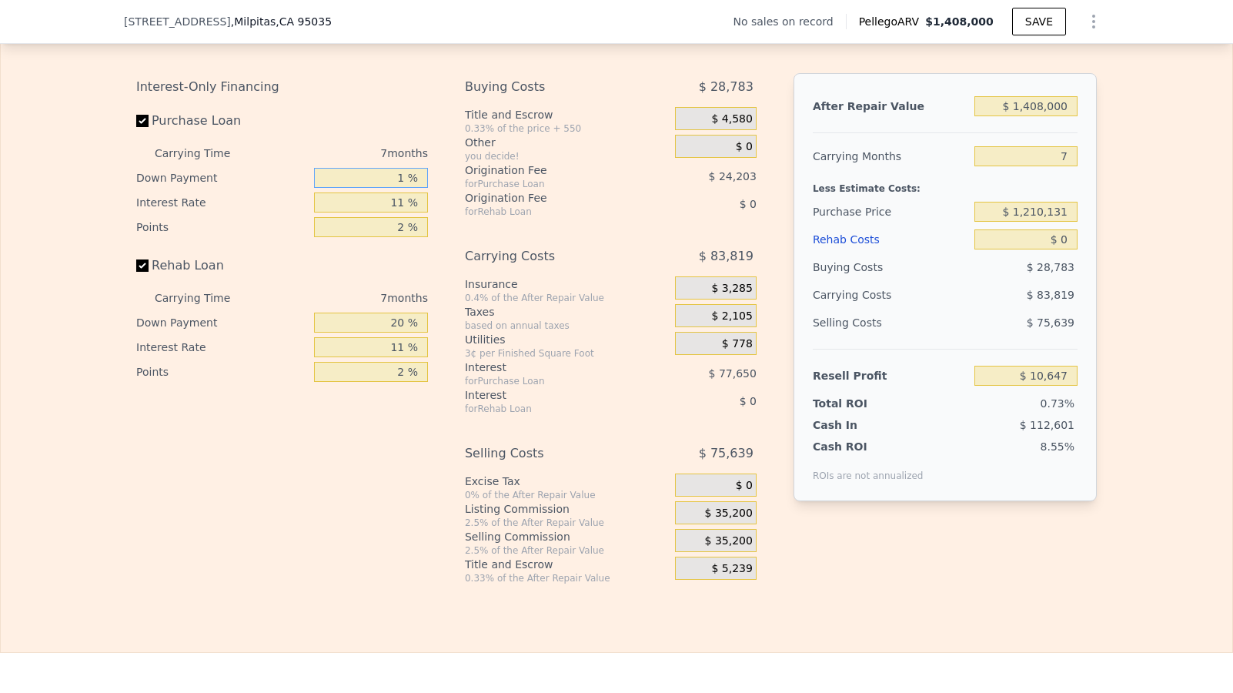
type input "10 %"
type input "$ 19,812"
type input "10 %"
type input "1 %"
type input "$ 83,344"
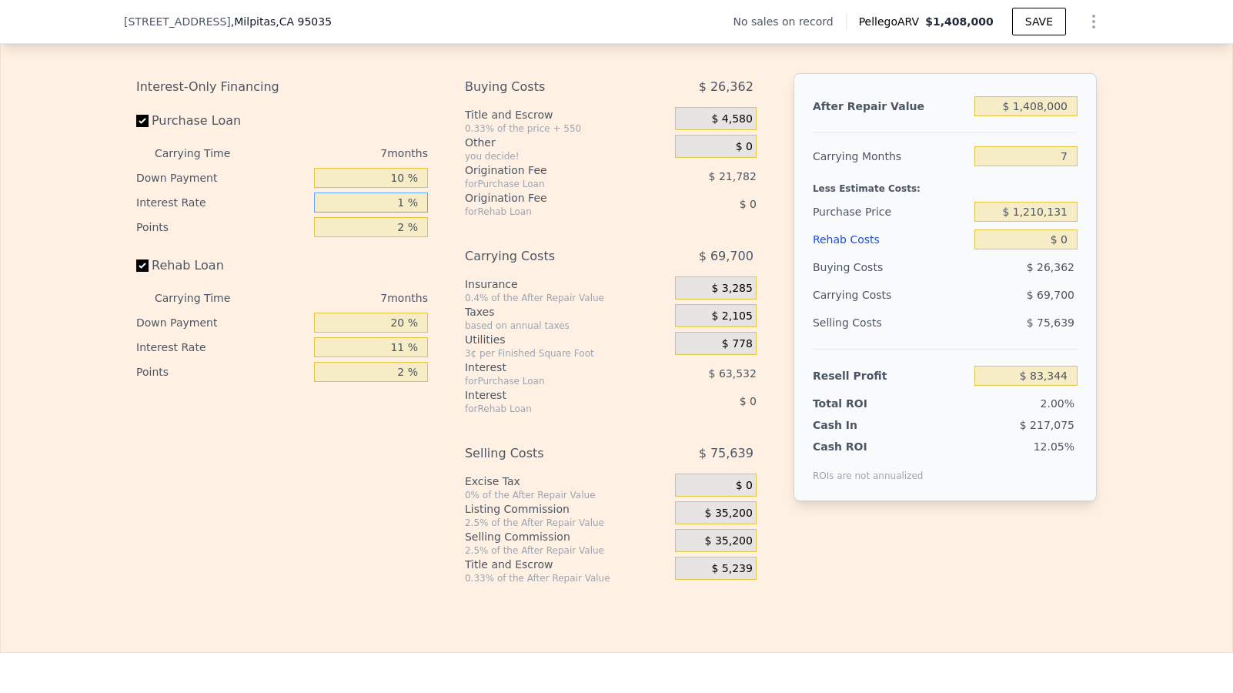
type input "10 %"
type input "$ 26,168"
type input "10 %"
type input "0 %"
type input "$ 47,950"
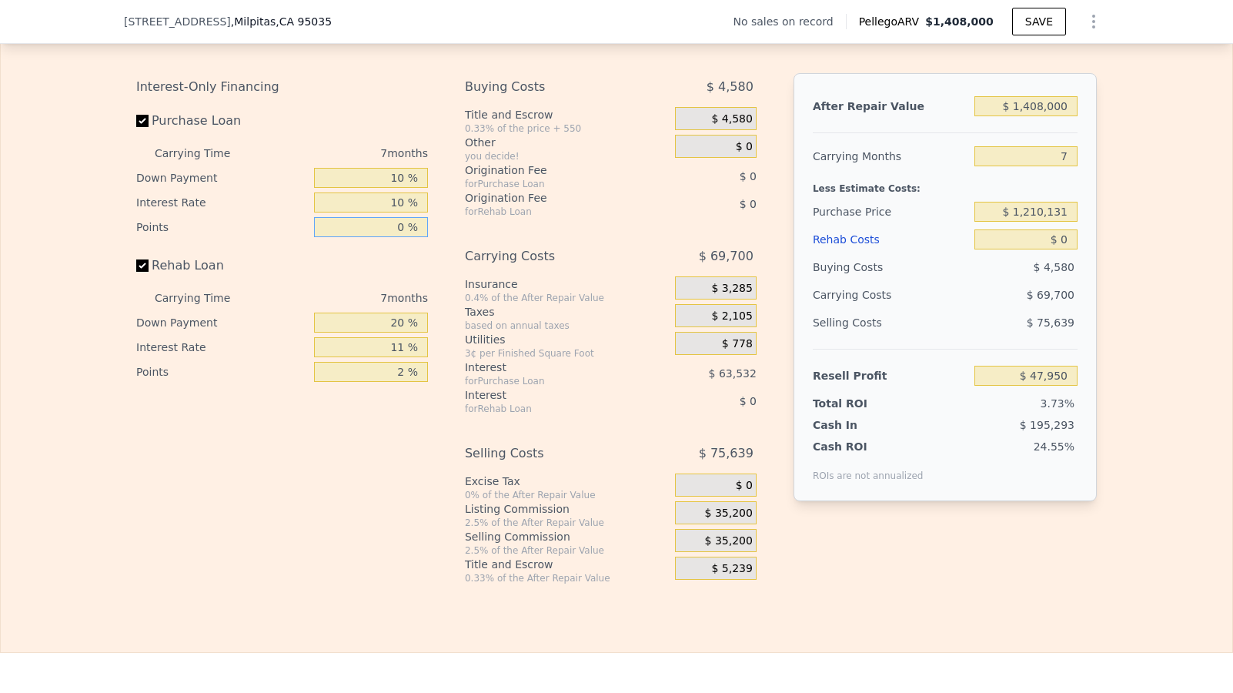
type input "0 %"
type input "10 %"
type input "0 %"
click at [742, 520] on span "$ 35,200" at bounding box center [729, 513] width 48 height 14
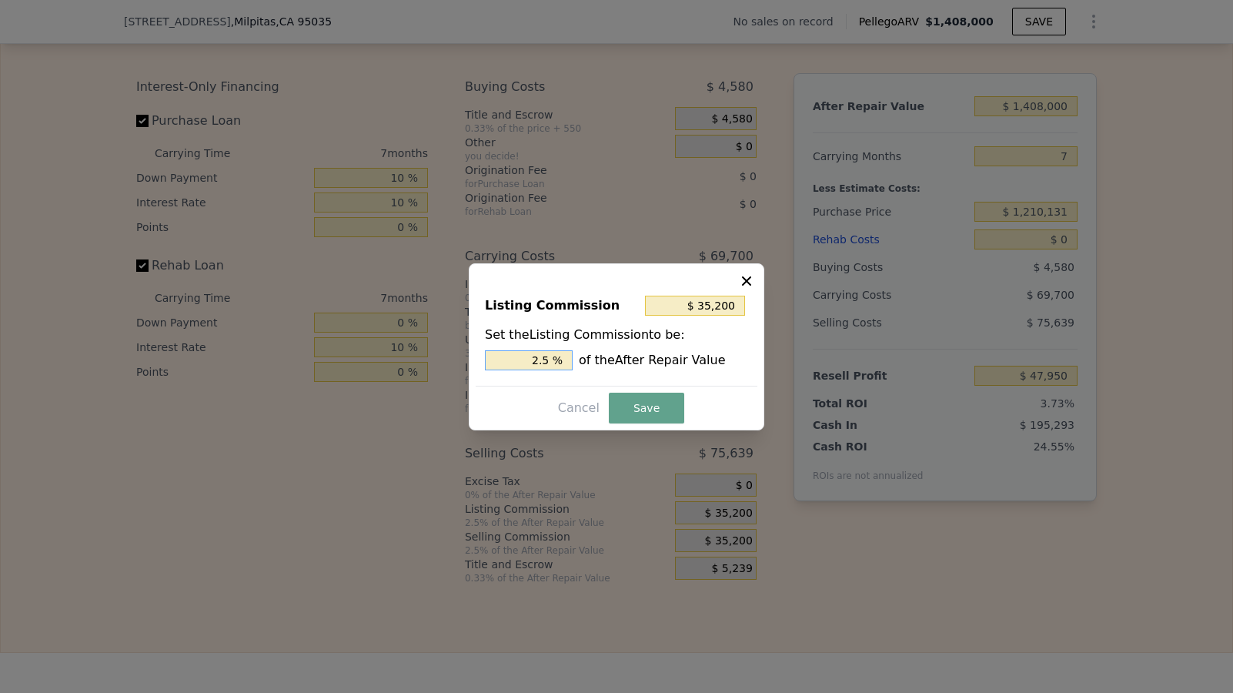
drag, startPoint x: 550, startPoint y: 355, endPoint x: 512, endPoint y: 356, distance: 38.5
click at [512, 356] on input "2.5 %" at bounding box center [529, 360] width 88 height 20
type input "$ 0"
type input "0 %"
click at [661, 414] on button "Save" at bounding box center [646, 408] width 75 height 31
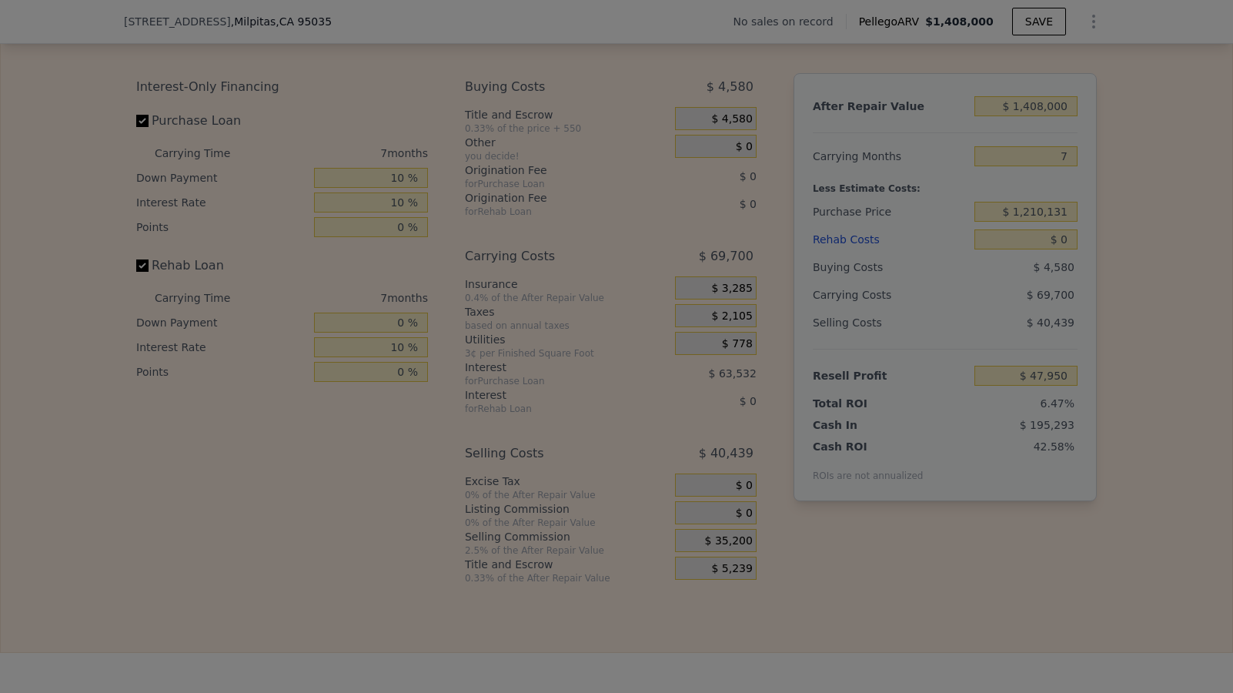
type input "$ 83,150"
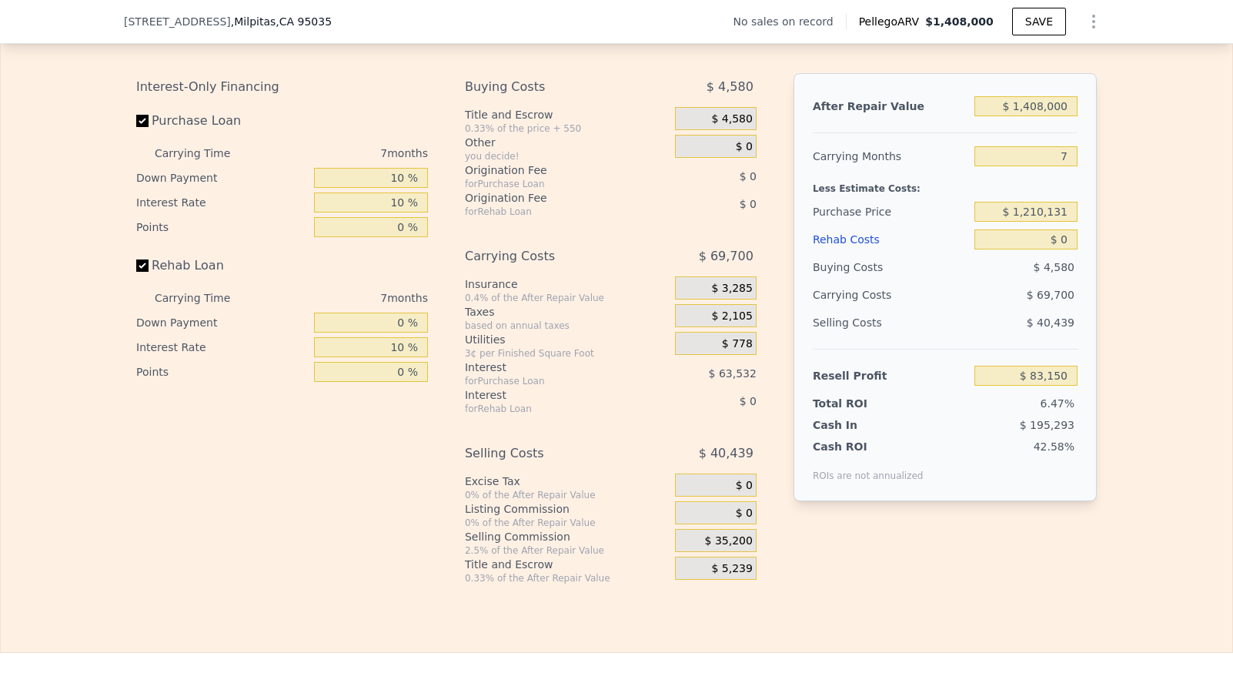
click at [727, 548] on span "$ 35,200" at bounding box center [729, 541] width 48 height 14
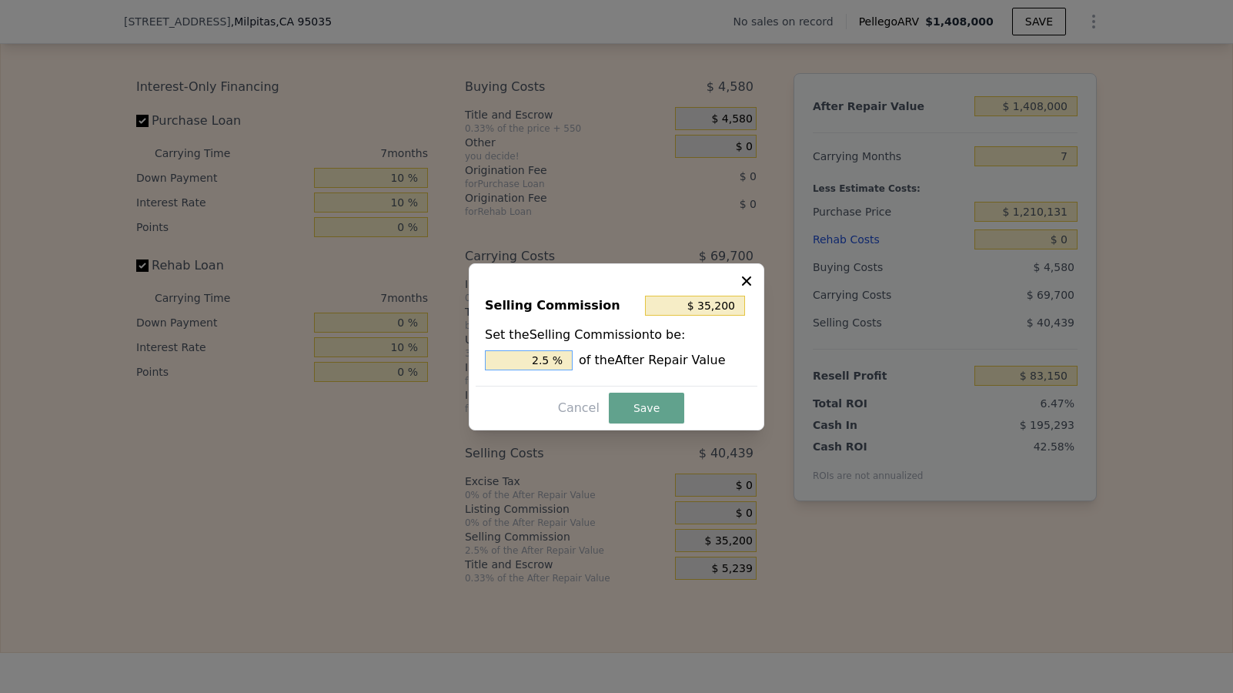
drag, startPoint x: 556, startPoint y: 359, endPoint x: 513, endPoint y: 359, distance: 43.1
click at [513, 359] on input "2.5 %" at bounding box center [529, 360] width 88 height 20
type input "$ 0"
type input "0 %"
click at [633, 405] on button "Save" at bounding box center [646, 408] width 75 height 31
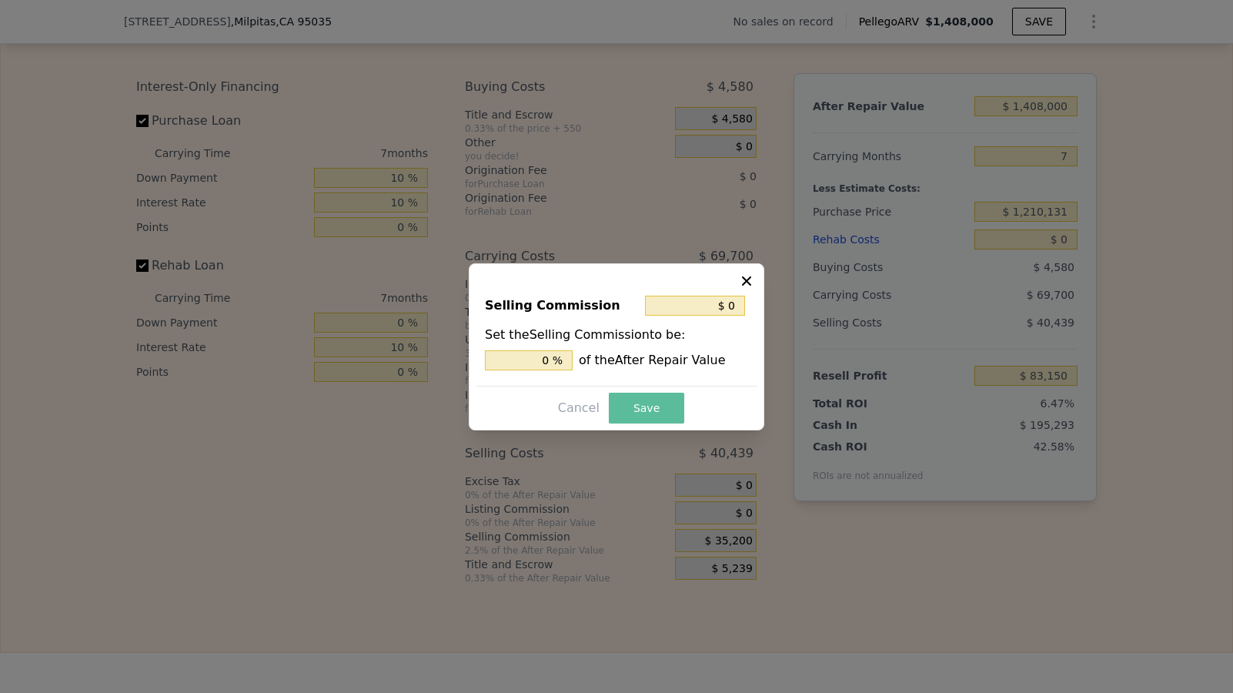
type input "$ 118,350"
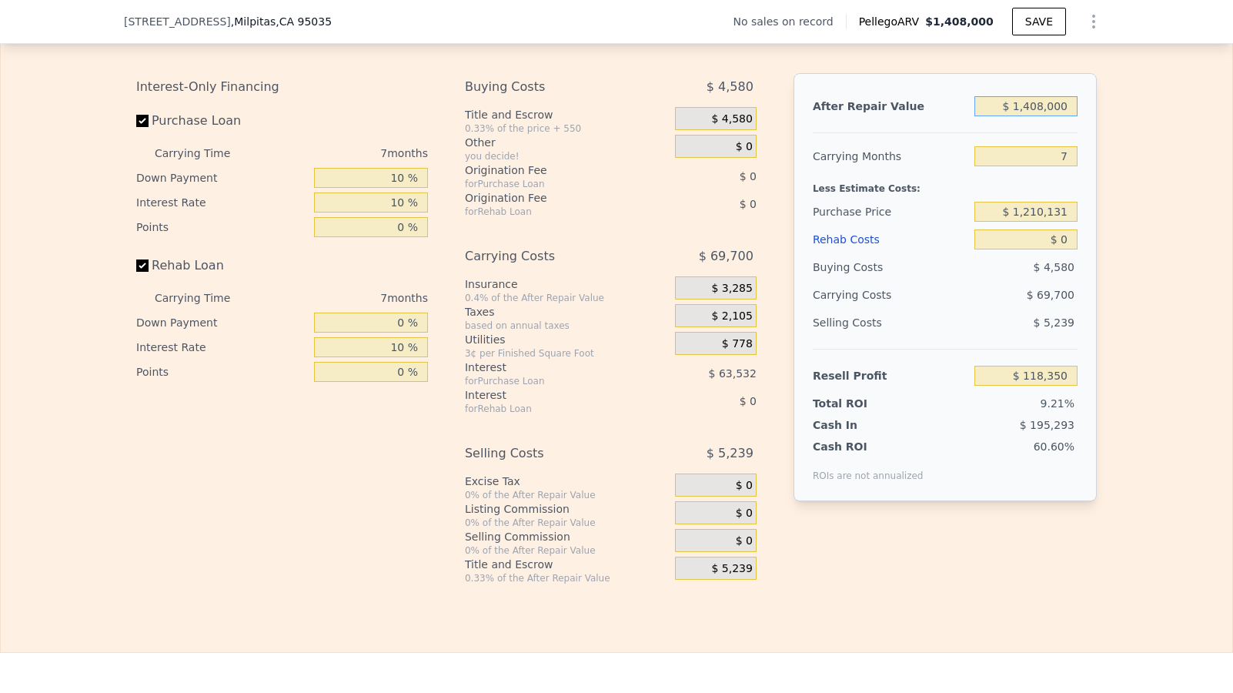
drag, startPoint x: 1065, startPoint y: 129, endPoint x: 1004, endPoint y: 129, distance: 60.8
click at [1004, 116] on input "$ 1,408,000" at bounding box center [1025, 106] width 103 height 20
type input "$ 1"
type input "-$ 1,281,675"
type input "$ 11"
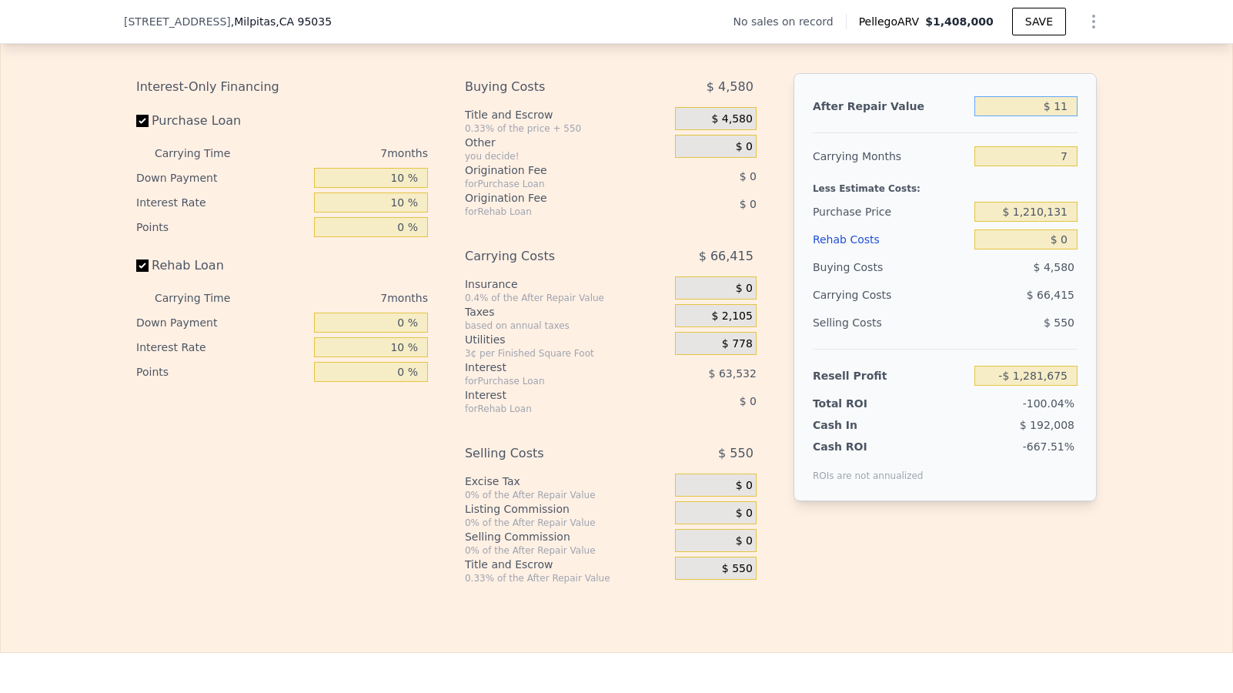
type input "-$ 1,281,665"
type input "$ 116"
type input "-$ 1,281,560"
type input "$ 1,165"
type input "-$ 1,280,518"
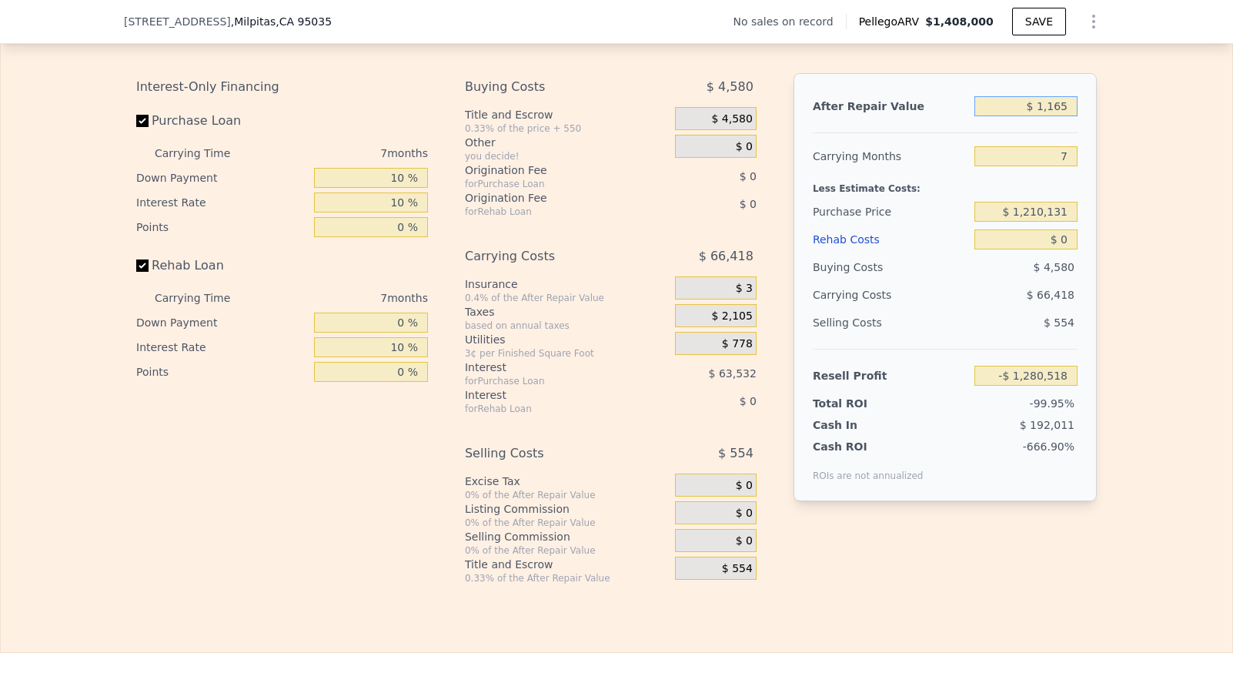
type input "$ 11,650"
type input "-$ 1,270,092"
type input "$ 116,500"
type input "-$ 1,165,836"
type input "$ 1,165,000"
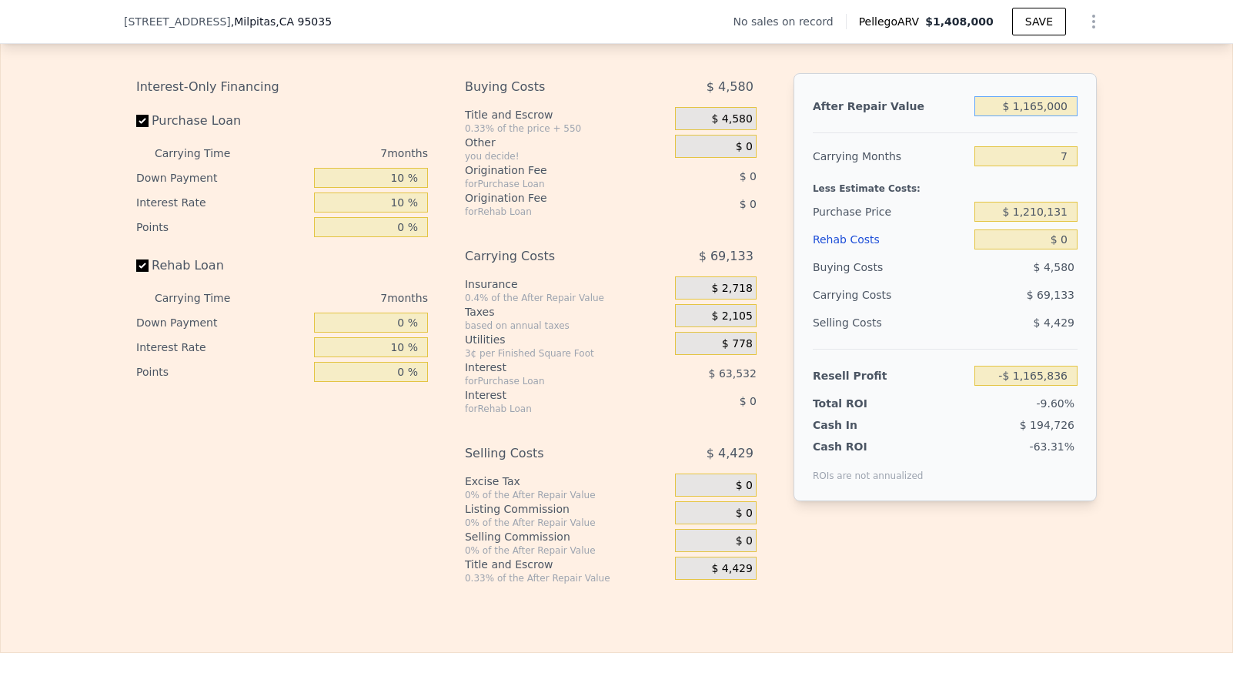
type input "-$ 123,273"
type input "$ 1,165,000"
drag, startPoint x: 1070, startPoint y: 178, endPoint x: 1053, endPoint y: 178, distance: 16.9
click at [1053, 166] on input "7" at bounding box center [1025, 156] width 103 height 20
type input "1"
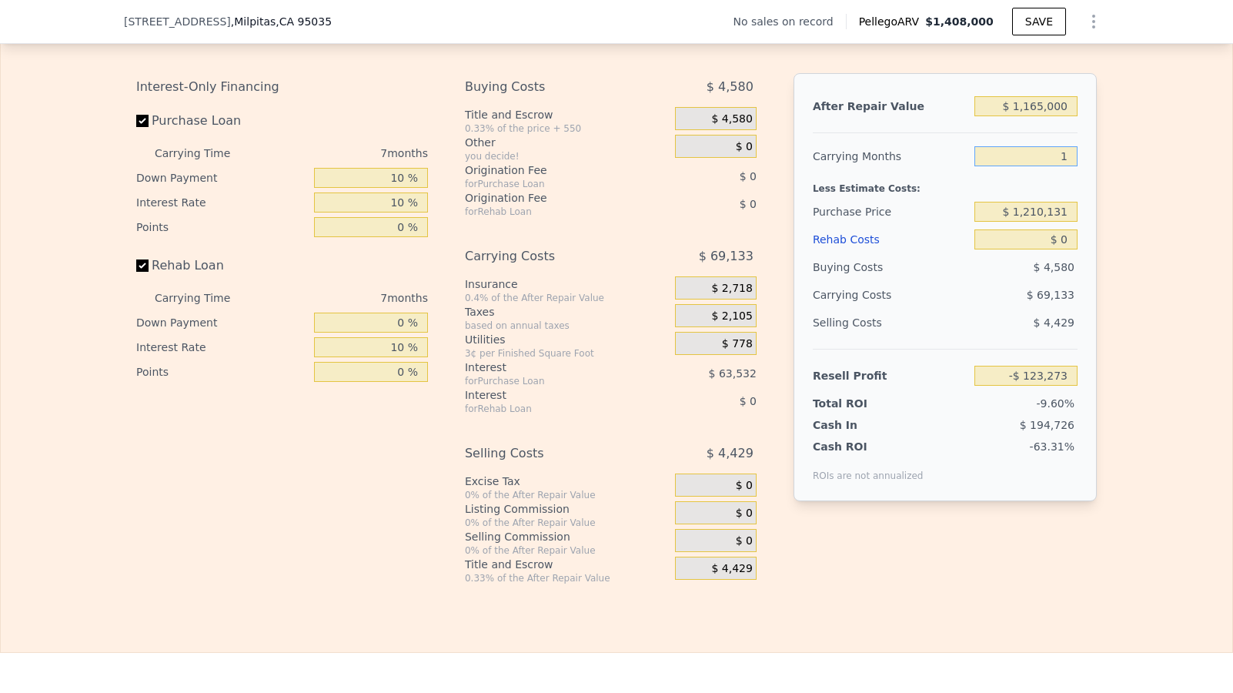
type input "-$ 64,016"
type input "1"
drag, startPoint x: 1064, startPoint y: 236, endPoint x: 978, endPoint y: 236, distance: 85.4
click at [978, 222] on input "$ 1,210,131" at bounding box center [1025, 212] width 103 height 20
type input "$ 1,065,000"
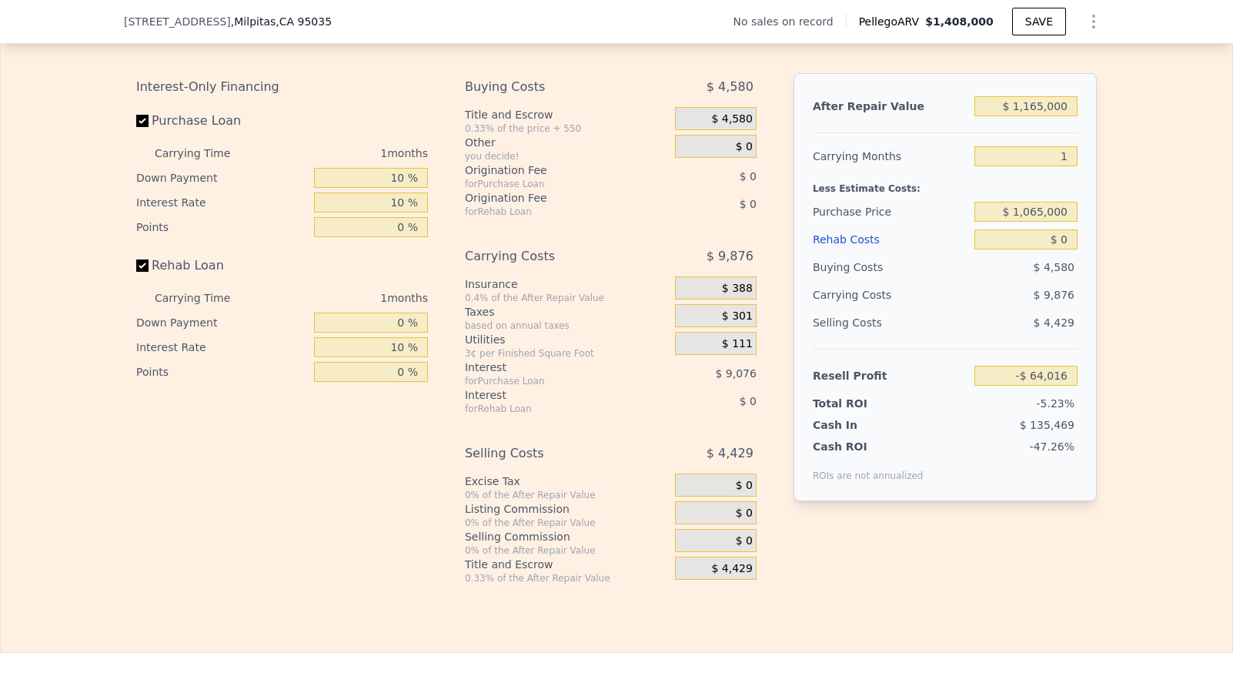
click at [1108, 357] on div "Edit the assumptions in yellow boxes. Input profit to calculate an offer price.…" at bounding box center [616, 298] width 1231 height 573
type input "$ 82,687"
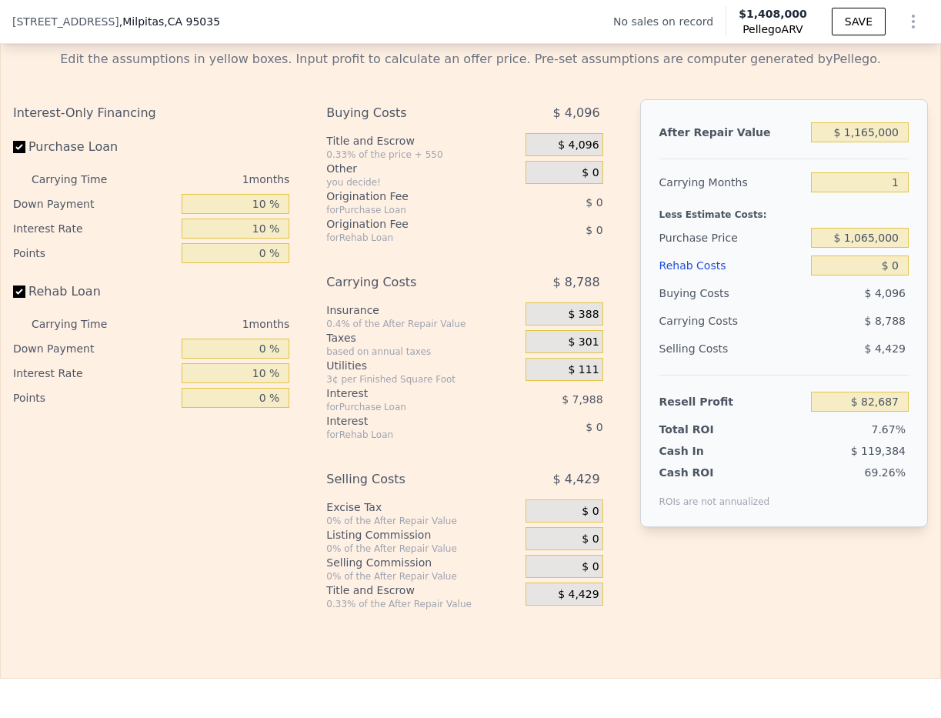
scroll to position [2244, 0]
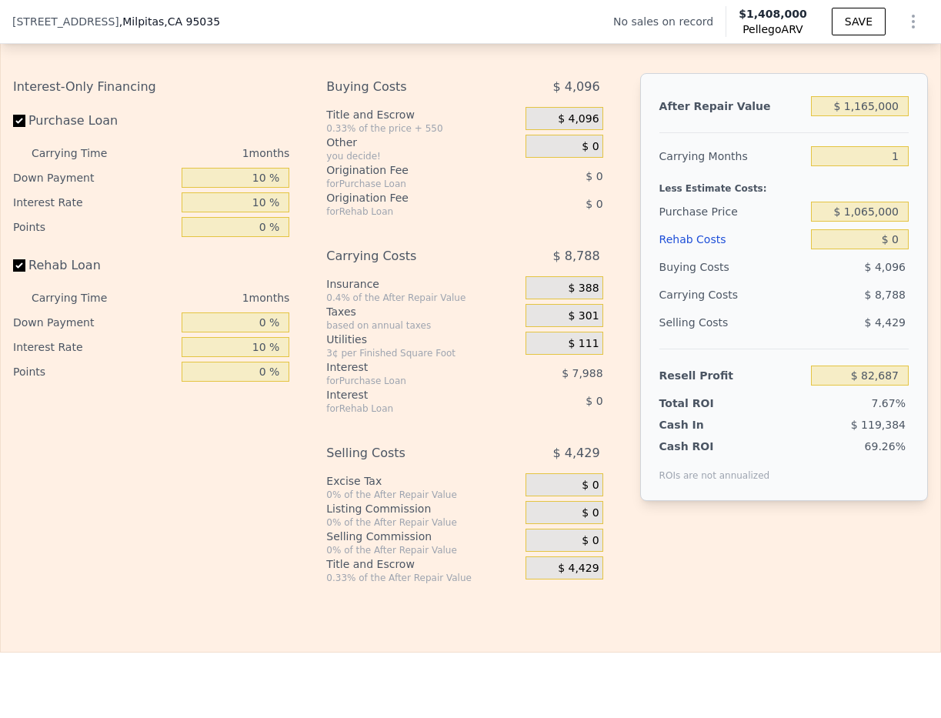
click at [511, 259] on div "Buying Costs $ 4,096 Title and Escrow 0.33% of the price + 550 $ 4,096 Other yo…" at bounding box center [464, 328] width 276 height 511
type input "$ 1,408,000"
type input "7"
type input "$ 30,002"
